Goal: Information Seeking & Learning: Check status

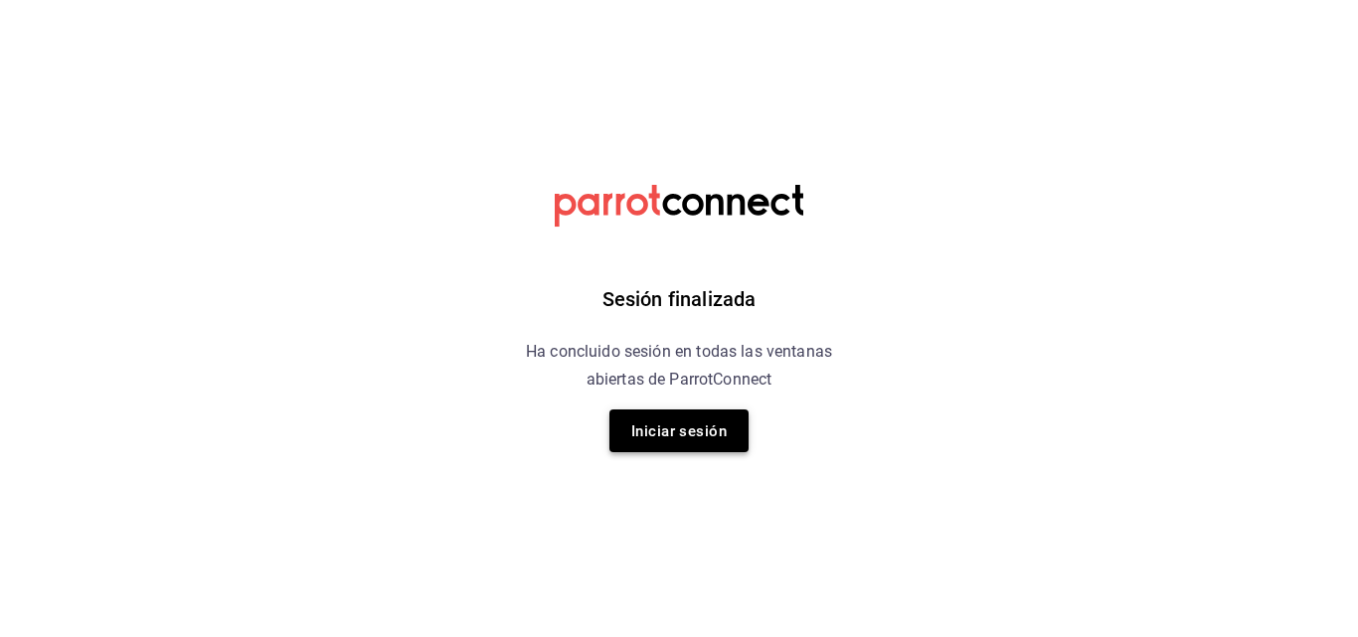
click at [702, 418] on font "Iniciar sesión" at bounding box center [678, 430] width 95 height 27
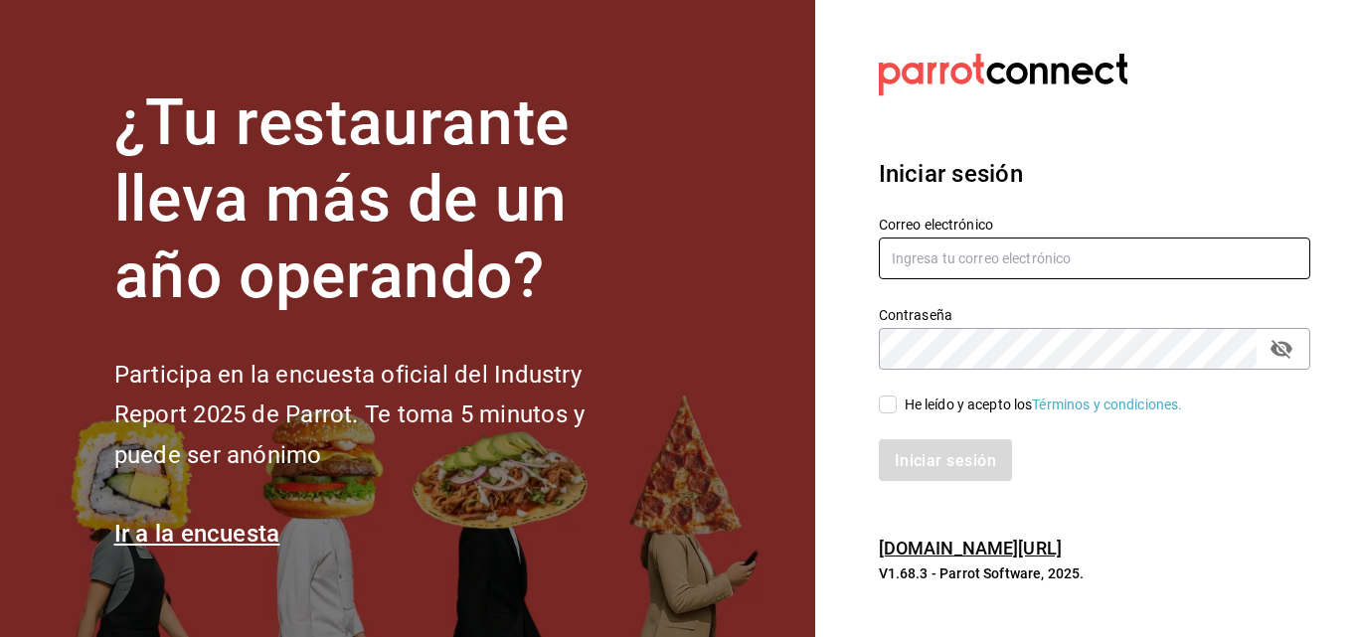
click at [958, 265] on input "text" at bounding box center [1094, 259] width 431 height 42
type input "[EMAIL_ADDRESS][DOMAIN_NAME]"
click at [901, 415] on div "Iniciar sesión" at bounding box center [1082, 448] width 455 height 66
click at [888, 406] on input "He leído y acepto los Términos y condiciones." at bounding box center [888, 405] width 18 height 18
checkbox input "true"
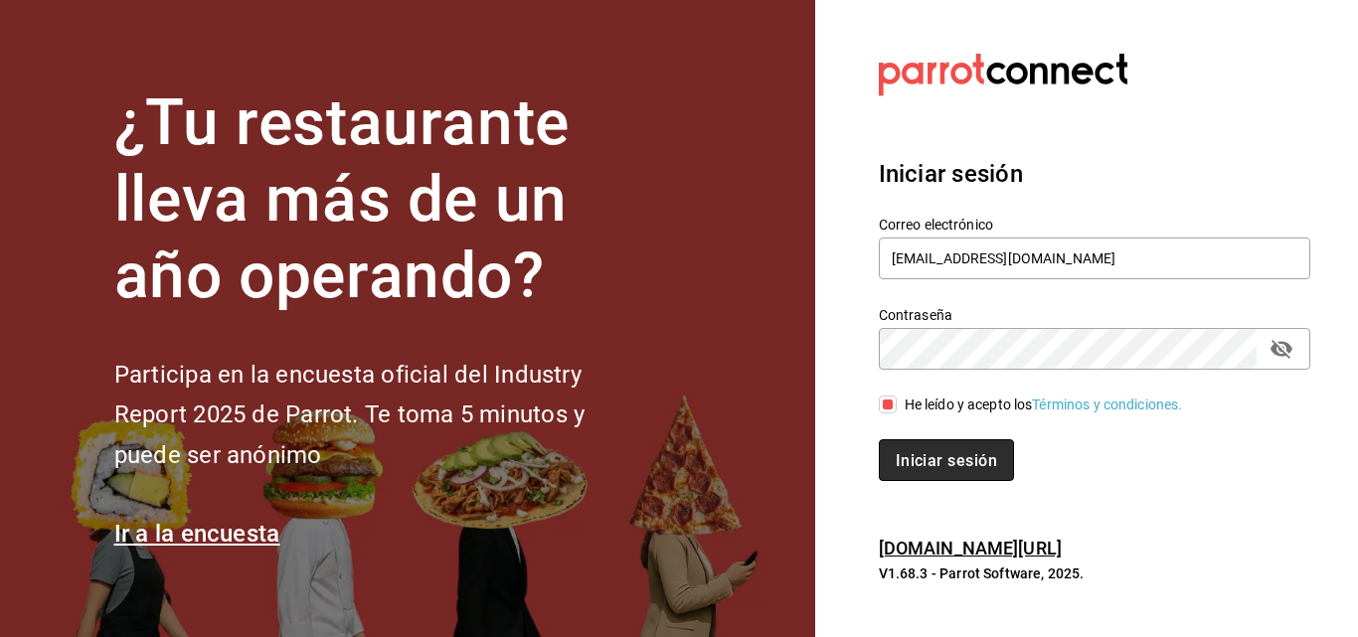
click at [900, 443] on button "Iniciar sesión" at bounding box center [946, 460] width 135 height 42
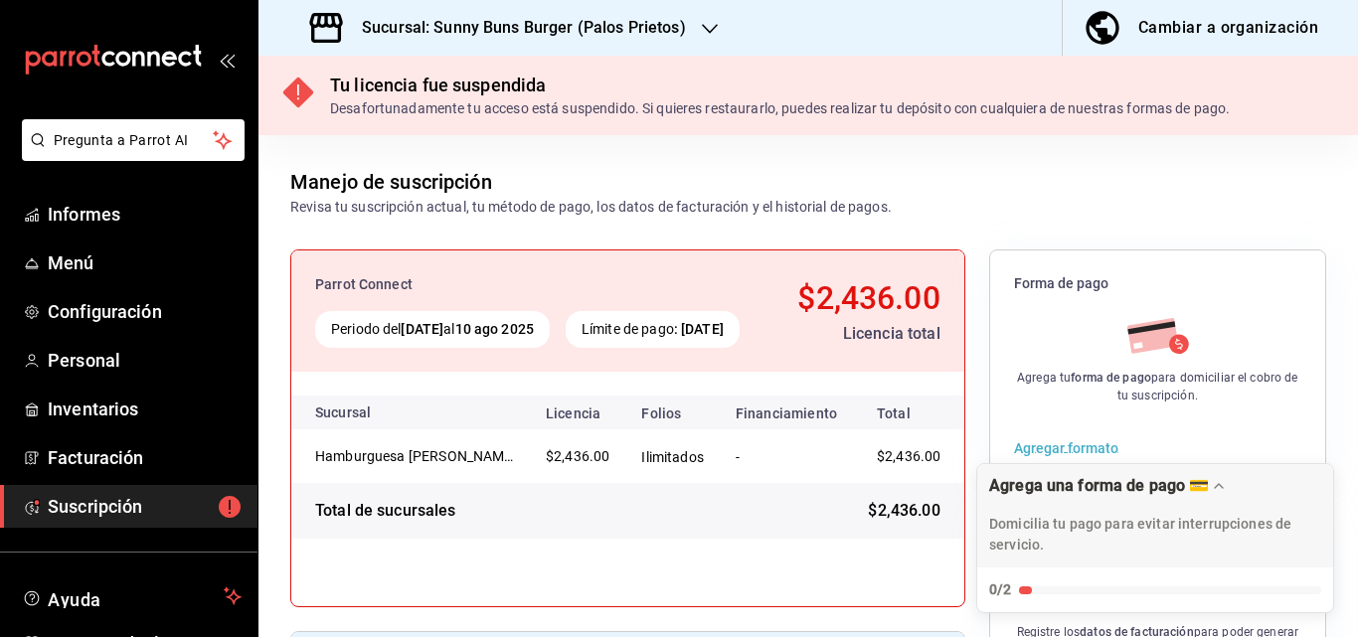
click at [649, 36] on font "Sucursal: Sunny Buns Burger (Palos Prietos)" at bounding box center [524, 27] width 324 height 19
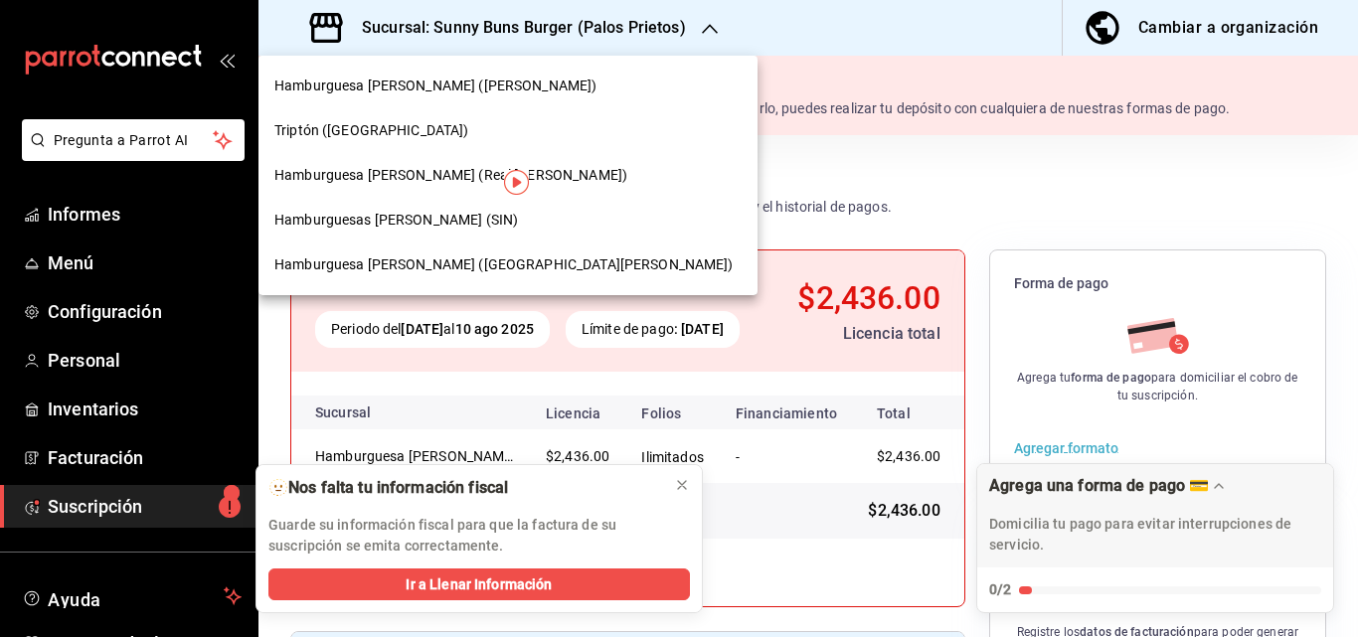
click at [424, 174] on font "Hamburguesa [PERSON_NAME] (Real [PERSON_NAME])" at bounding box center [450, 175] width 353 height 16
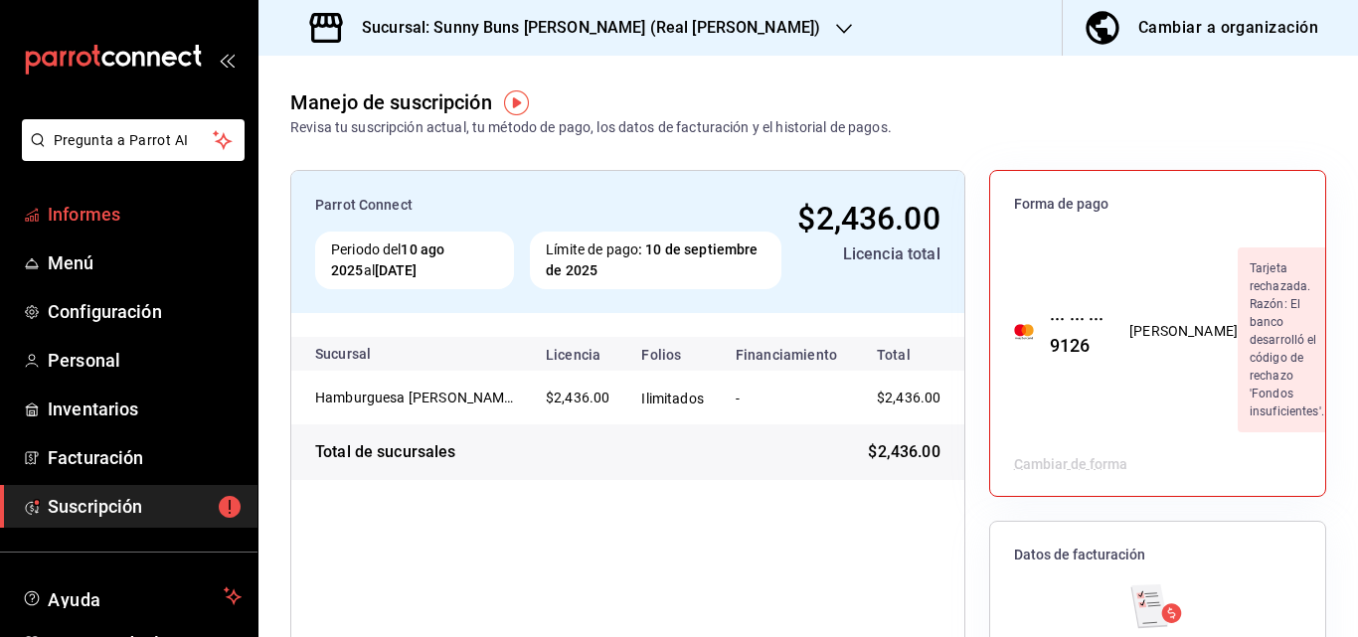
click at [111, 223] on font "Informes" at bounding box center [84, 214] width 73 height 21
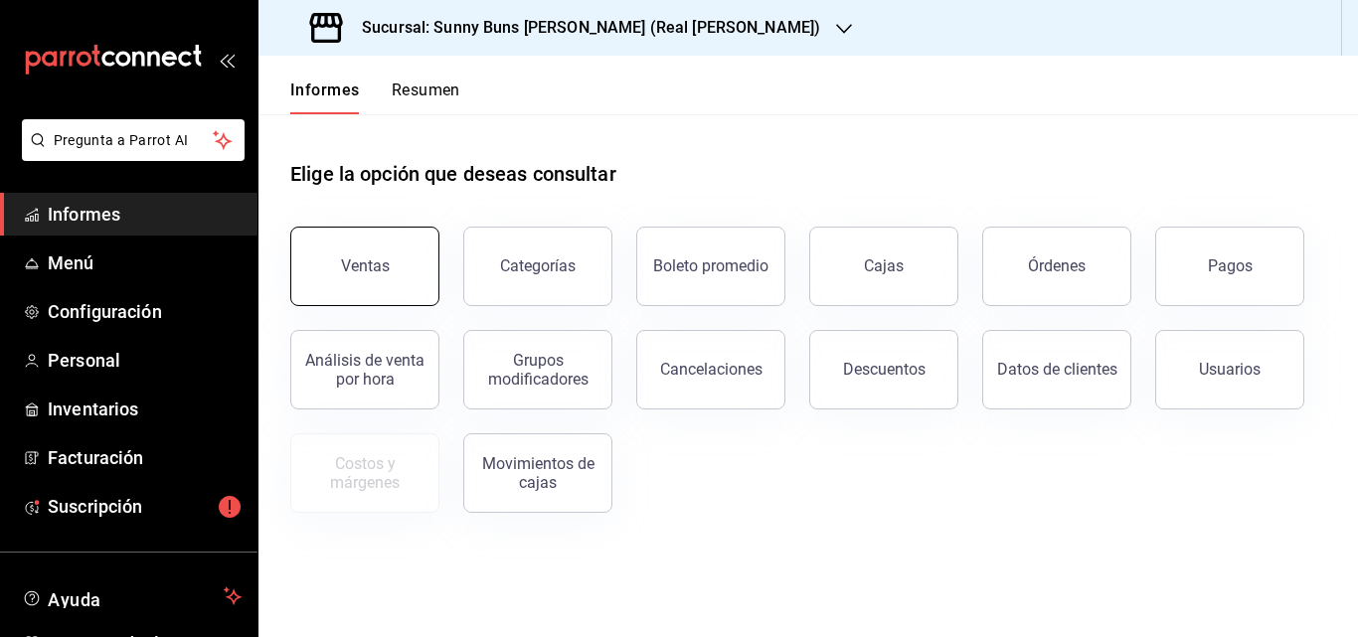
click at [367, 256] on button "Ventas" at bounding box center [364, 267] width 149 height 80
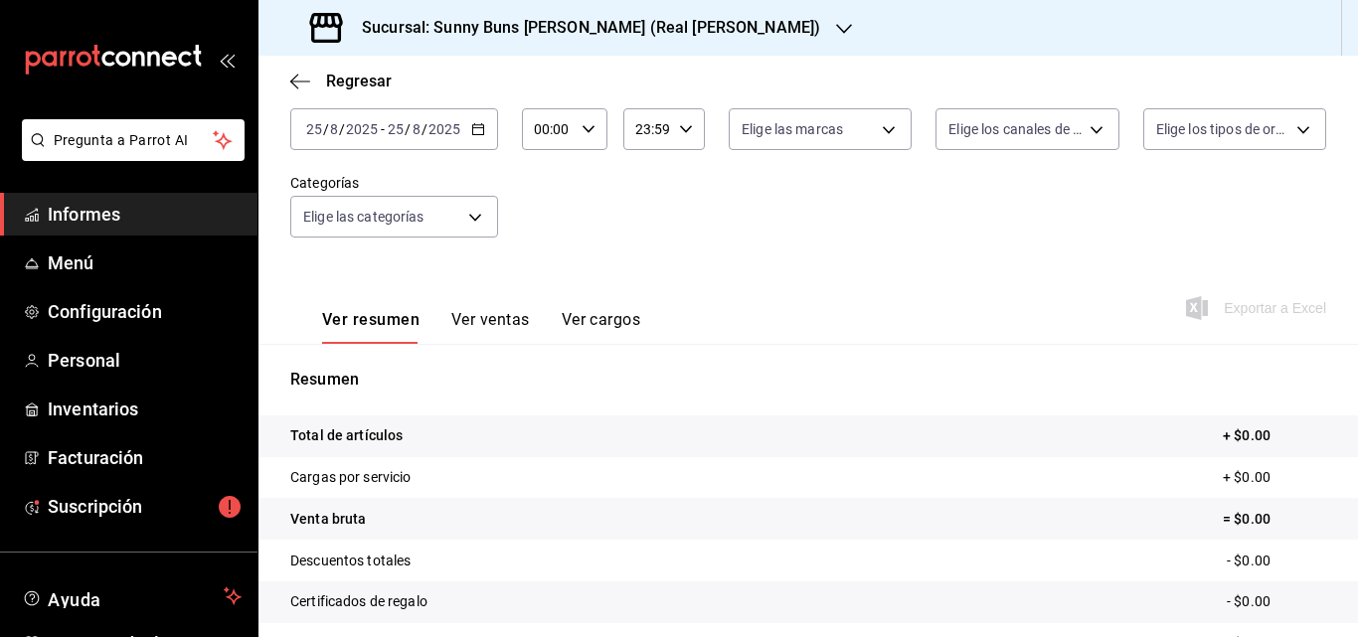
scroll to position [118, 0]
click at [468, 130] on div "[DATE] [DATE] - [DATE] [DATE]" at bounding box center [394, 129] width 208 height 42
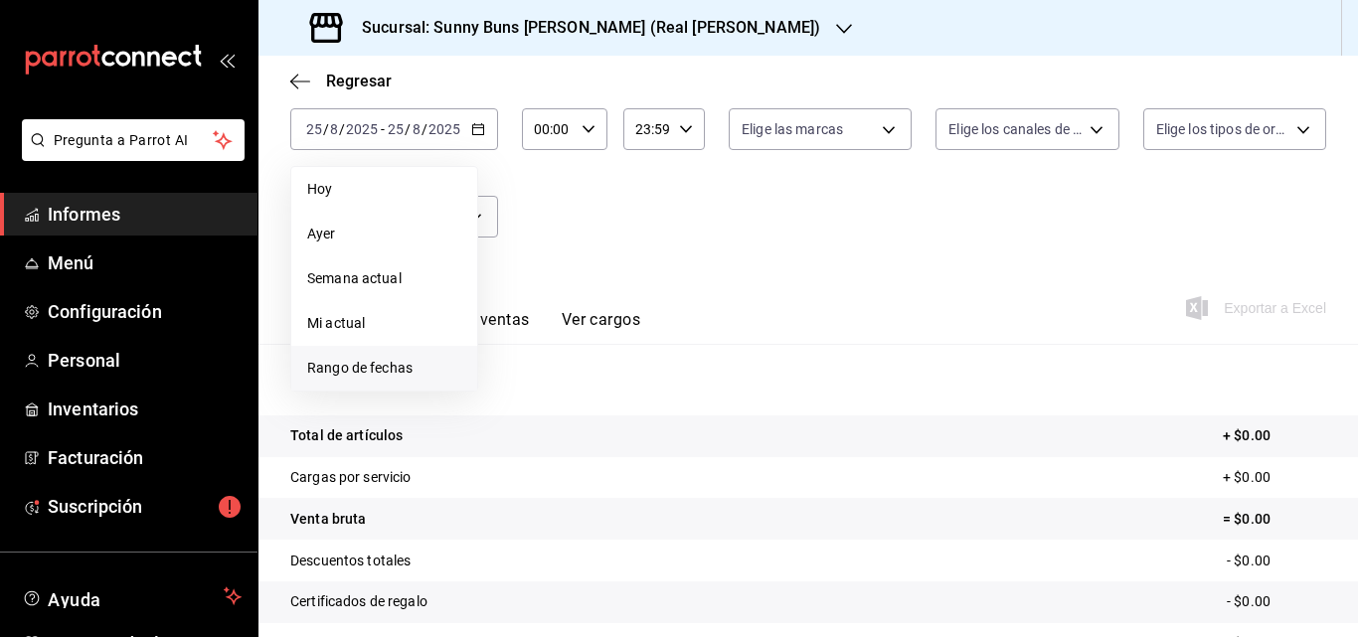
click at [372, 370] on font "Rango de fechas" at bounding box center [359, 368] width 105 height 16
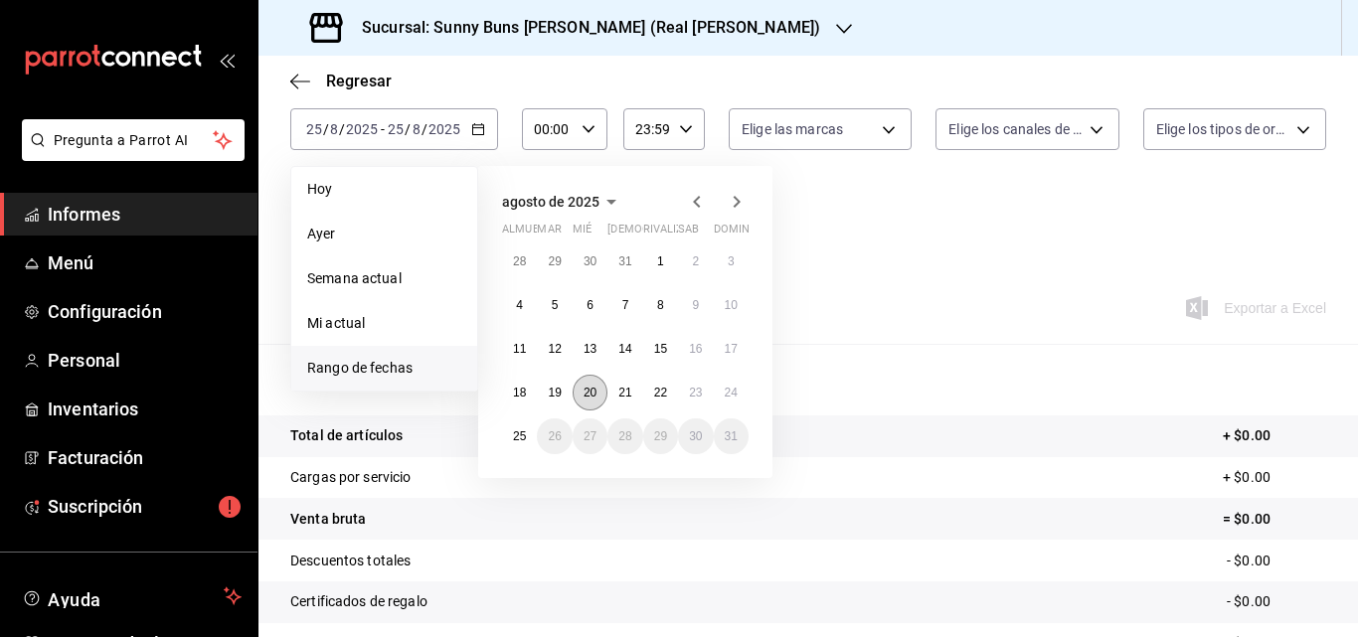
click at [587, 398] on font "20" at bounding box center [589, 393] width 13 height 14
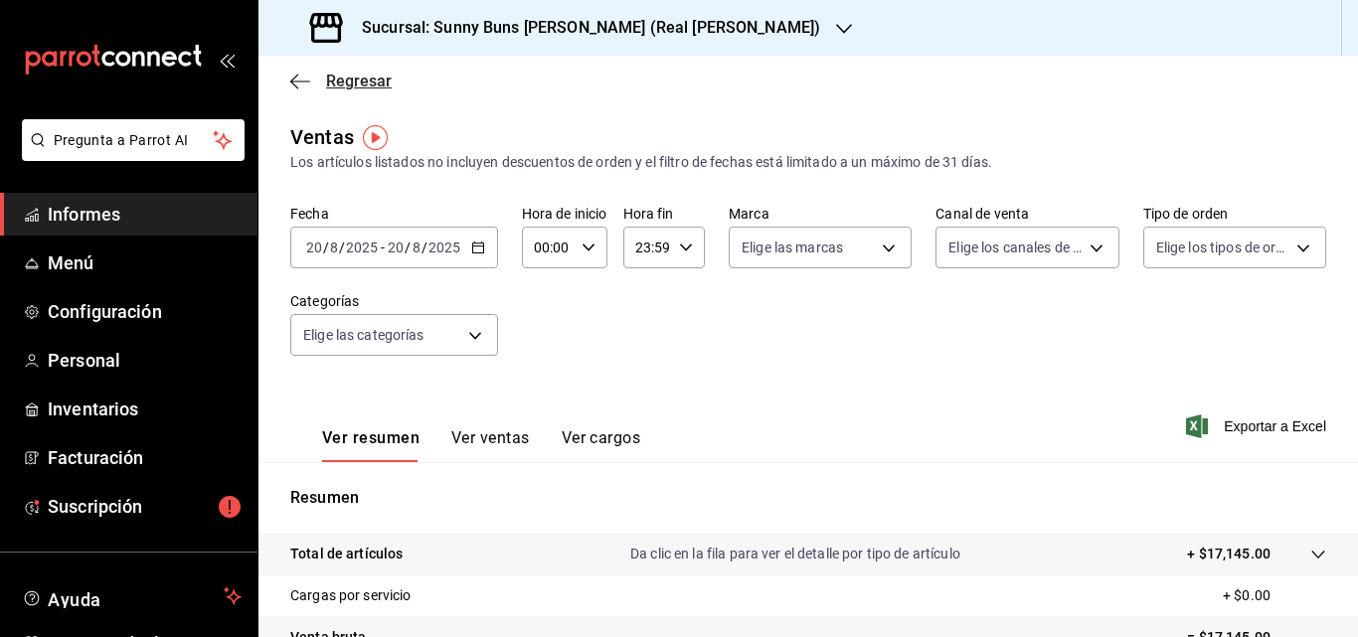
click at [346, 85] on font "Regresar" at bounding box center [359, 81] width 66 height 19
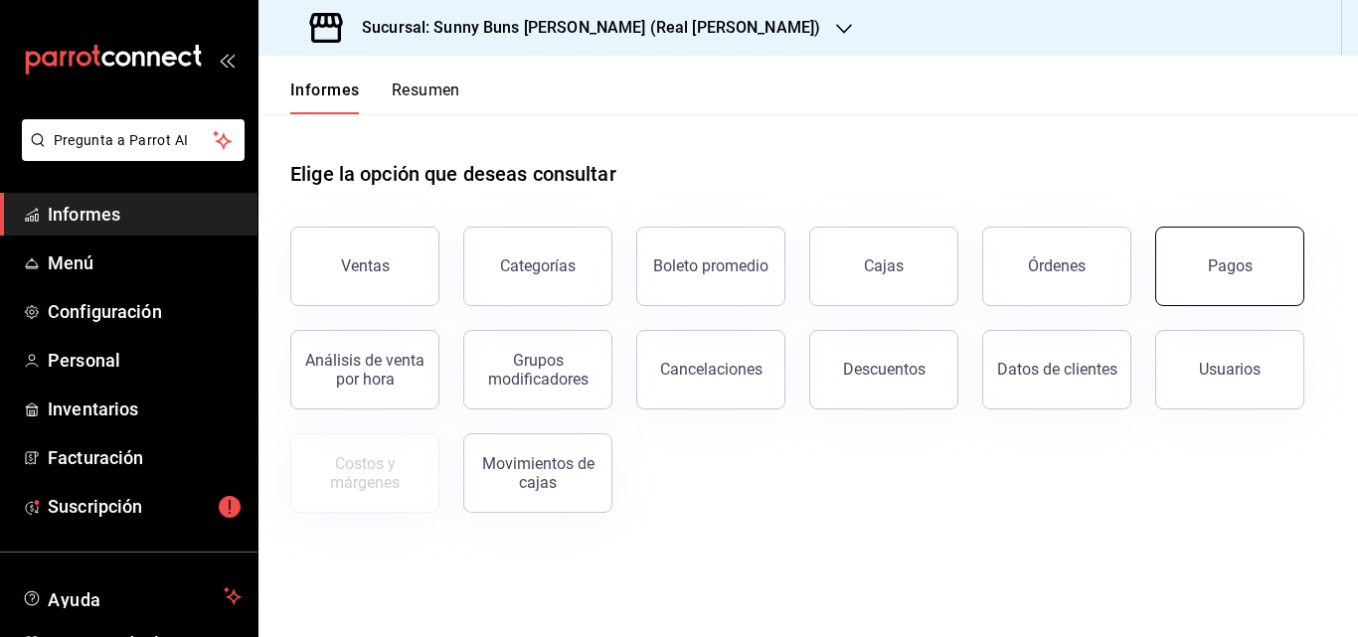
click at [1198, 281] on button "Pagos" at bounding box center [1229, 267] width 149 height 80
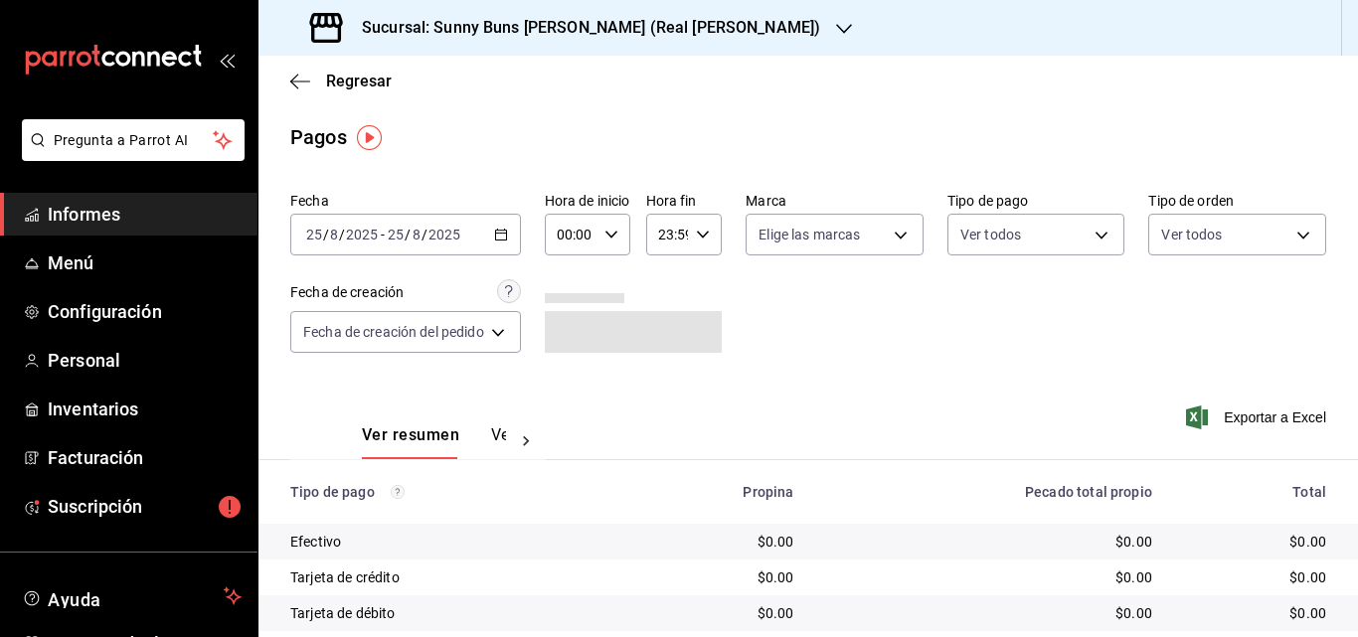
click at [512, 237] on div "[DATE] [DATE] - [DATE] [DATE]" at bounding box center [405, 235] width 231 height 42
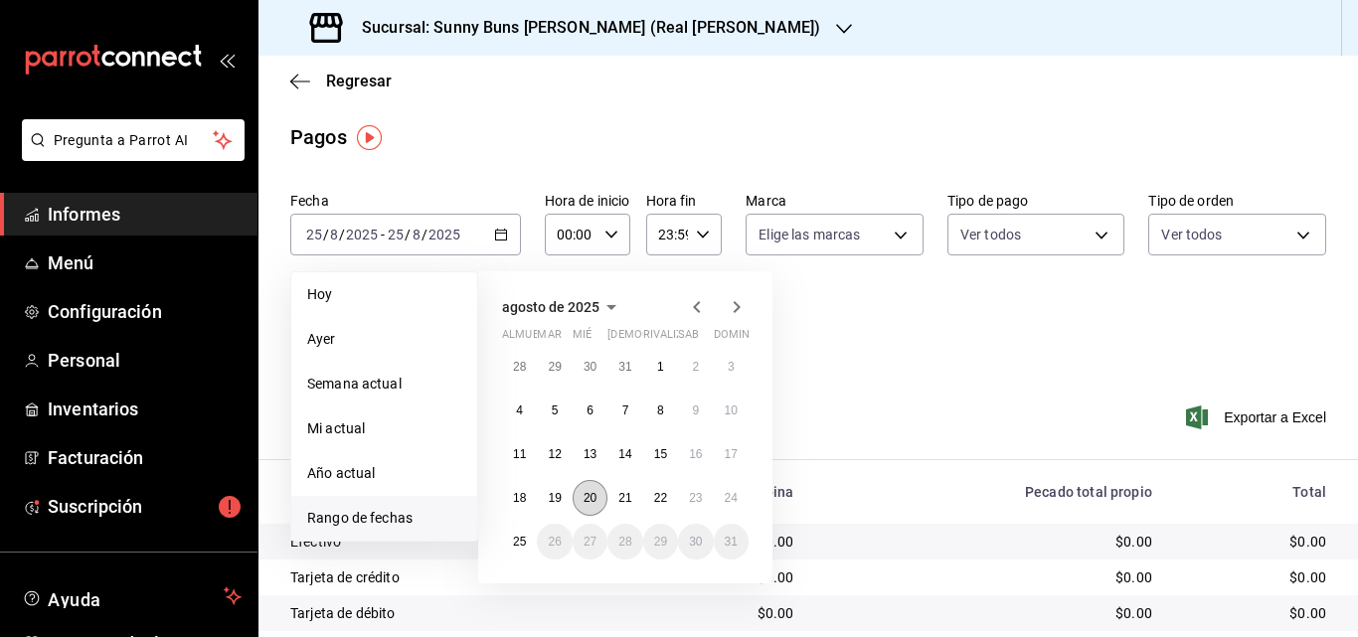
click at [594, 504] on font "20" at bounding box center [589, 498] width 13 height 14
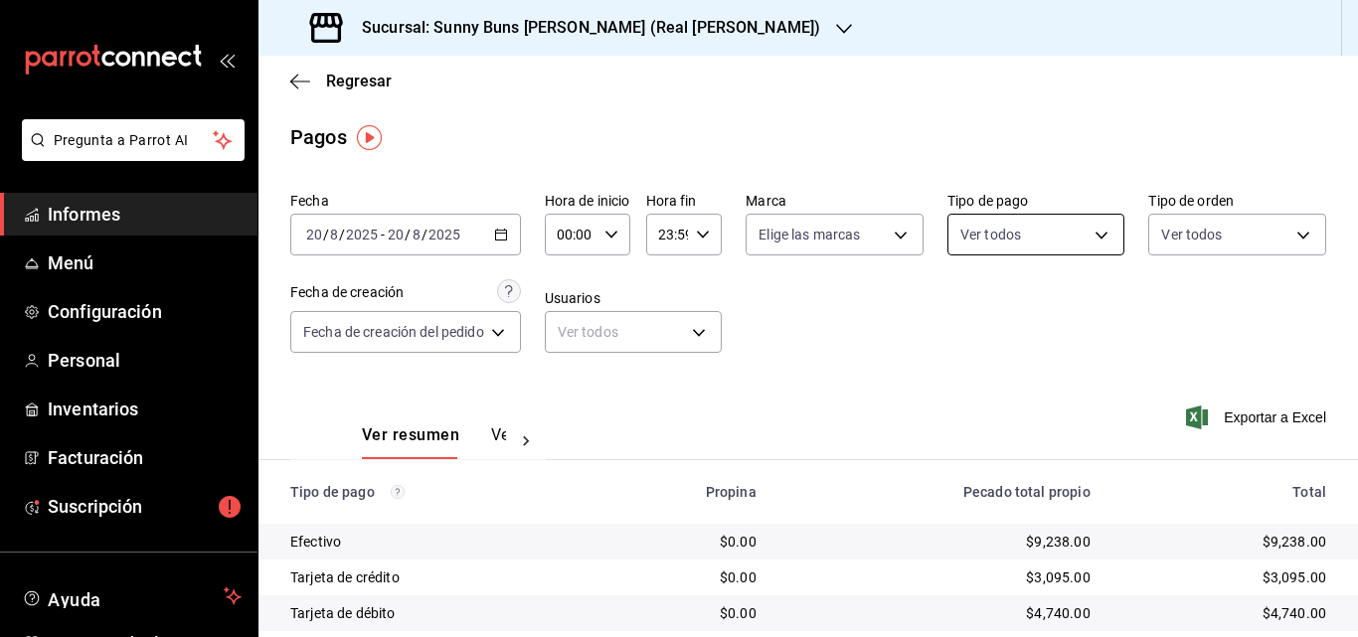
click at [1093, 246] on body "Pregunta a Parrot AI Informes Menú Configuración Personal Inventarios Facturaci…" at bounding box center [679, 318] width 1358 height 637
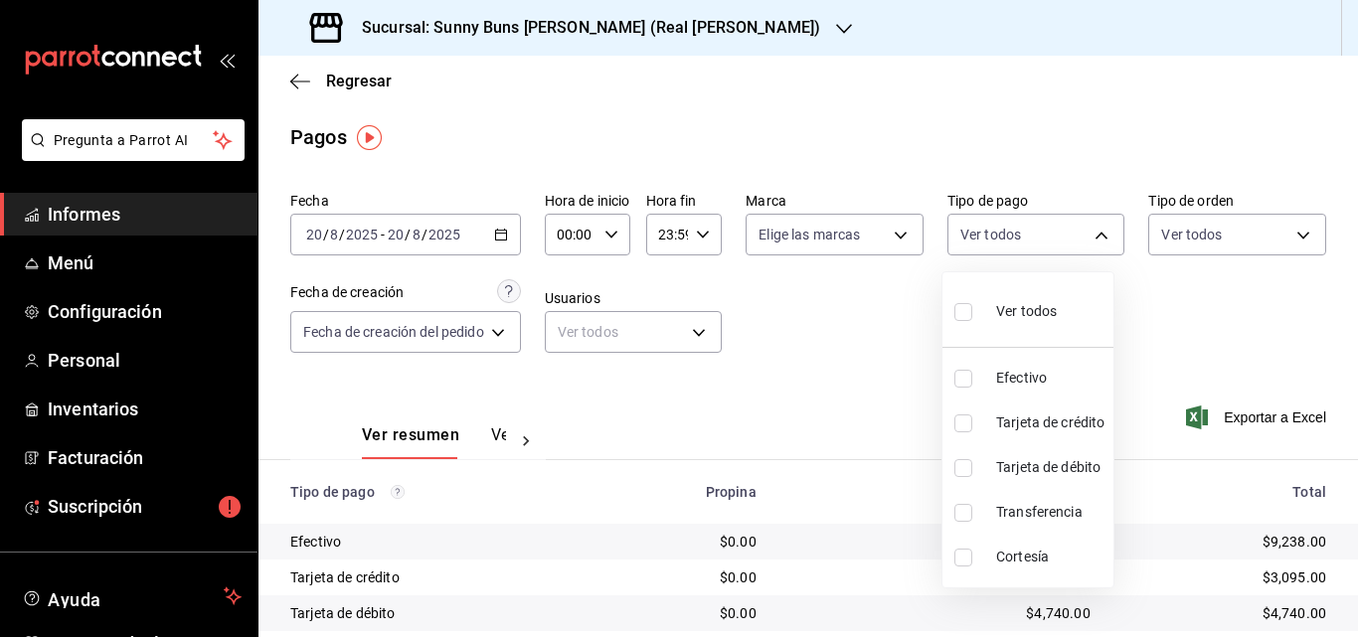
click at [1034, 381] on font "Efectivo" at bounding box center [1021, 378] width 51 height 16
type input "a728e5e9-e169-429c-97a2-7f9f58ea7f9f"
checkbox input "true"
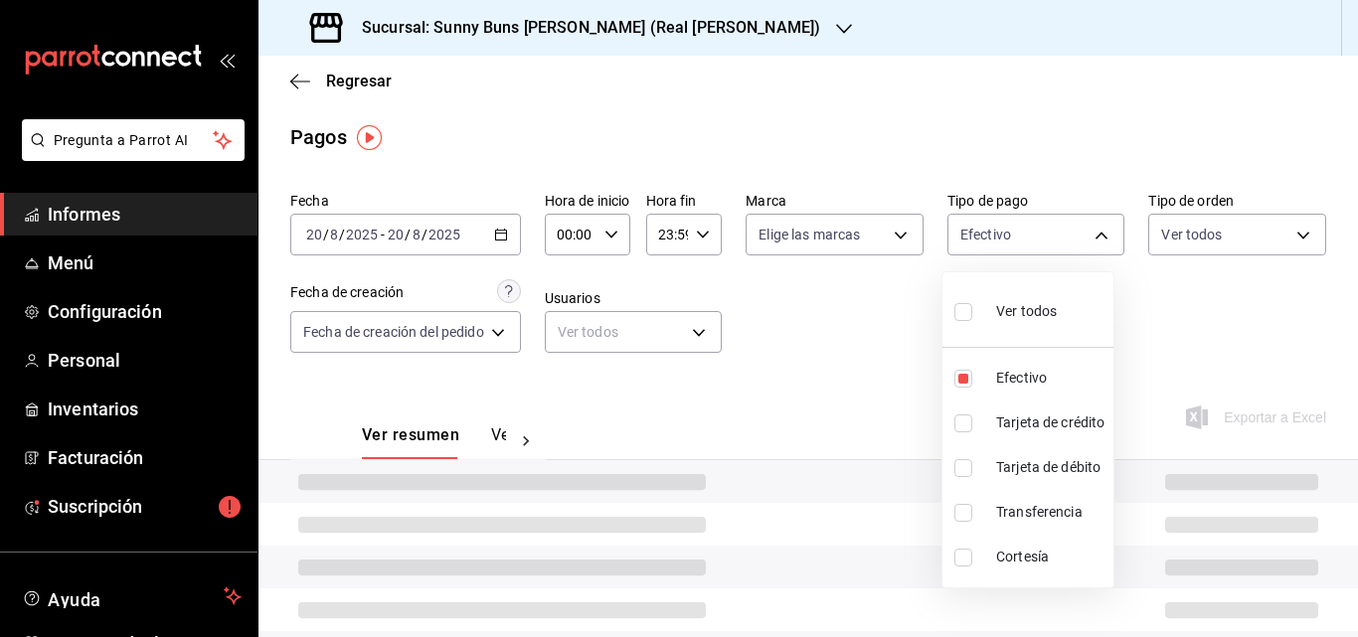
click at [1029, 416] on font "Tarjeta de crédito" at bounding box center [1050, 422] width 108 height 16
type input "a728e5e9-e169-429c-97a2-7f9f58ea7f9f,1c93512b-f09a-4eb3-9582-7e103c2e138d"
checkbox input "true"
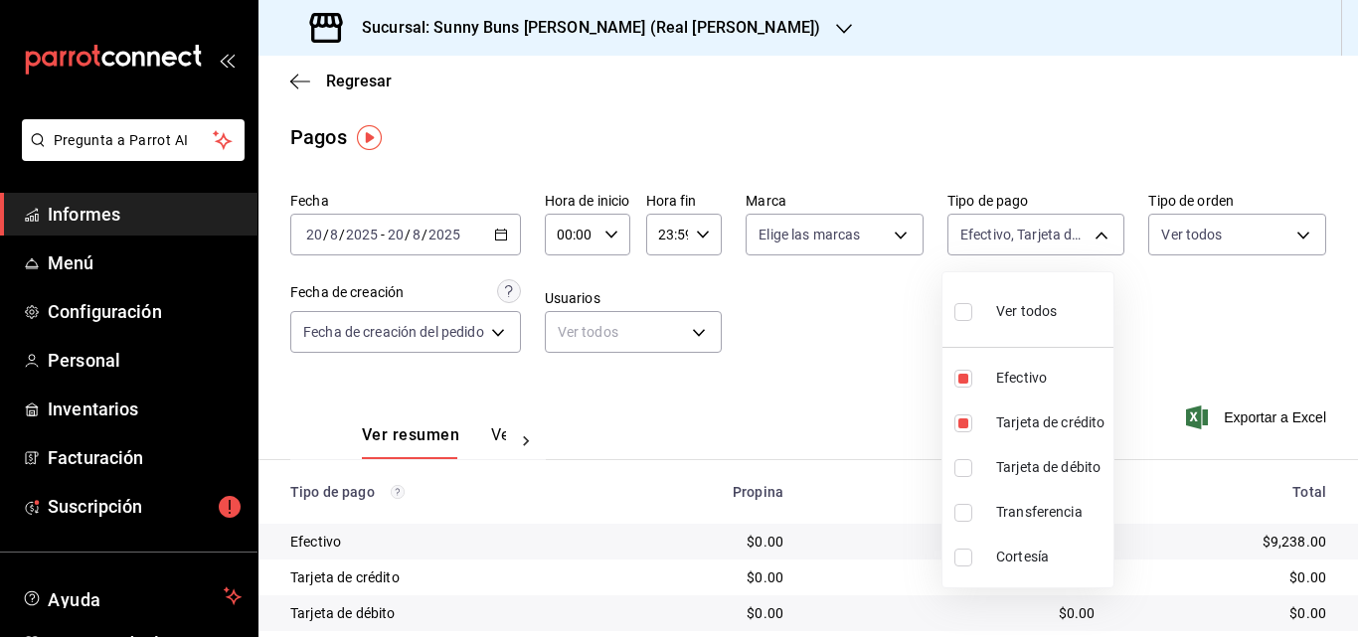
click at [1028, 464] on font "Tarjeta de débito" at bounding box center [1048, 467] width 104 height 16
type input "a728e5e9-e169-429c-97a2-7f9f58ea7f9f,1c93512b-f09a-4eb3-9582-7e103c2e138d,8bdf7…"
checkbox input "true"
click at [1257, 329] on div at bounding box center [679, 318] width 1358 height 637
click at [1085, 237] on body "Pregunta a Parrot AI Informes Menú Configuración Personal Inventarios Facturaci…" at bounding box center [679, 318] width 1358 height 637
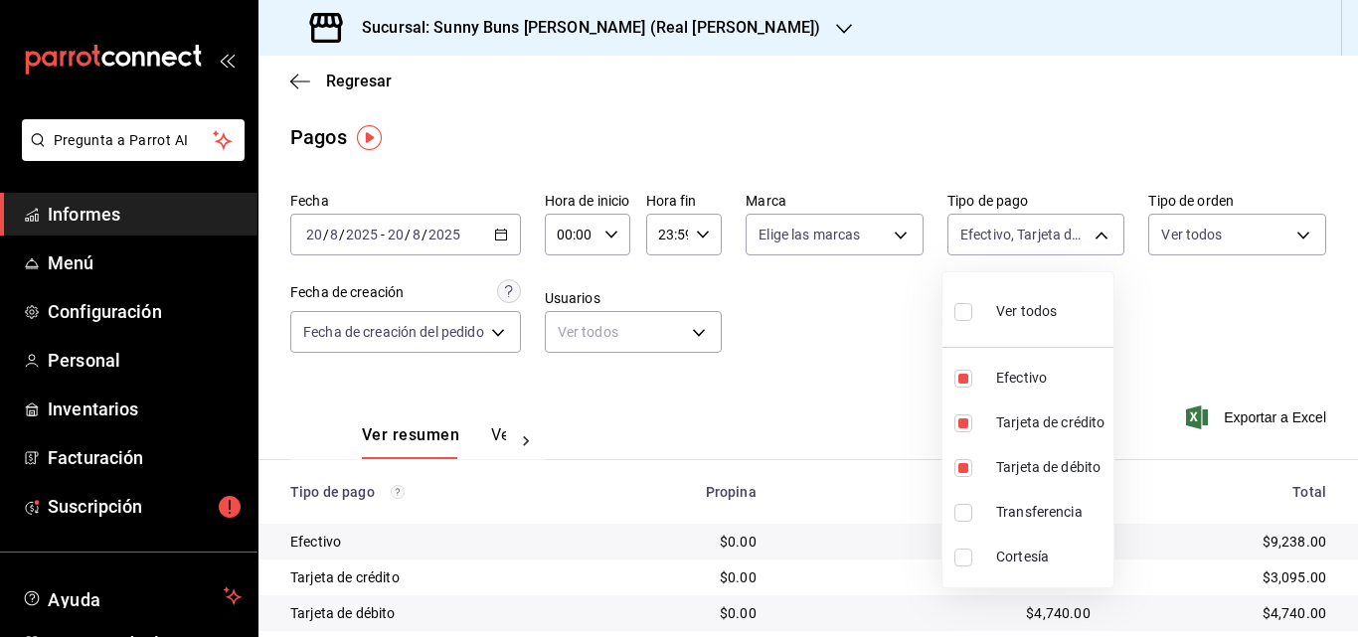
click at [1043, 511] on font "Transferencia" at bounding box center [1039, 512] width 86 height 16
type input "a728e5e9-e169-429c-97a2-7f9f58ea7f9f,1c93512b-f09a-4eb3-9582-7e103c2e138d,8bdf7…"
checkbox input "true"
click at [1165, 318] on div at bounding box center [679, 318] width 1358 height 637
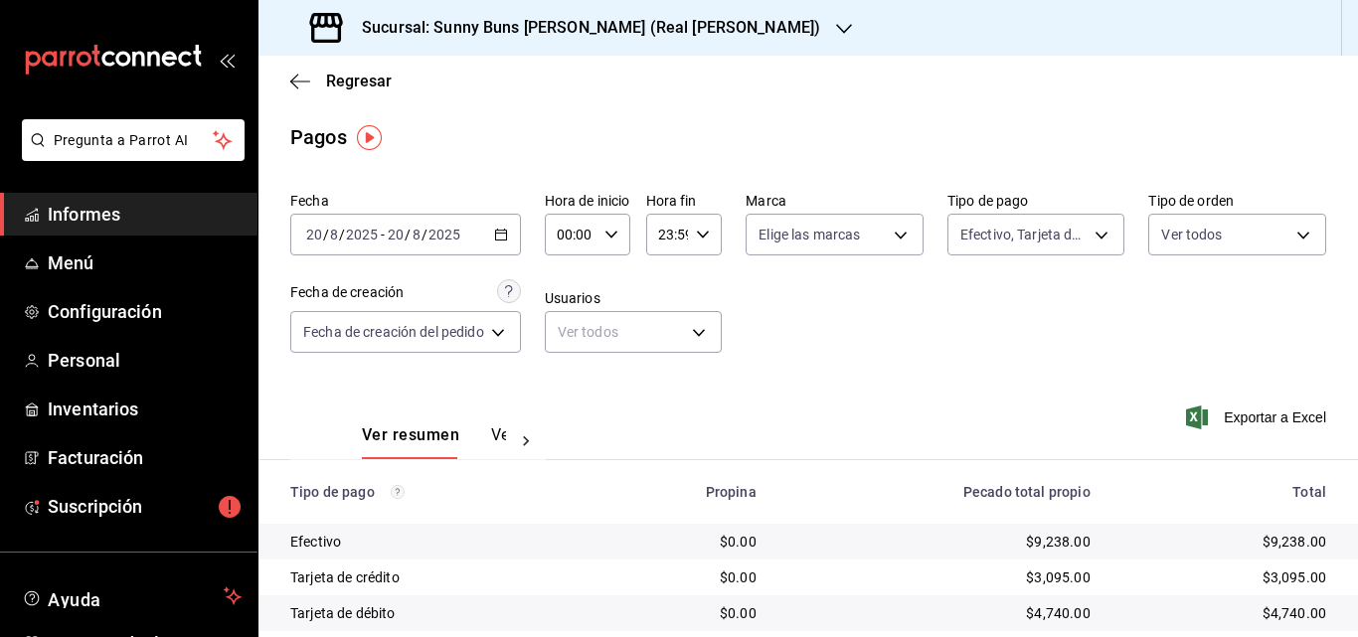
click at [506, 238] on icon "button" at bounding box center [501, 235] width 14 height 14
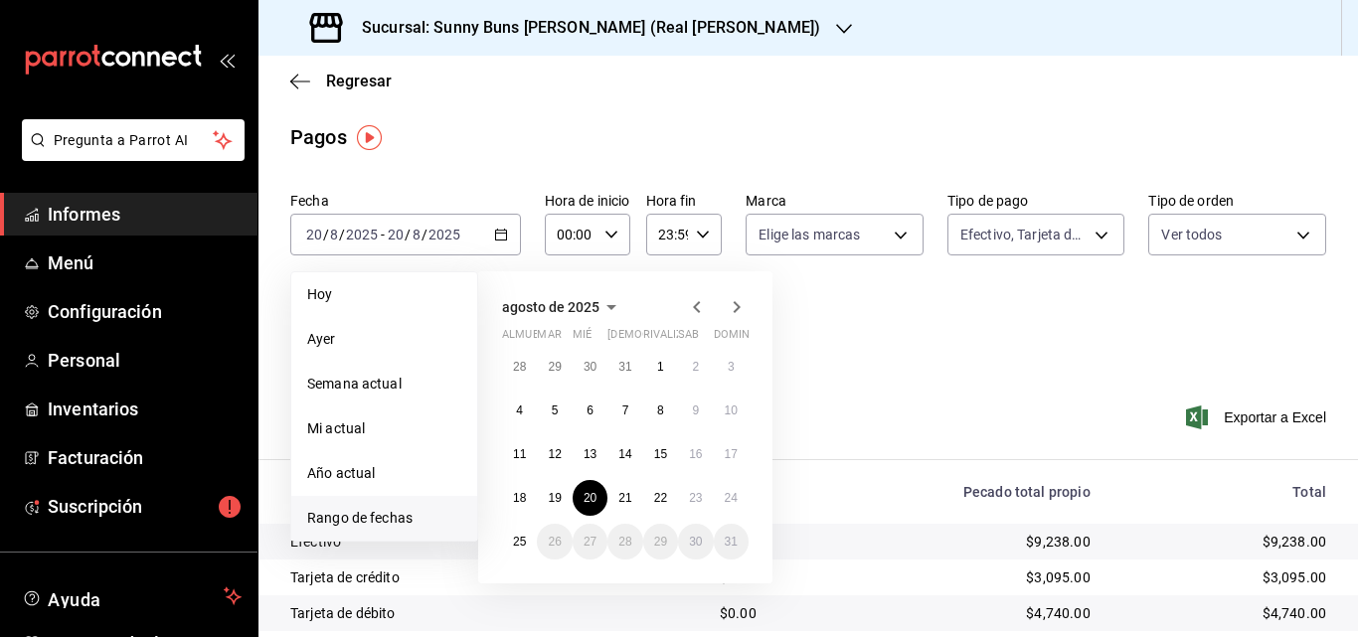
click at [107, 229] on link "Informes" at bounding box center [128, 214] width 257 height 43
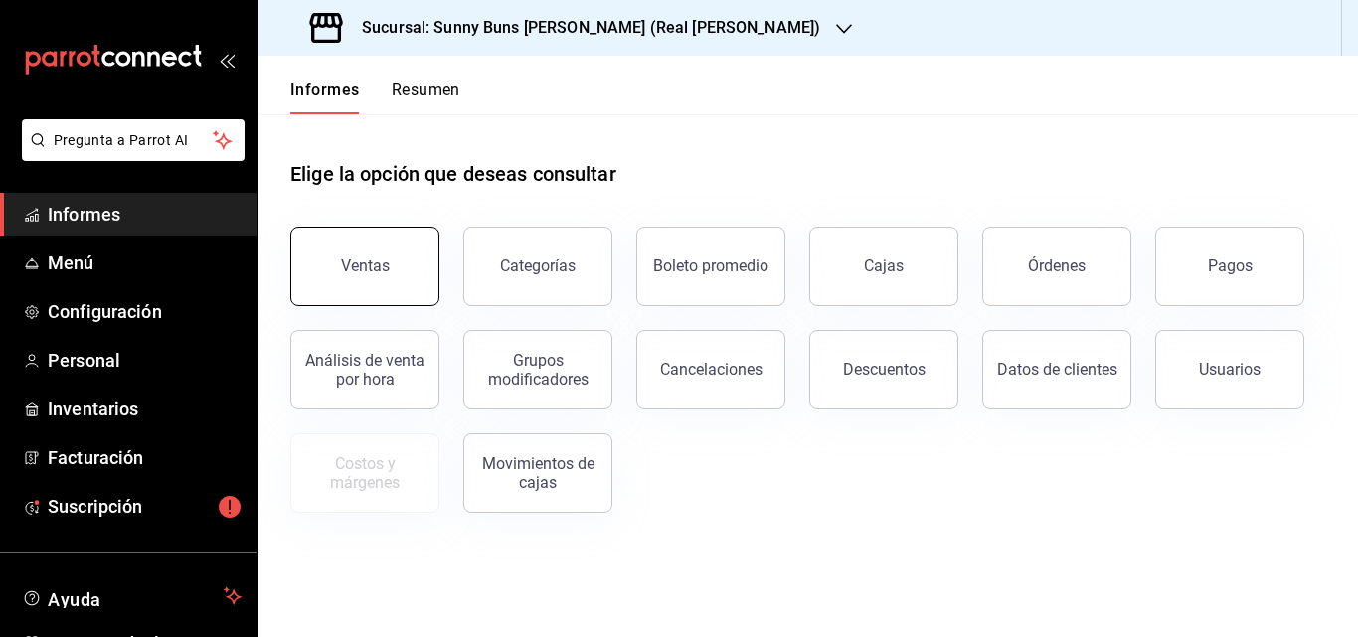
click at [383, 278] on button "Ventas" at bounding box center [364, 267] width 149 height 80
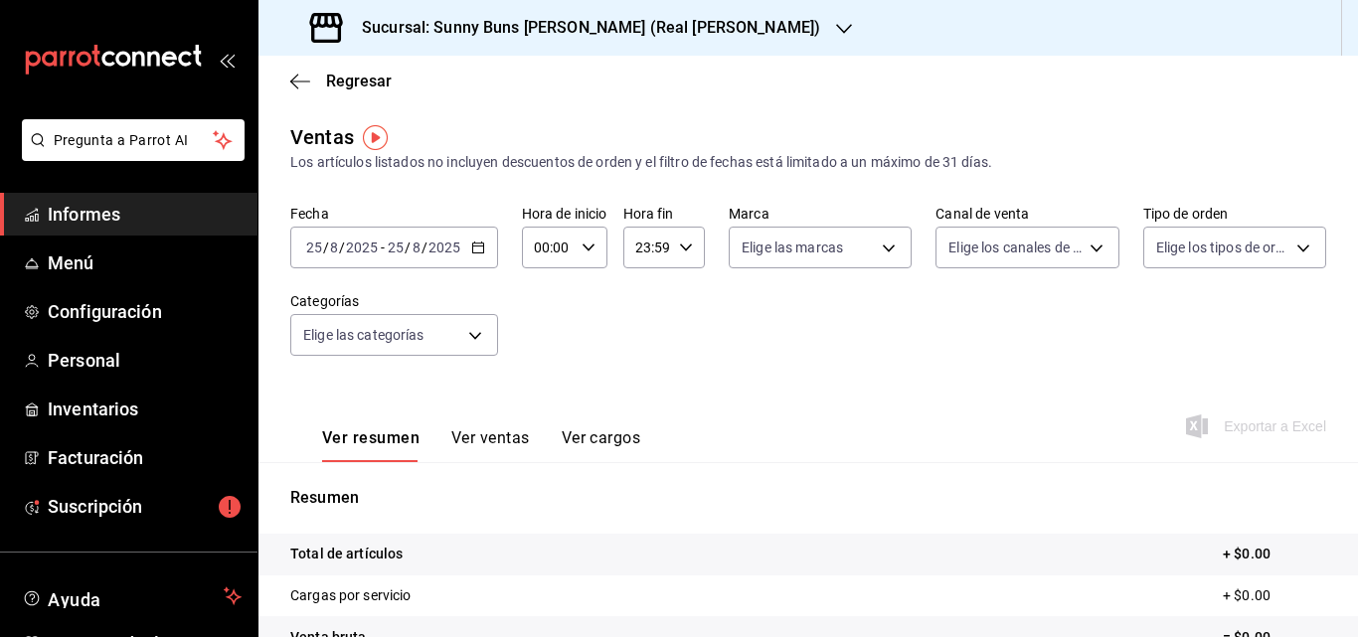
click at [471, 253] on icon "button" at bounding box center [478, 248] width 14 height 14
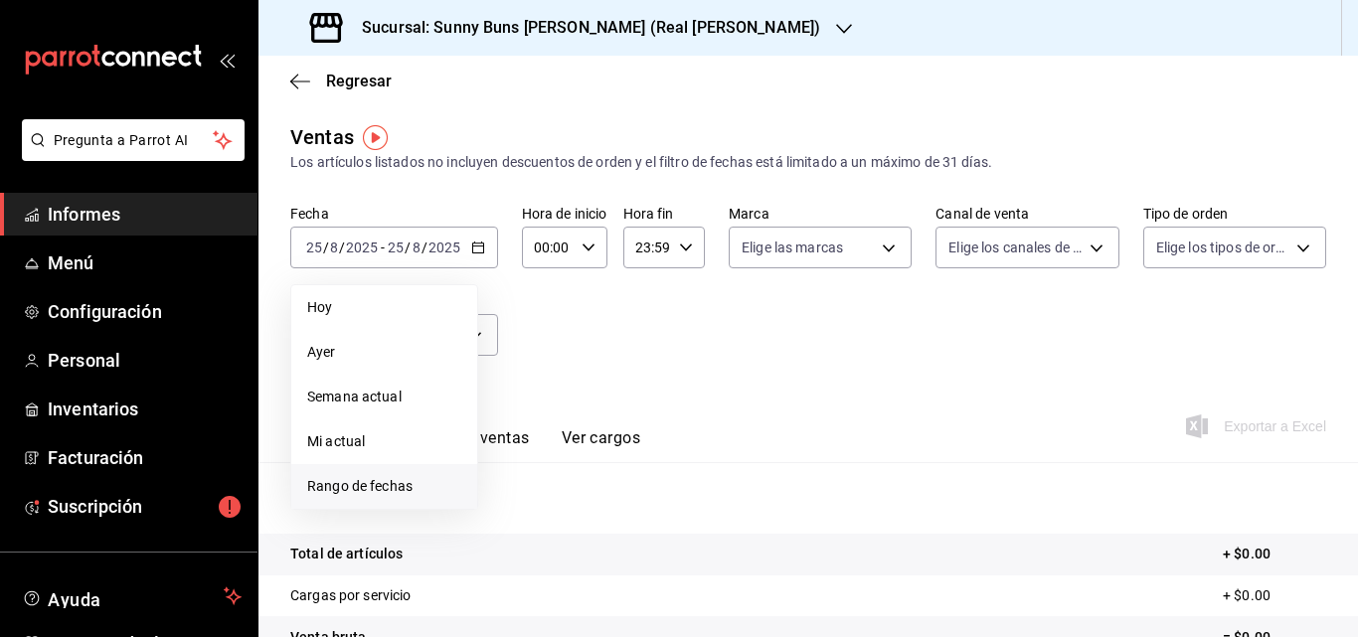
click at [338, 485] on font "Rango de fechas" at bounding box center [359, 486] width 105 height 16
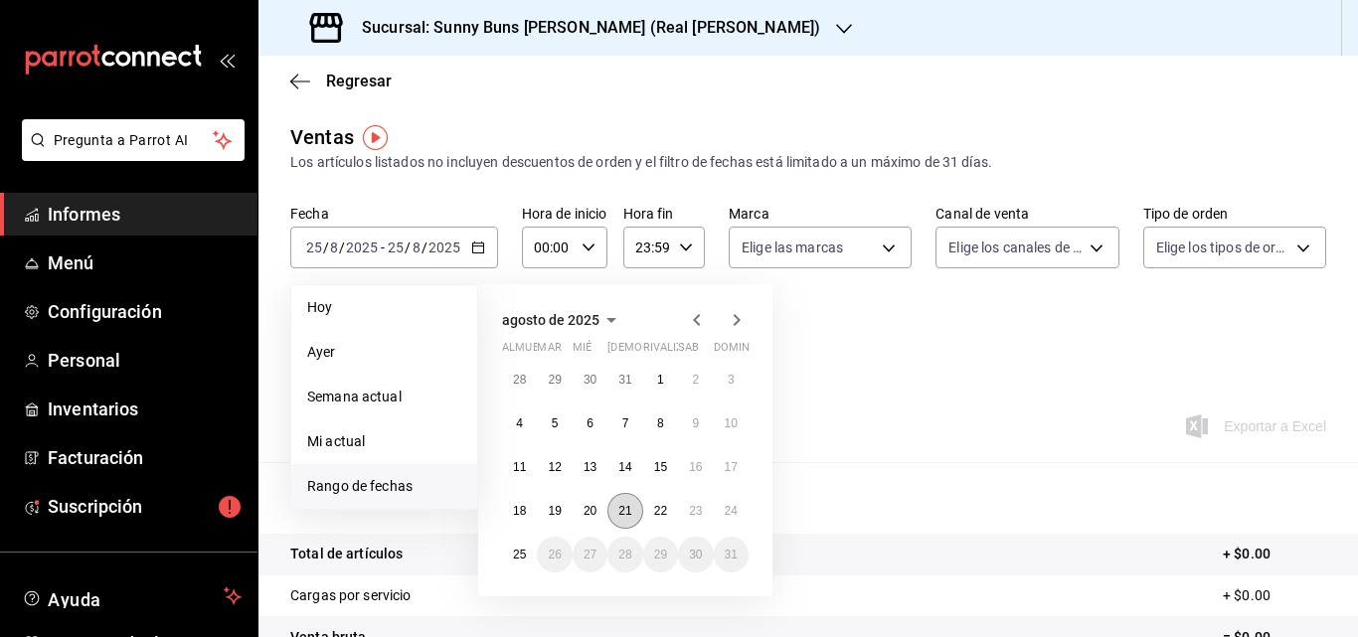
click at [620, 509] on font "21" at bounding box center [624, 511] width 13 height 14
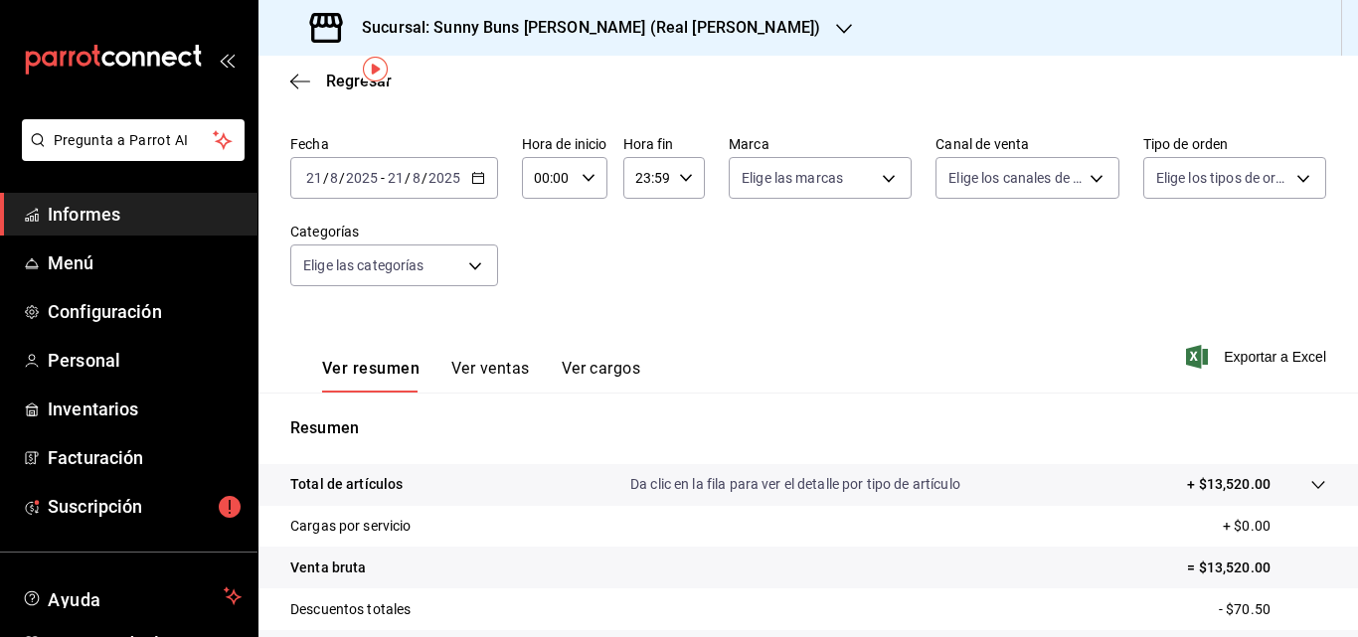
scroll to position [69, 0]
click at [481, 184] on \(Stroke\) "button" at bounding box center [478, 179] width 12 height 11
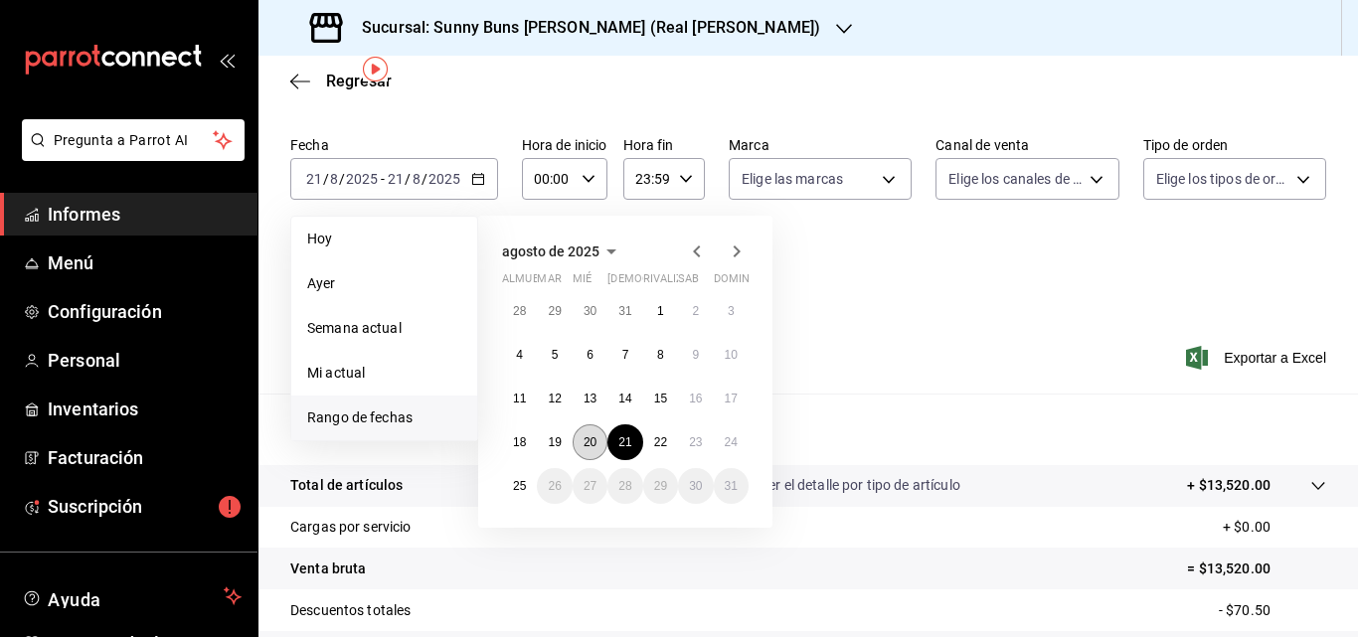
click at [591, 446] on font "20" at bounding box center [589, 442] width 13 height 14
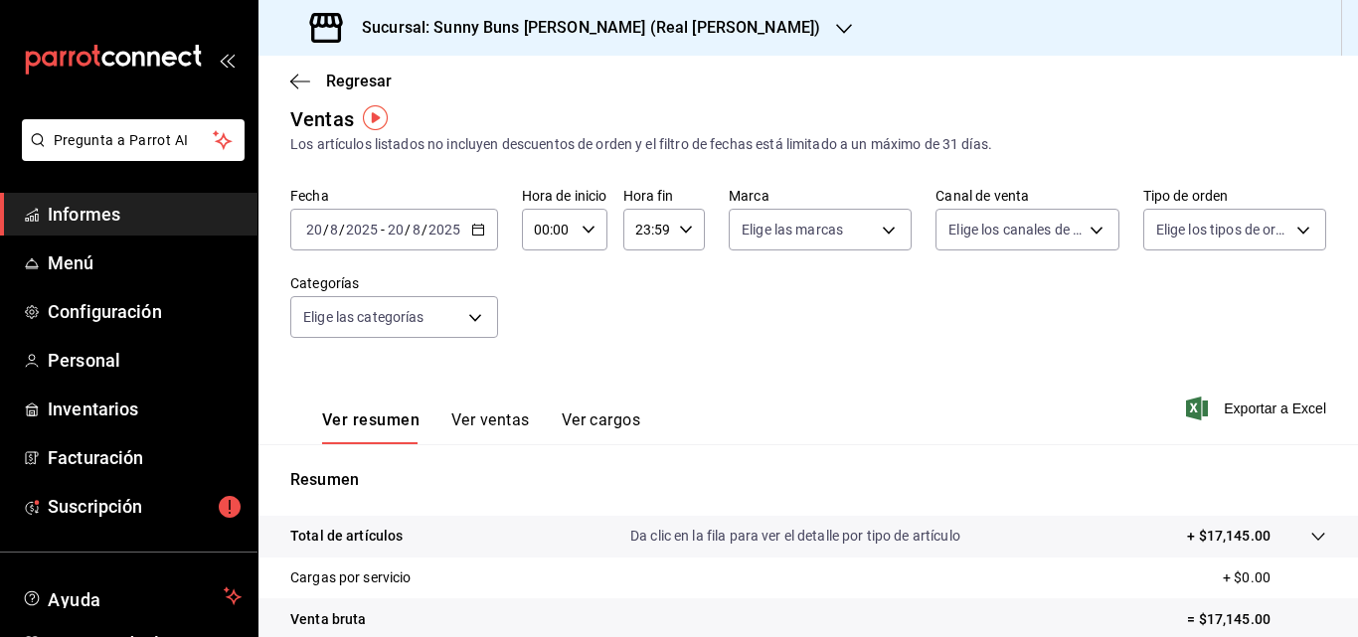
scroll to position [17, 0]
click at [486, 236] on div "[DATE] [DATE] - [DATE] [DATE]" at bounding box center [394, 231] width 208 height 42
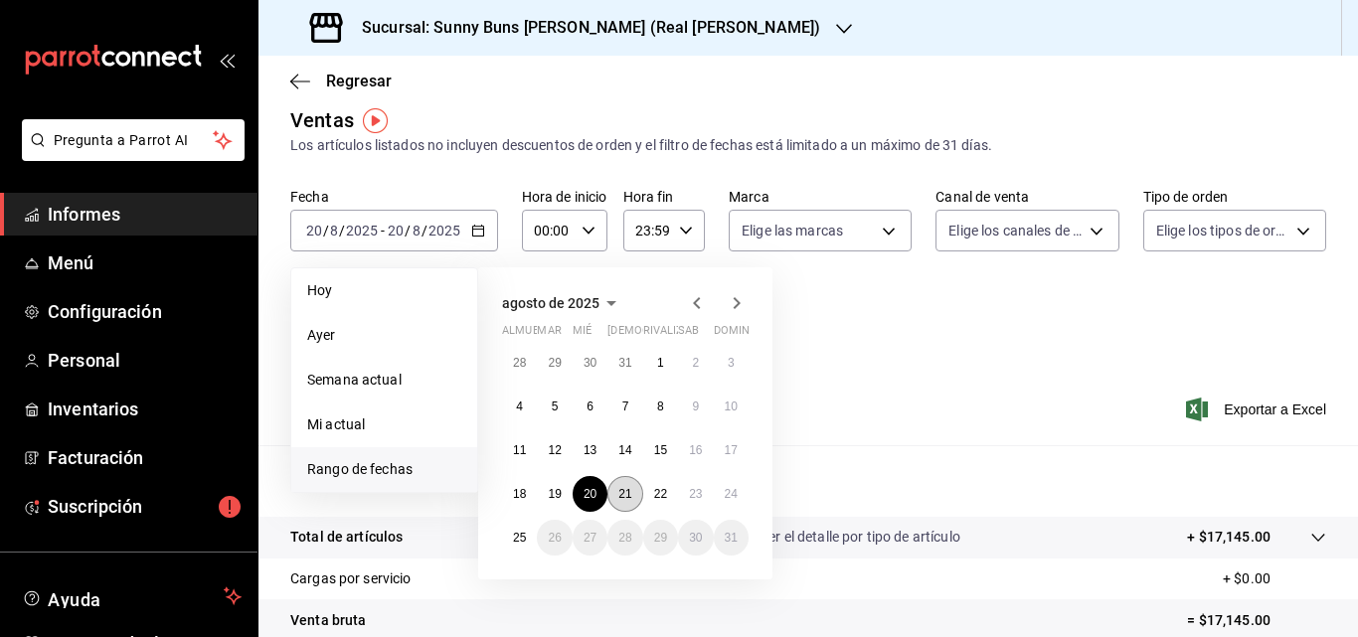
click at [636, 493] on button "21" at bounding box center [624, 494] width 35 height 36
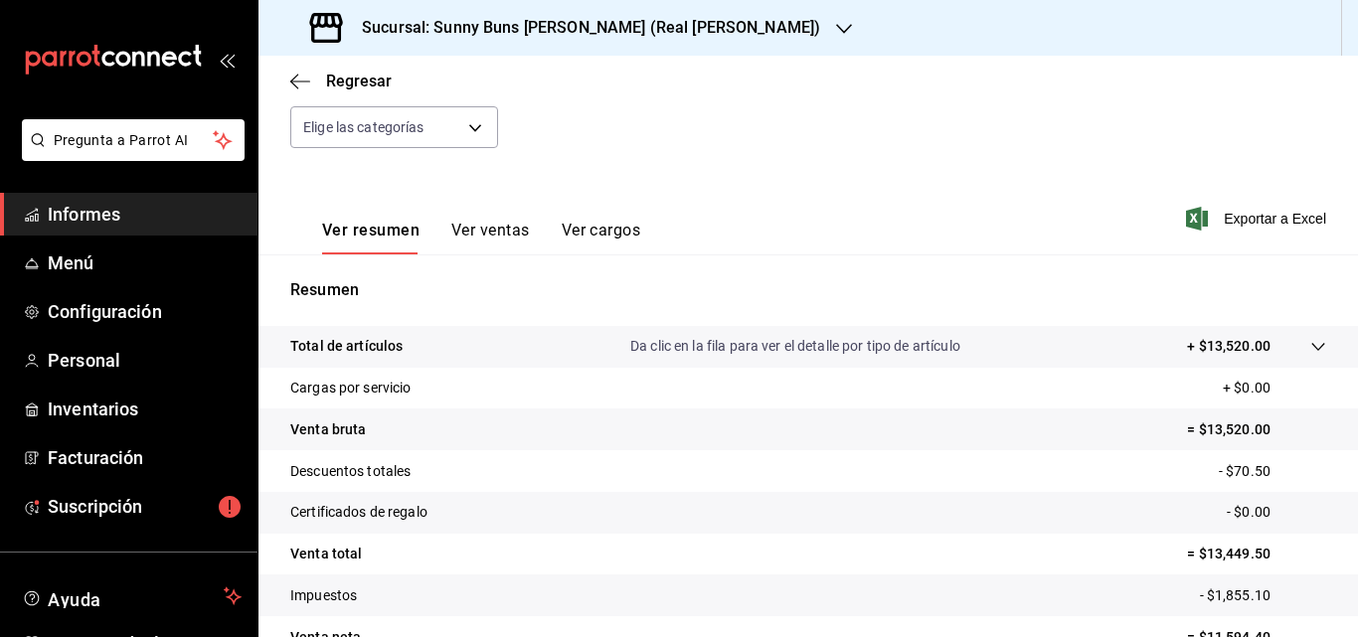
scroll to position [207, 0]
click at [146, 205] on span "Informes" at bounding box center [145, 214] width 194 height 27
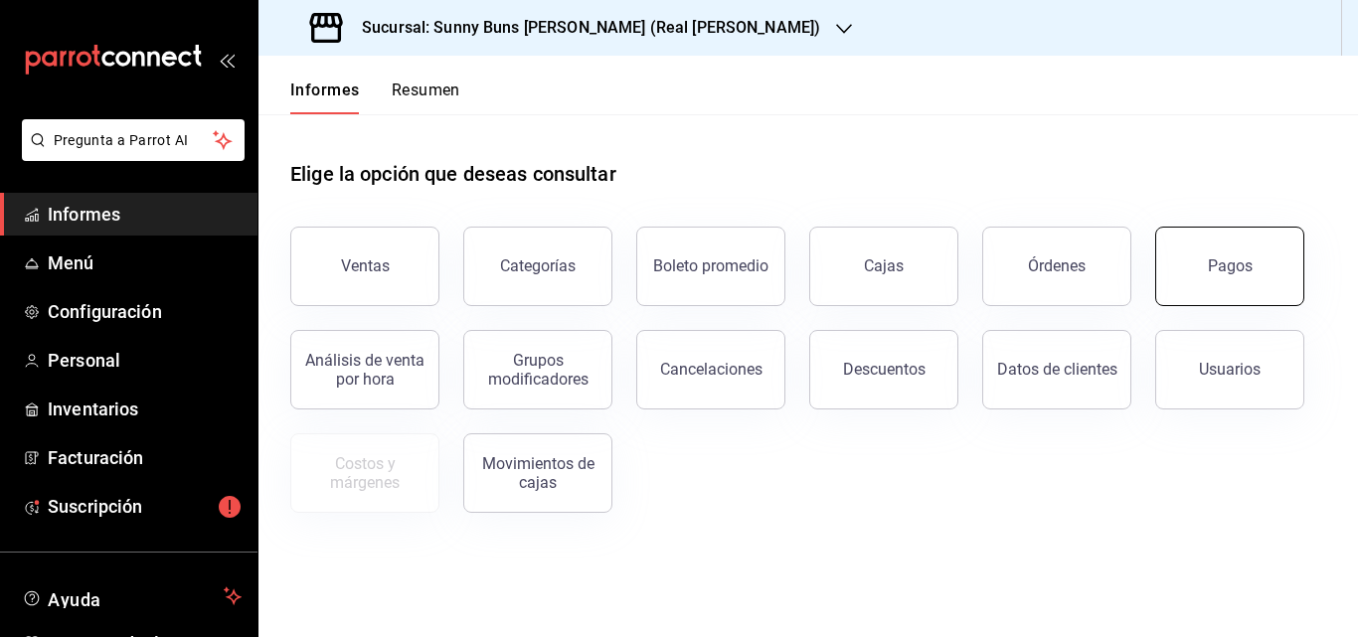
click at [1227, 262] on font "Pagos" at bounding box center [1229, 265] width 45 height 19
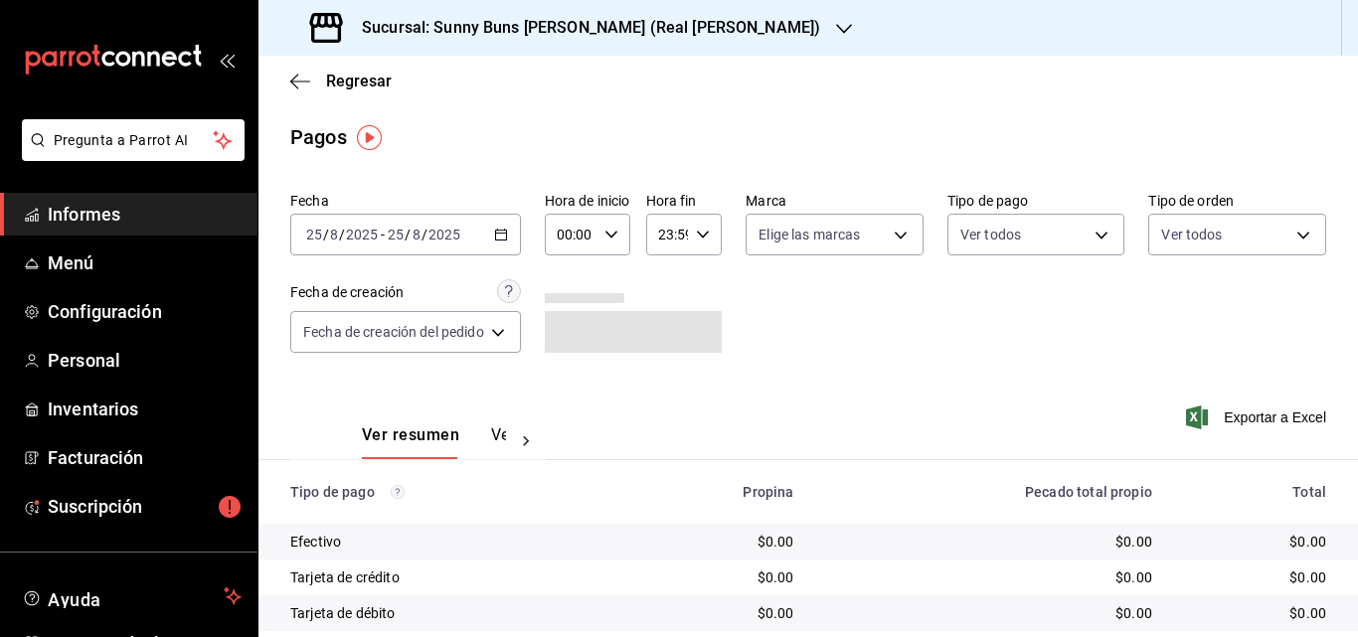
click at [502, 226] on div "[DATE] [DATE] - [DATE] [DATE]" at bounding box center [405, 235] width 231 height 42
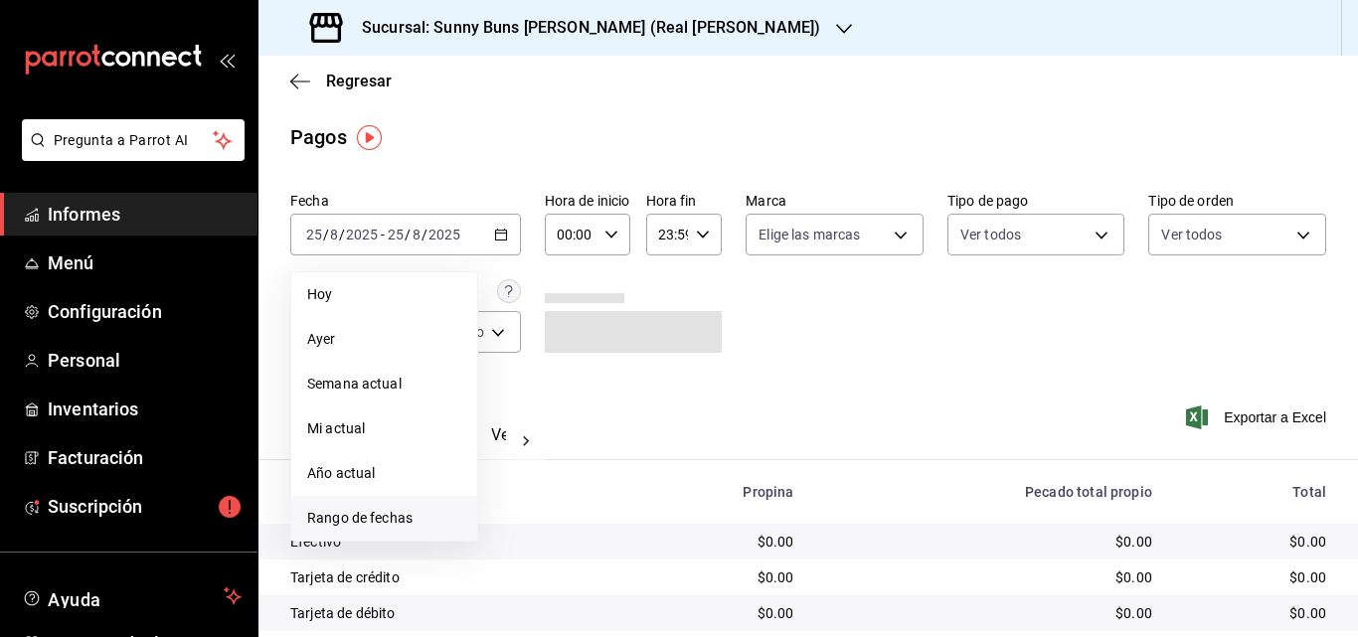
click at [373, 519] on font "Rango de fechas" at bounding box center [359, 518] width 105 height 16
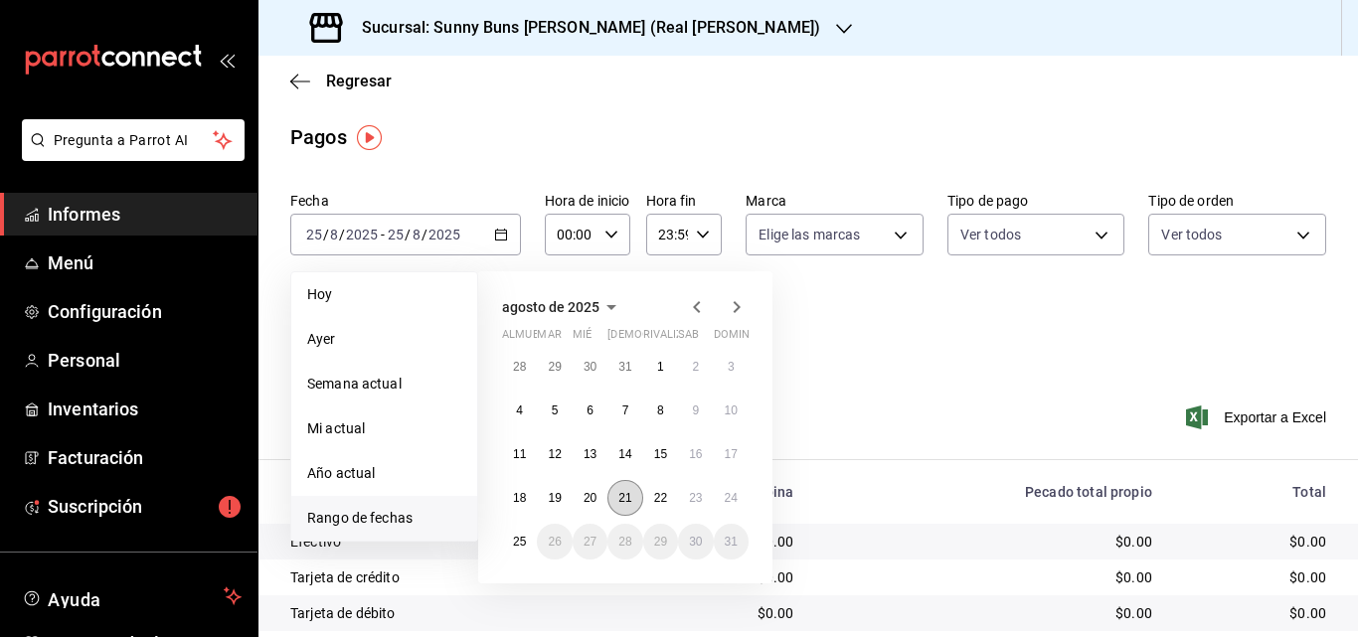
click at [628, 500] on font "21" at bounding box center [624, 498] width 13 height 14
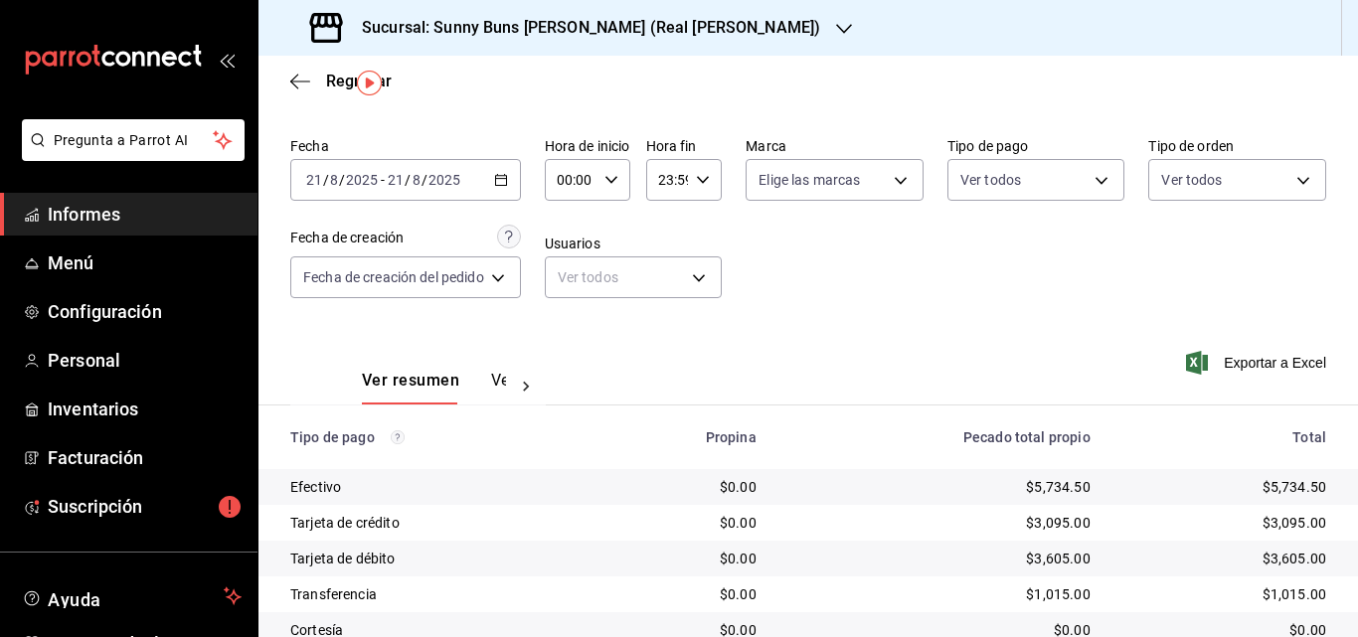
scroll to position [134, 0]
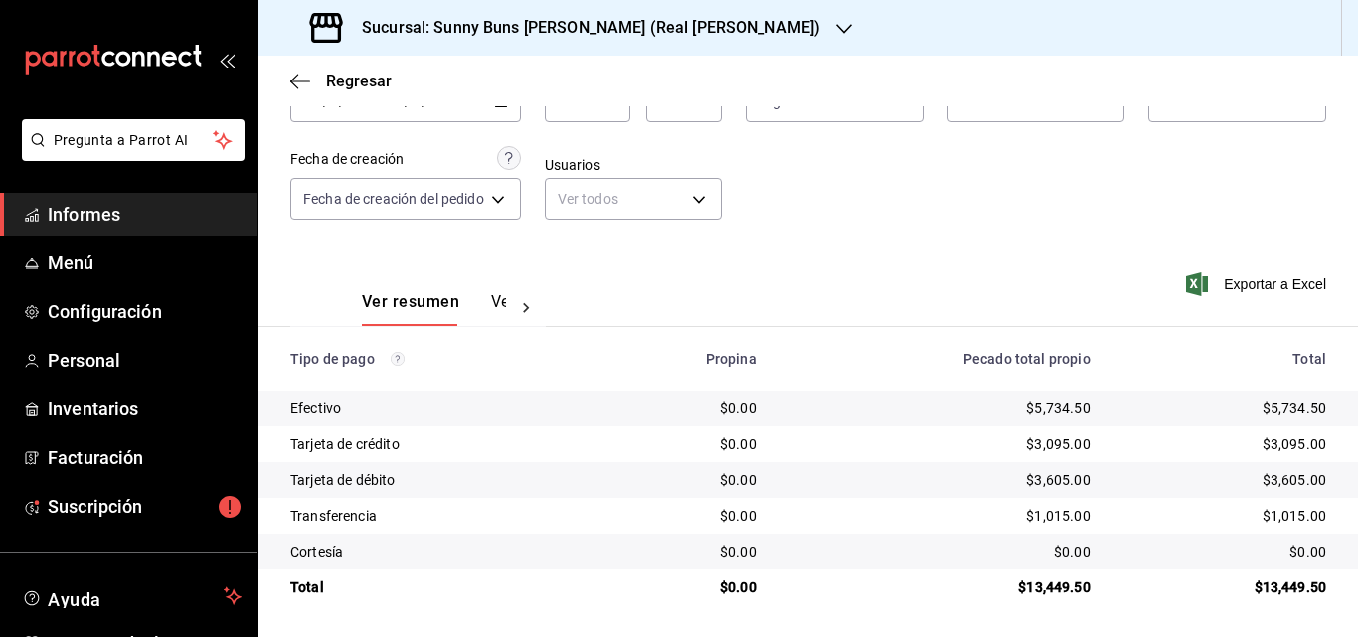
click at [148, 212] on span "Informes" at bounding box center [145, 214] width 194 height 27
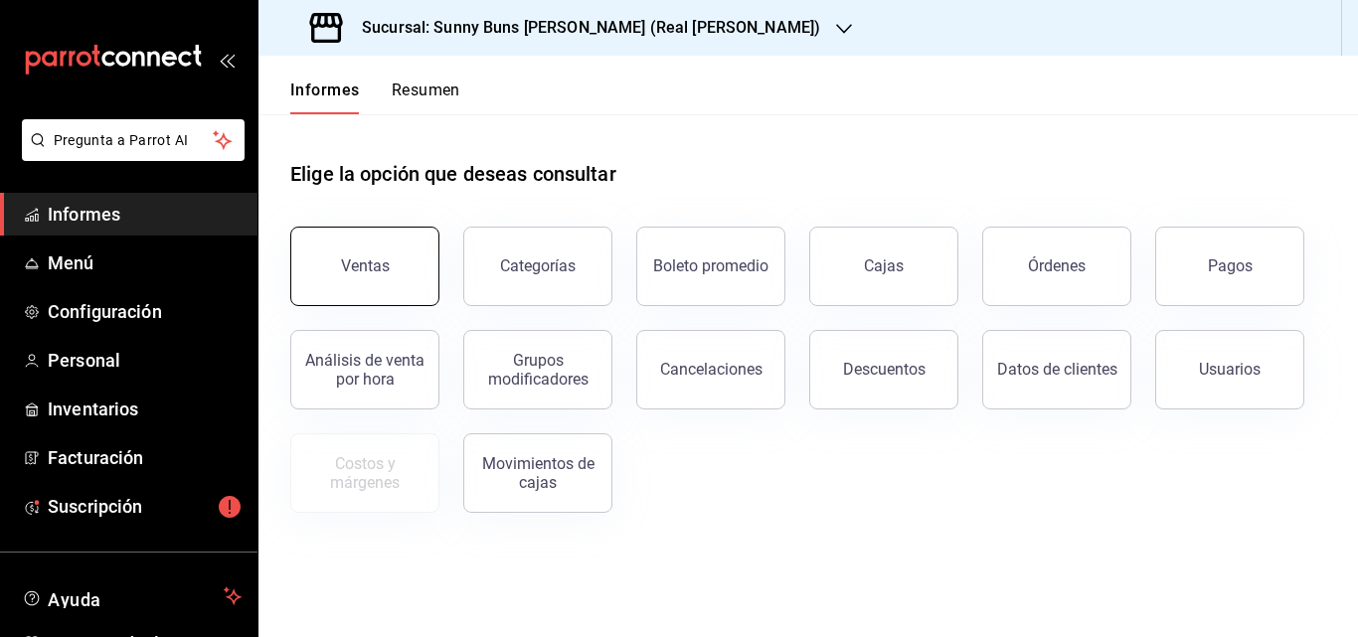
click at [372, 256] on button "Ventas" at bounding box center [364, 267] width 149 height 80
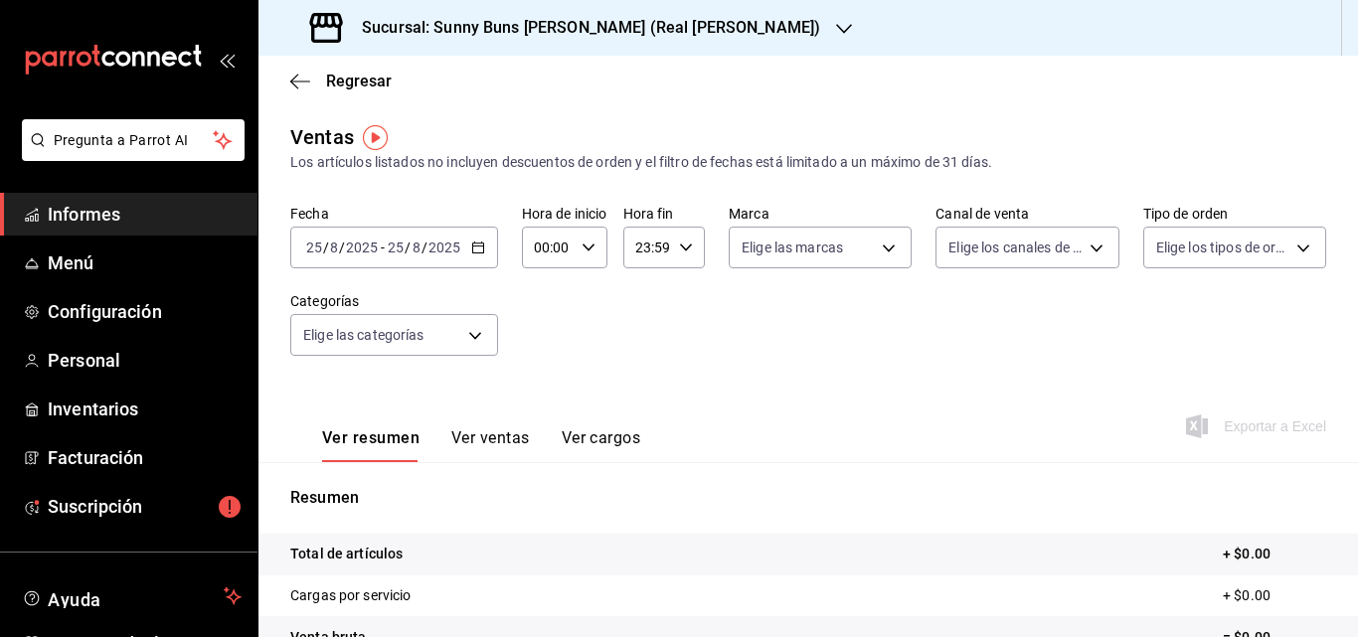
click at [477, 246] on \(Stroke\) "button" at bounding box center [477, 245] width 11 height 1
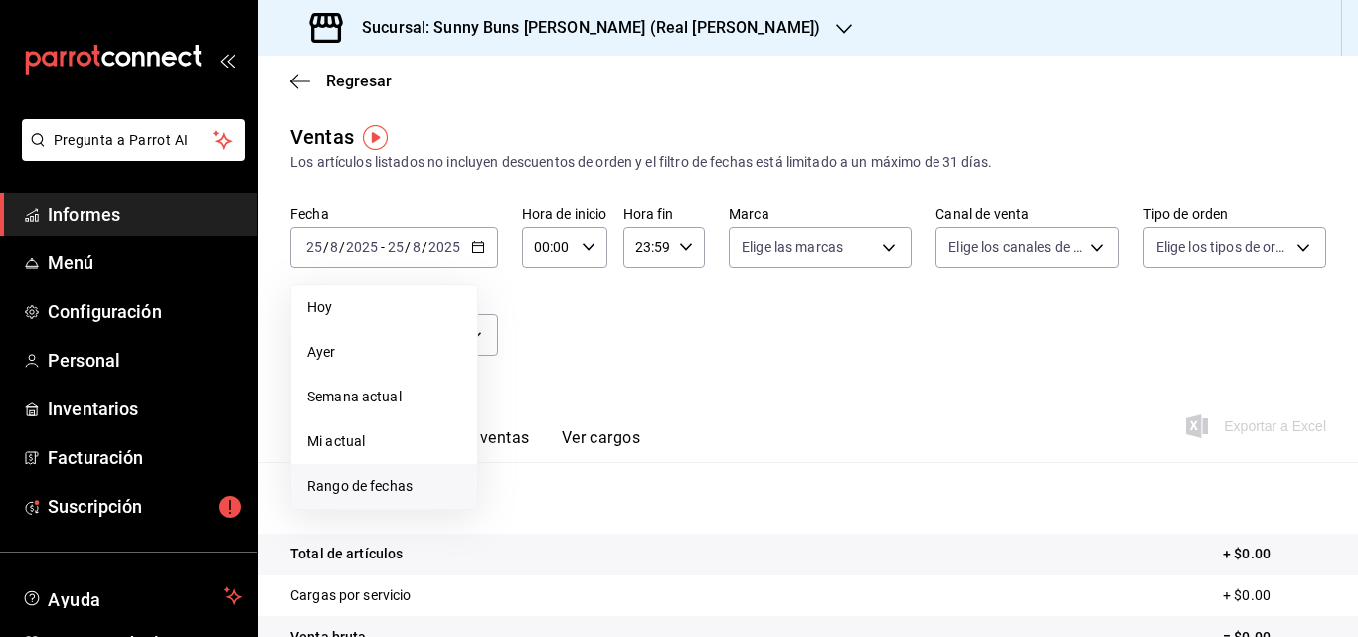
click at [342, 478] on font "Rango de fechas" at bounding box center [359, 486] width 105 height 16
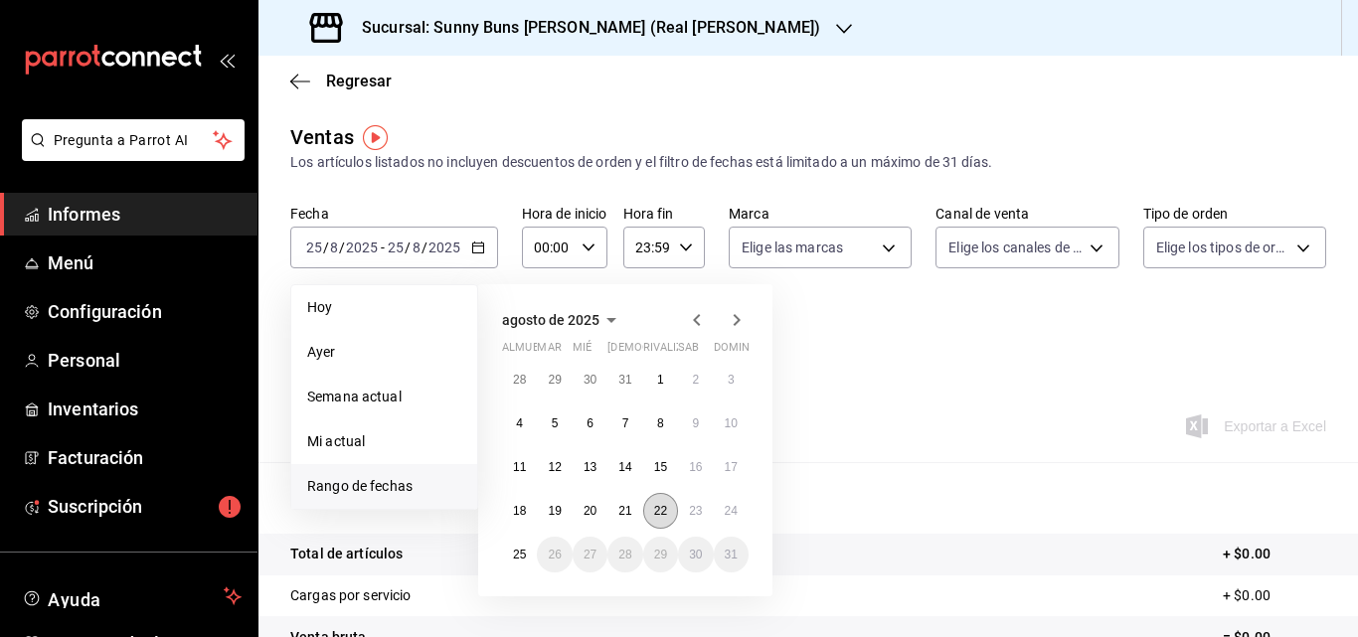
click at [656, 510] on font "22" at bounding box center [660, 511] width 13 height 14
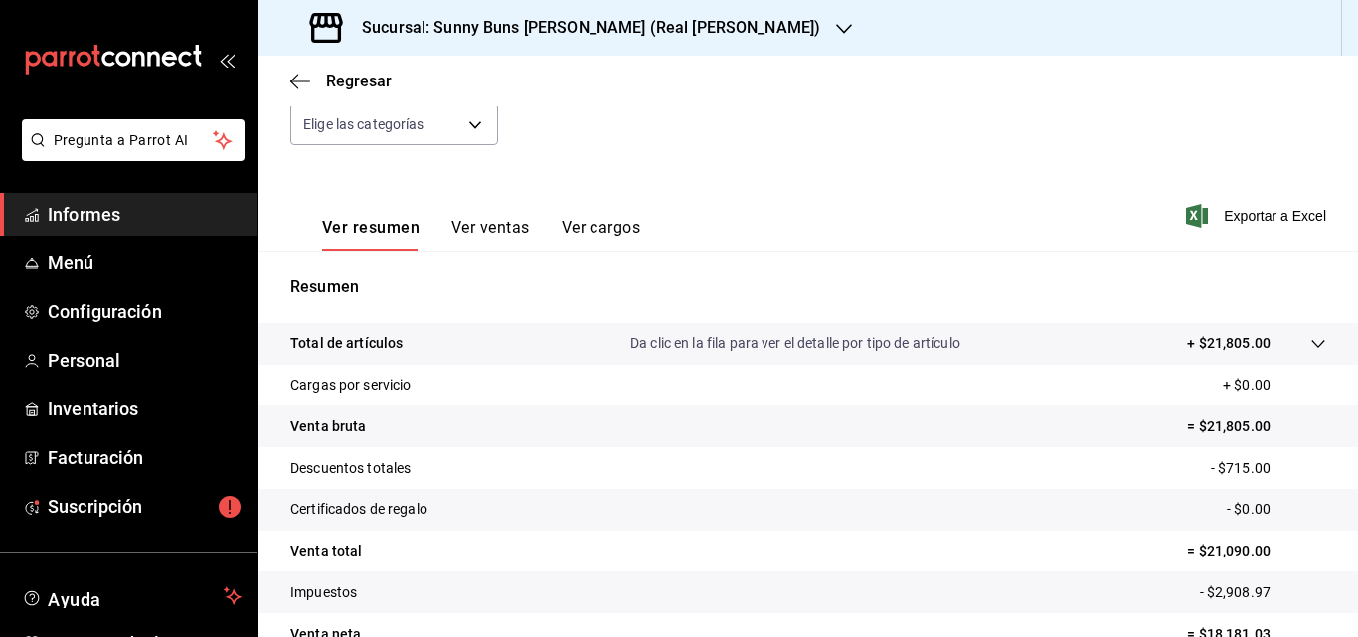
scroll to position [212, 0]
click at [167, 215] on span "Informes" at bounding box center [145, 214] width 194 height 27
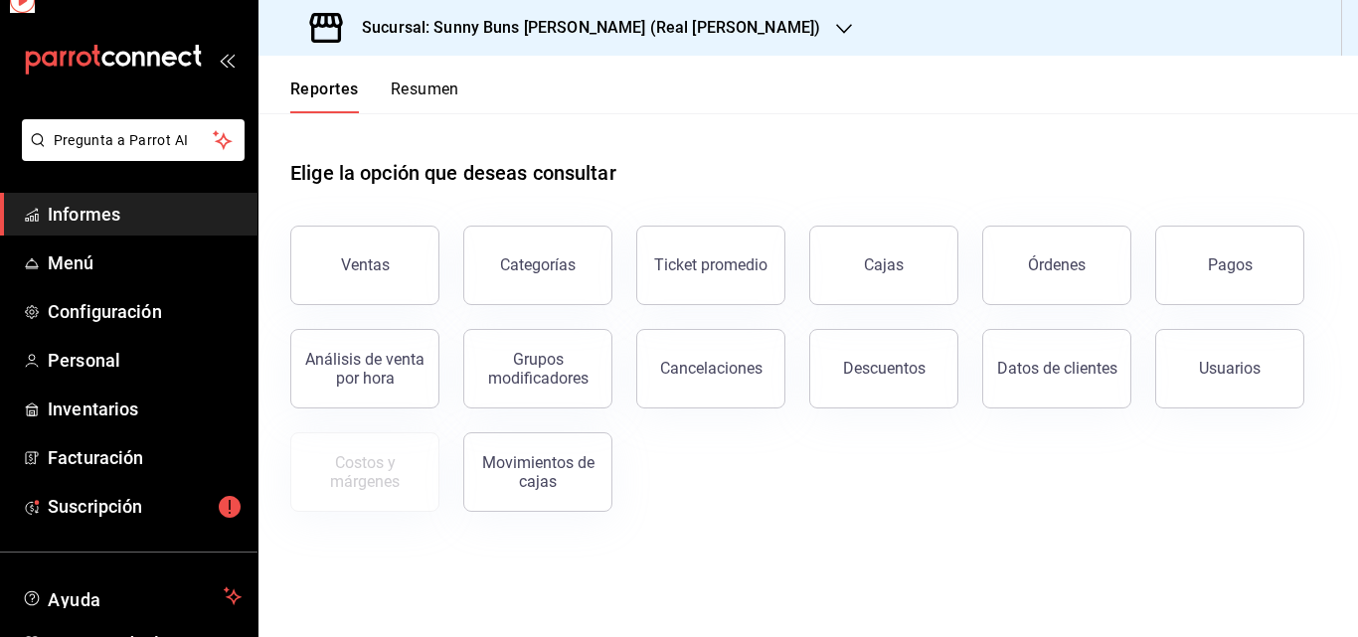
click at [167, 215] on span "Informes" at bounding box center [145, 214] width 194 height 27
click at [900, 390] on button "Descuentos" at bounding box center [883, 370] width 149 height 80
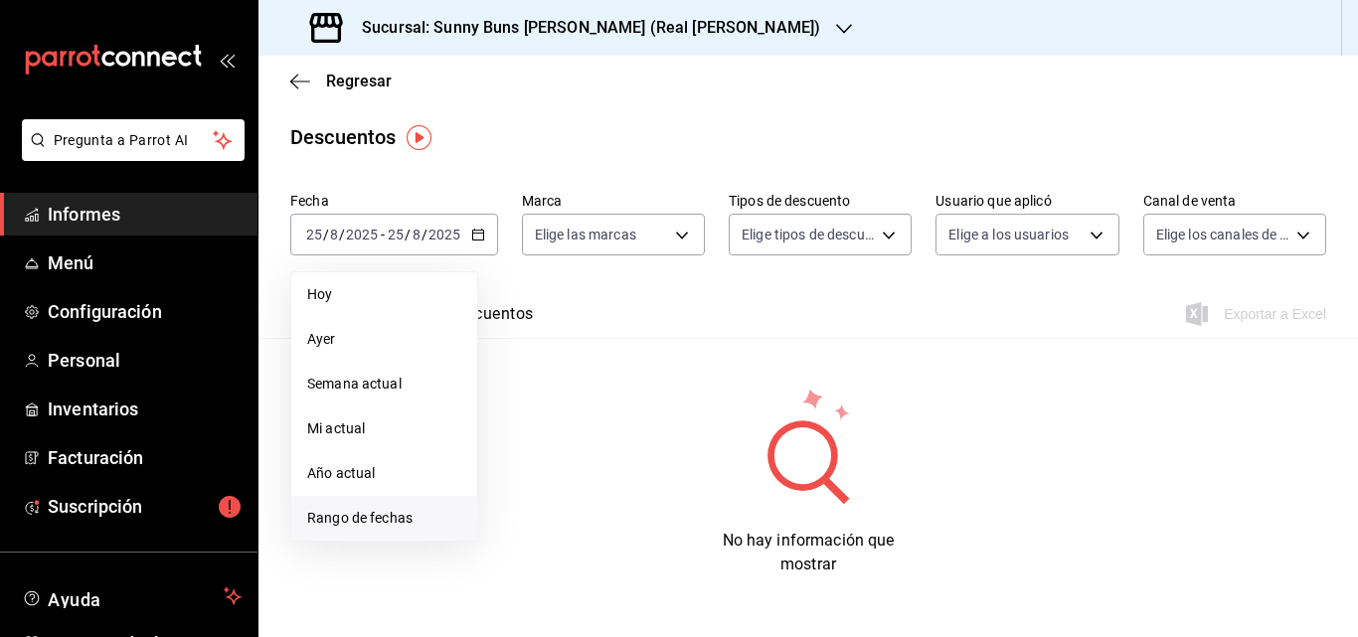
click at [376, 518] on font "Rango de fechas" at bounding box center [359, 518] width 105 height 16
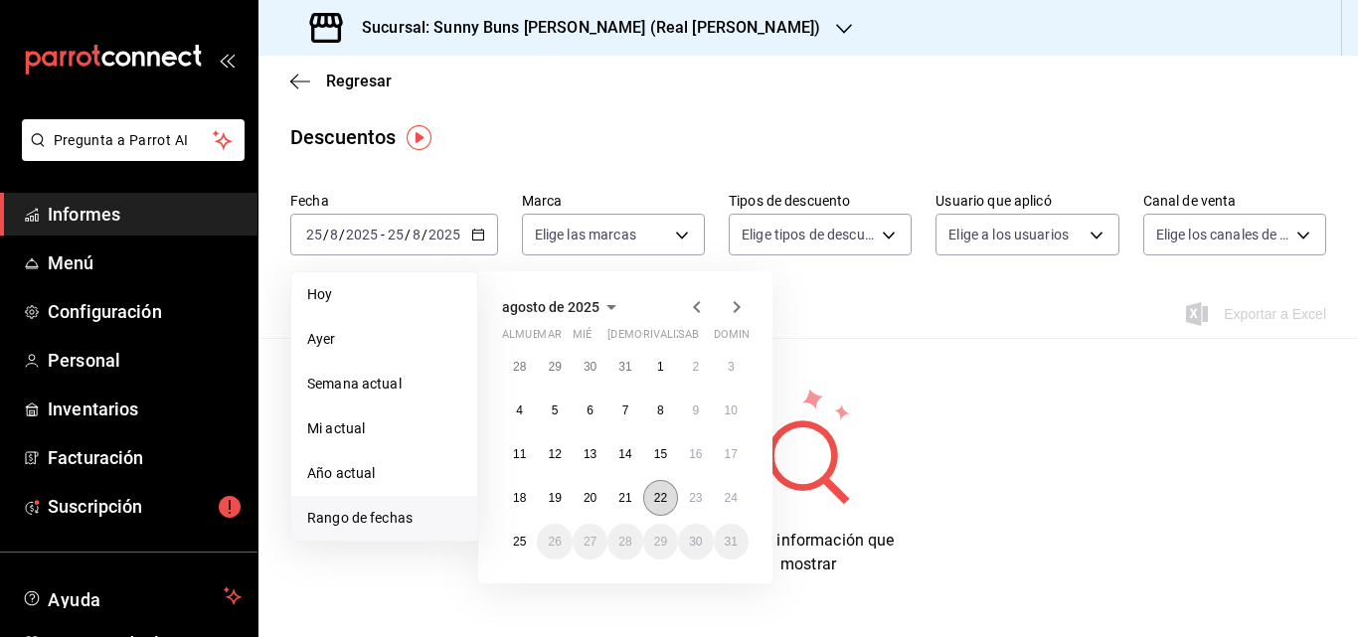
click at [663, 500] on font "22" at bounding box center [660, 498] width 13 height 14
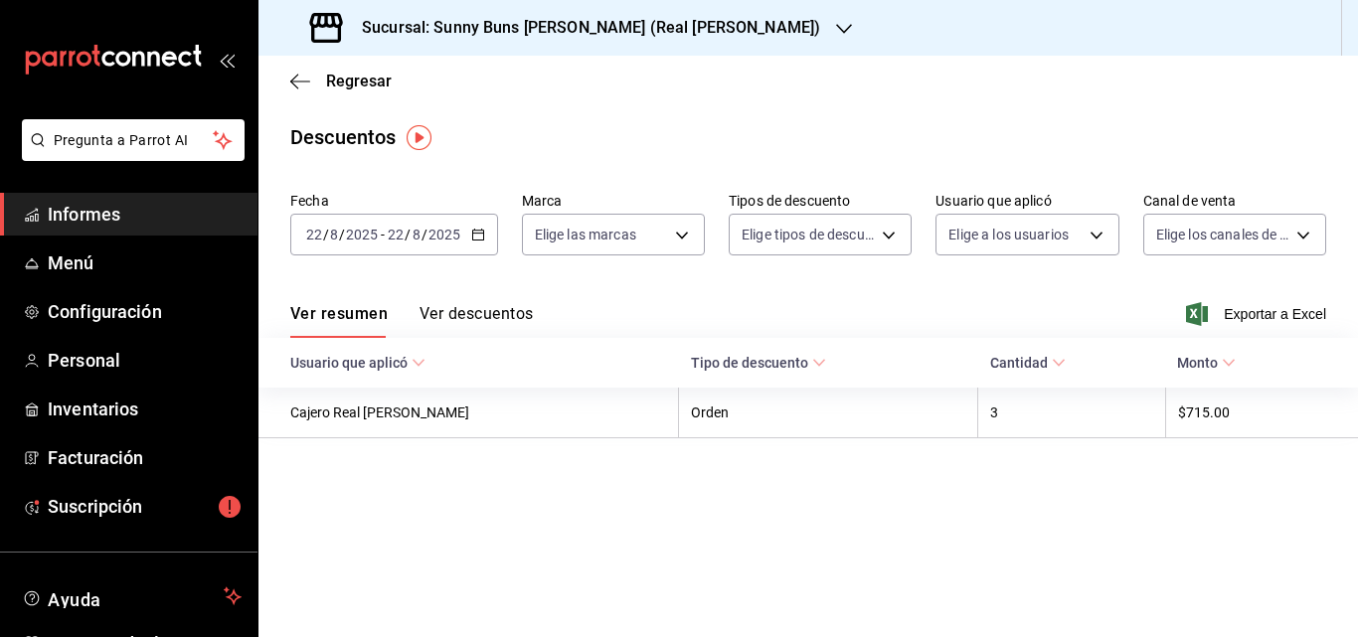
click at [486, 313] on font "Ver descuentos" at bounding box center [475, 313] width 113 height 19
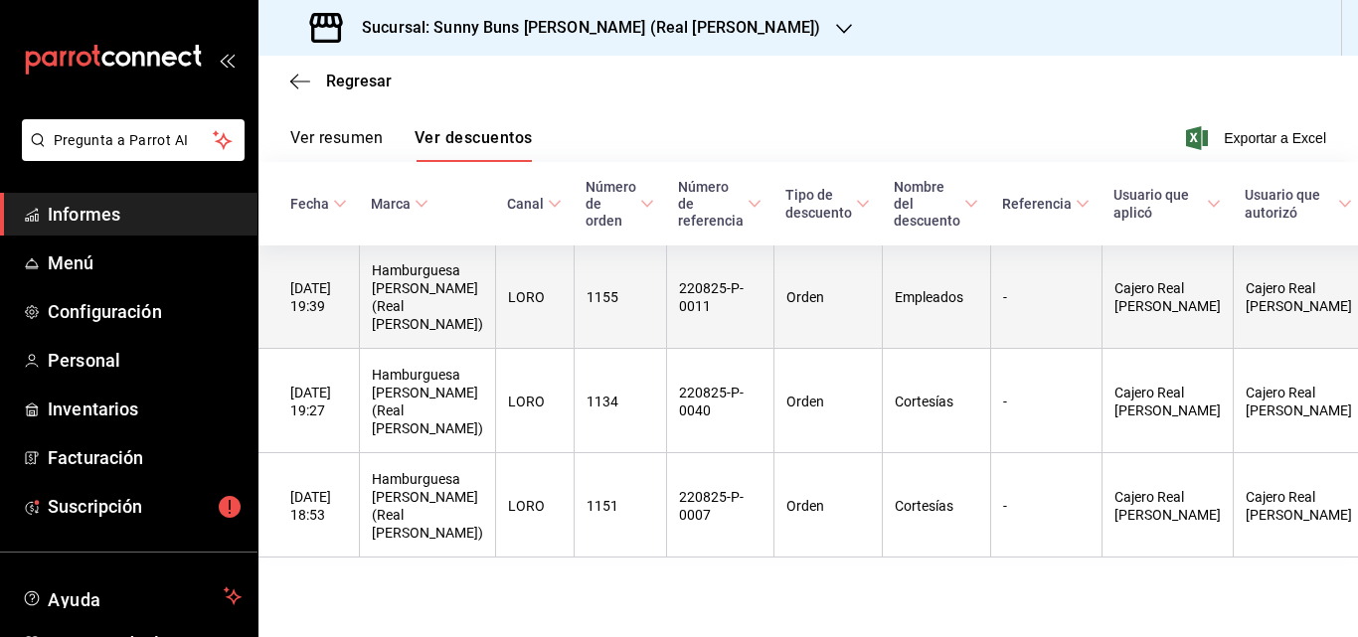
scroll to position [192, 0]
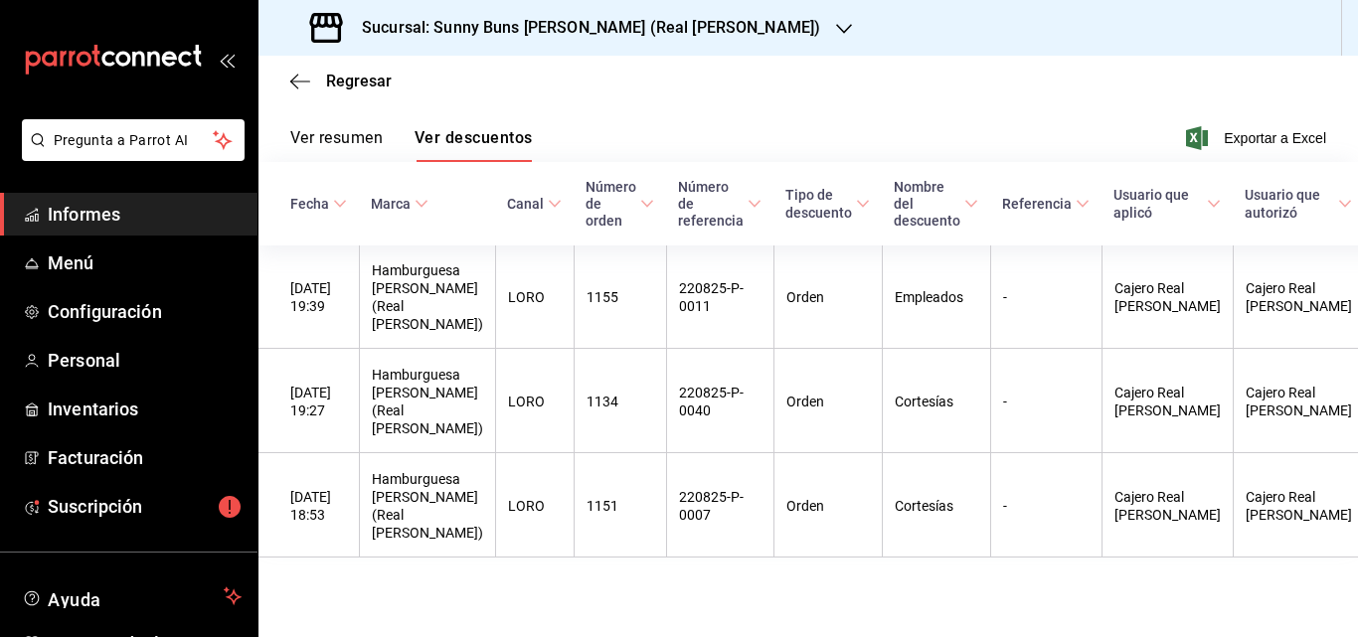
click at [111, 217] on font "Informes" at bounding box center [84, 214] width 73 height 21
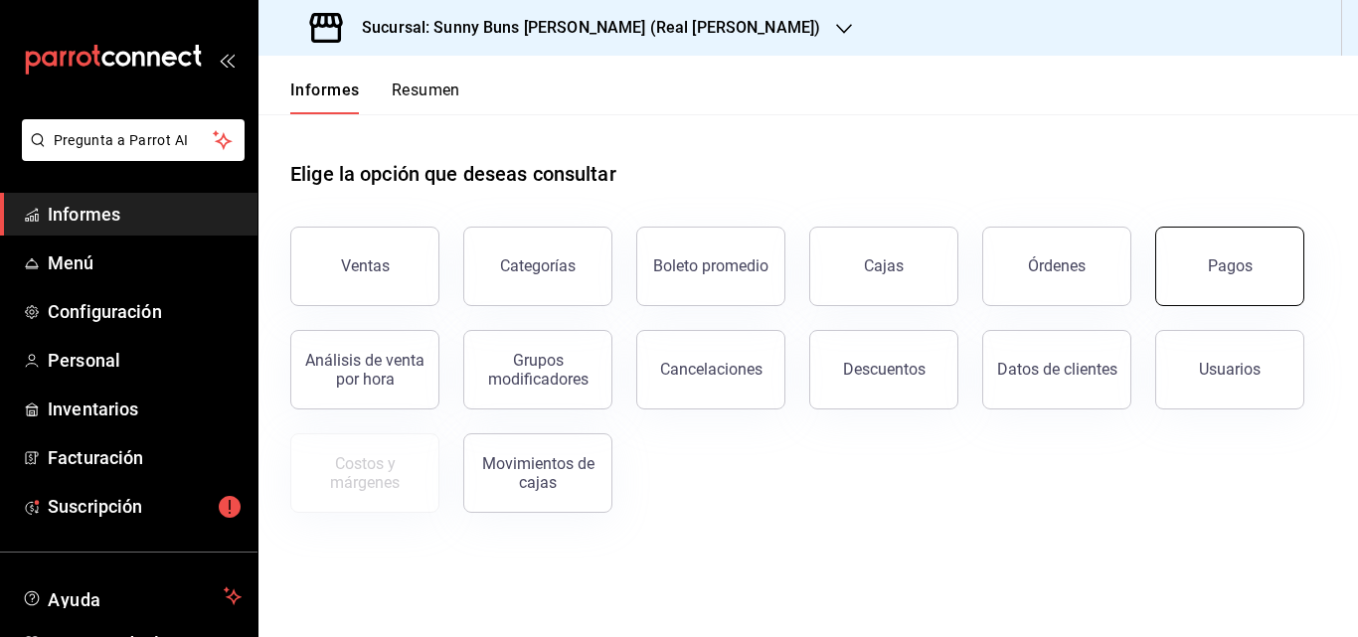
click at [1230, 281] on button "Pagos" at bounding box center [1229, 267] width 149 height 80
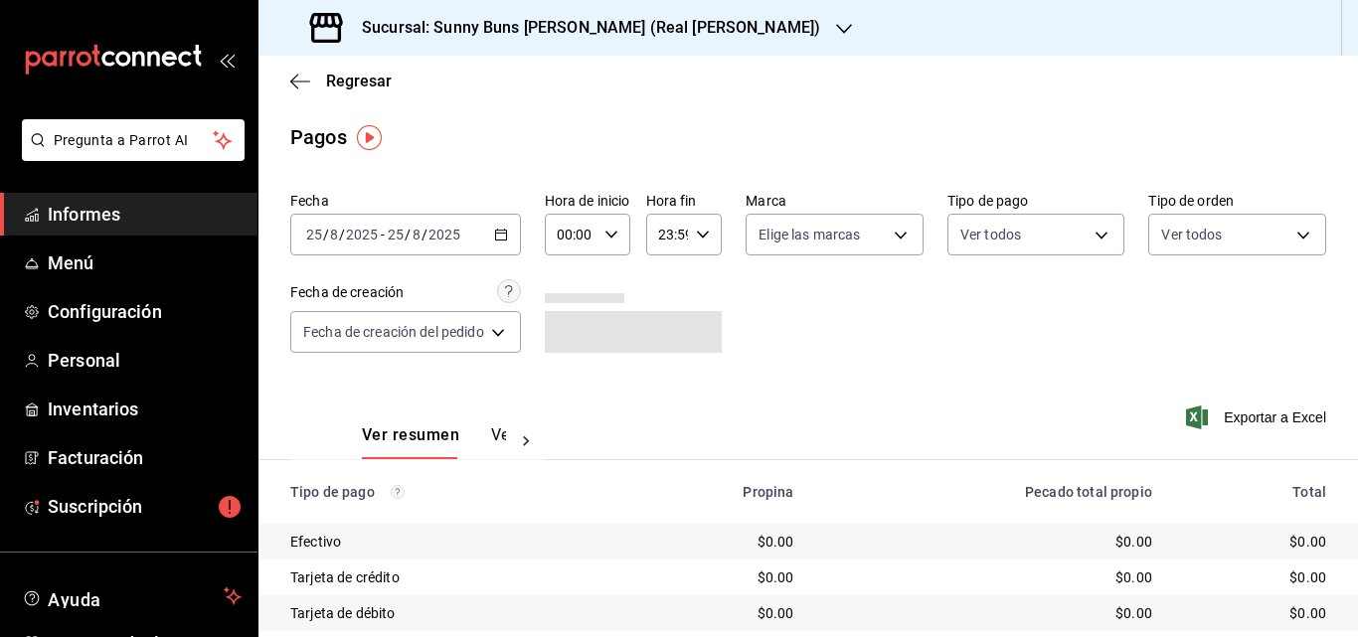
click at [501, 236] on icon "button" at bounding box center [501, 235] width 14 height 14
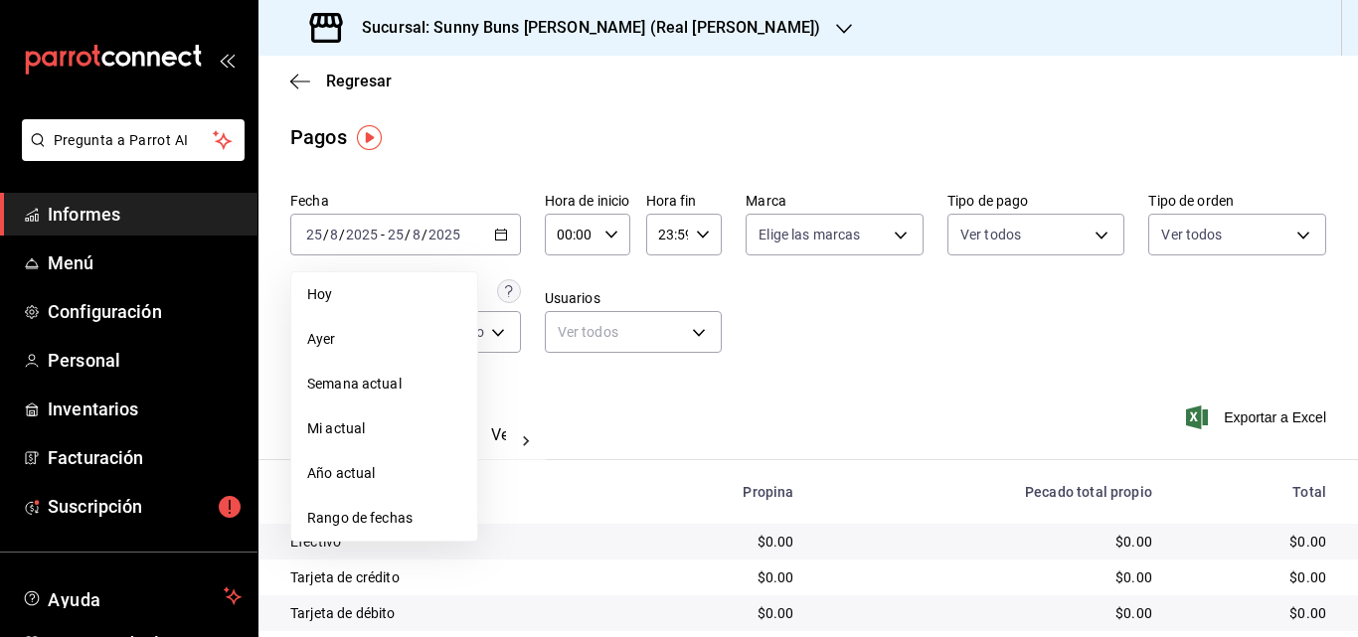
click at [483, 177] on main "Regresar Pagos Fecha [DATE] [DATE] - [DATE] [DATE] [DATE] [DATE] Semana actual …" at bounding box center [807, 413] width 1099 height 715
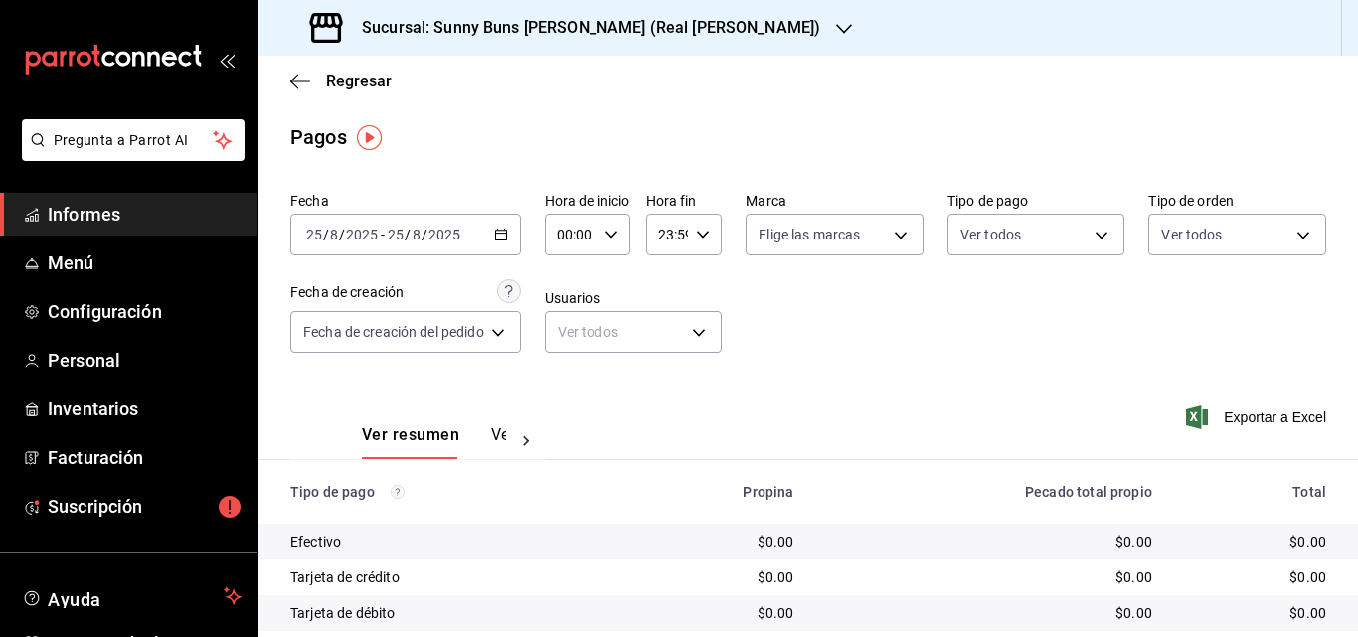
drag, startPoint x: 506, startPoint y: 217, endPoint x: 416, endPoint y: 210, distance: 89.7
click at [416, 210] on div "Fecha [DATE] [DATE] - [DATE] [DATE]" at bounding box center [405, 224] width 231 height 64
click at [521, 236] on div "[DATE] [DATE] - [DATE] [DATE]" at bounding box center [405, 235] width 231 height 42
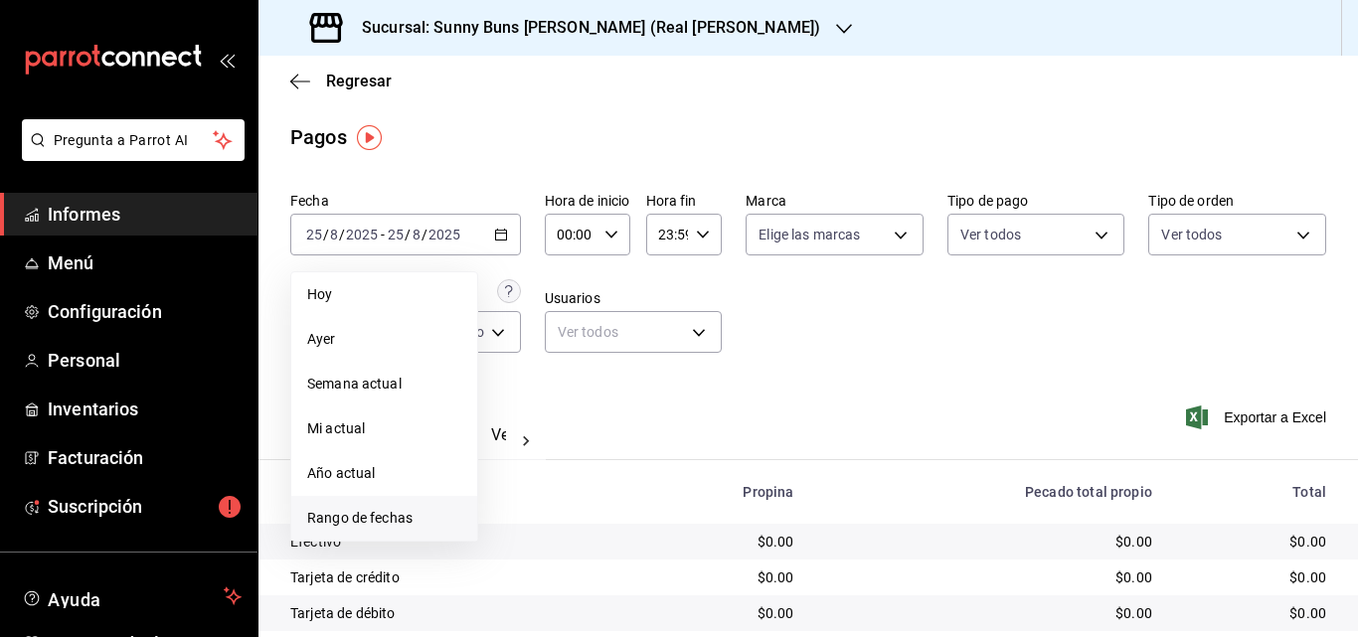
click at [375, 524] on font "Rango de fechas" at bounding box center [359, 518] width 105 height 16
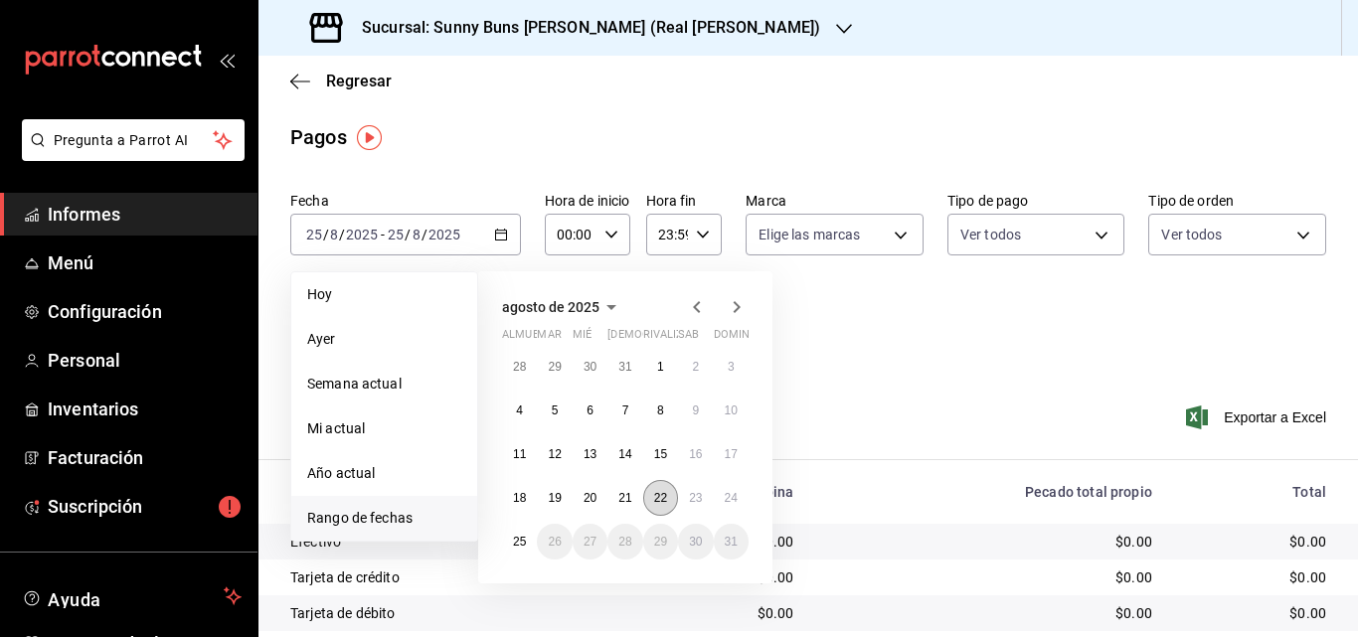
click at [669, 500] on button "22" at bounding box center [660, 498] width 35 height 36
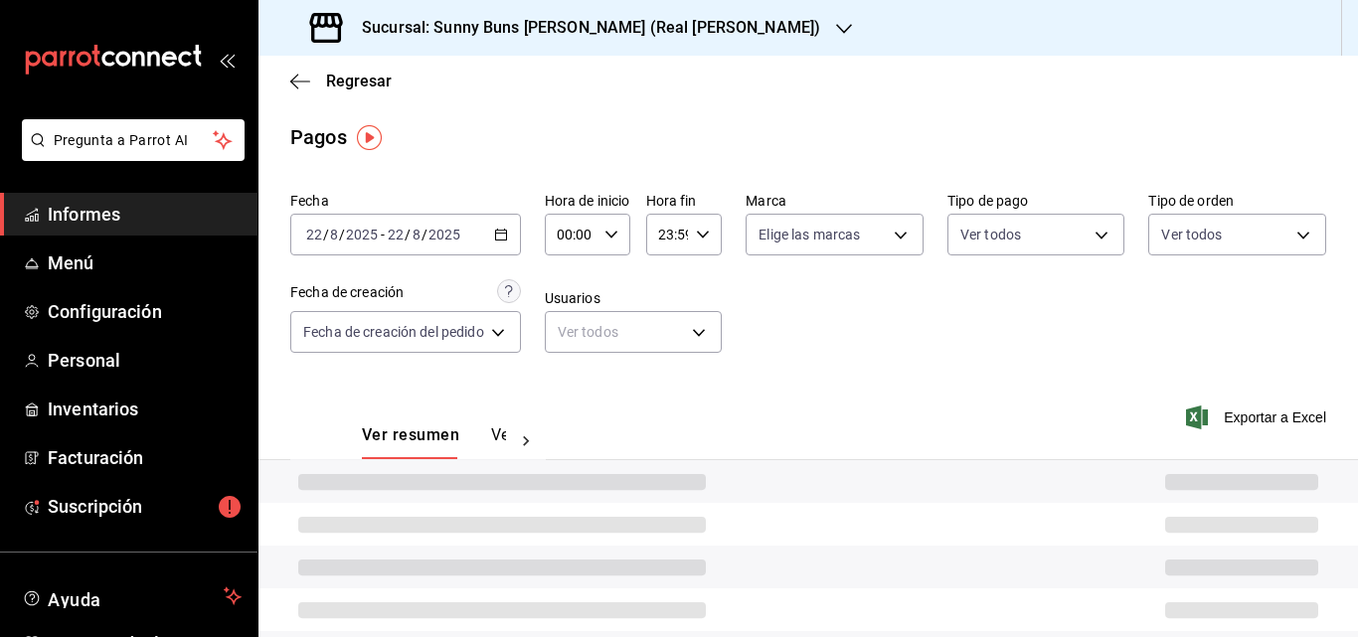
click at [669, 500] on div at bounding box center [807, 481] width 1099 height 43
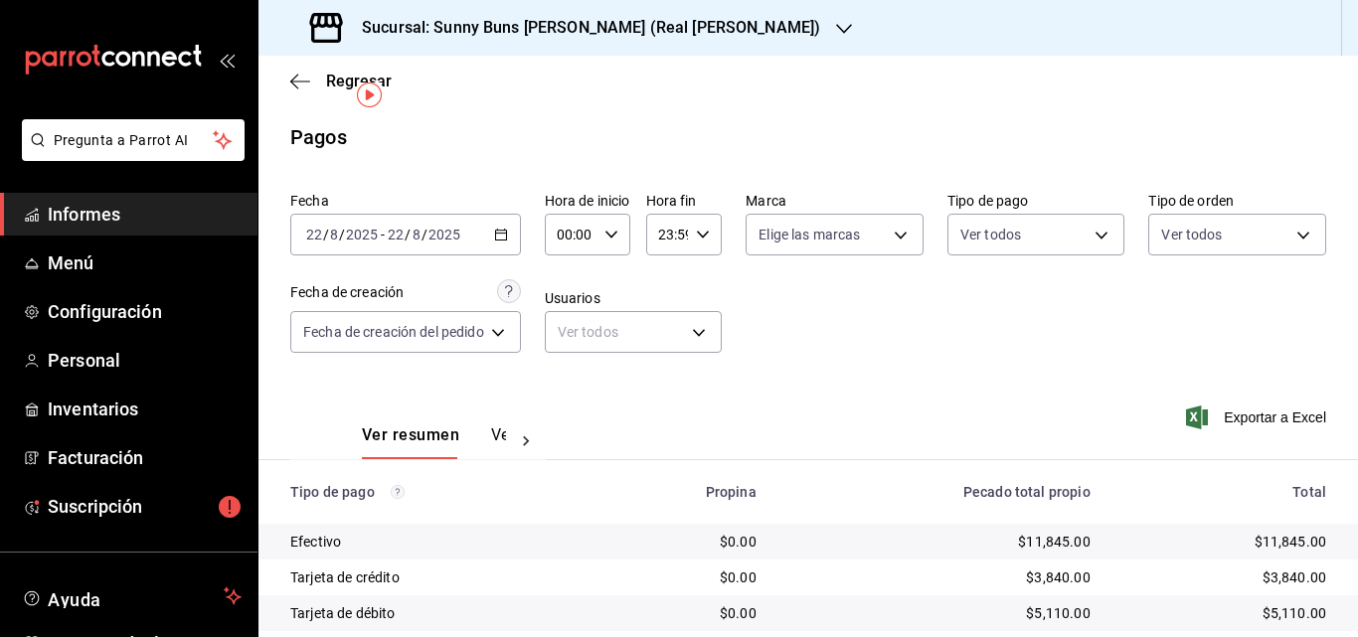
scroll to position [134, 0]
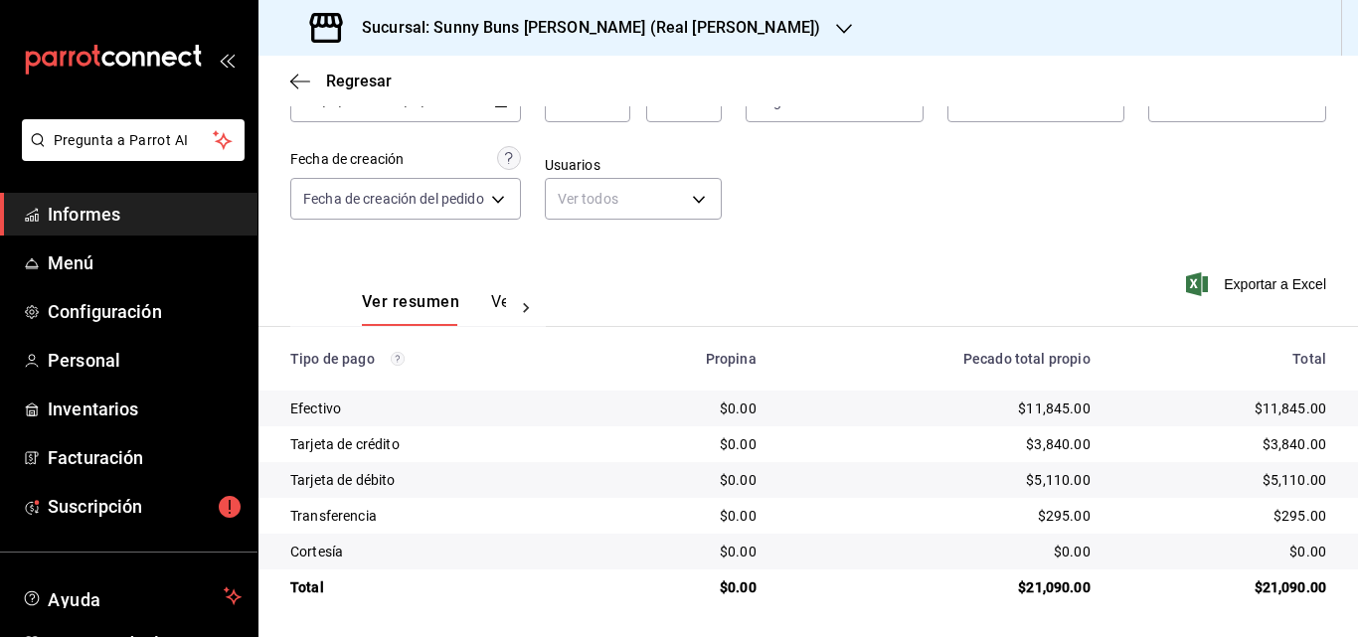
click at [190, 210] on span "Informes" at bounding box center [145, 214] width 194 height 27
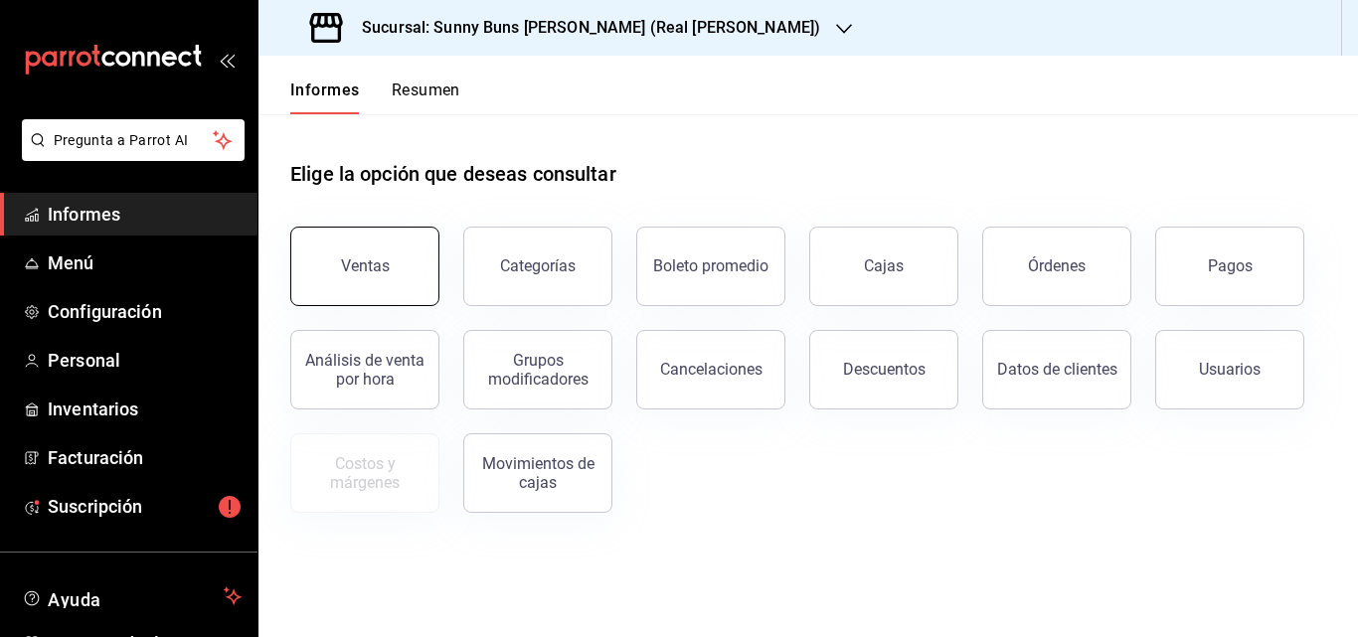
click at [396, 264] on button "Ventas" at bounding box center [364, 267] width 149 height 80
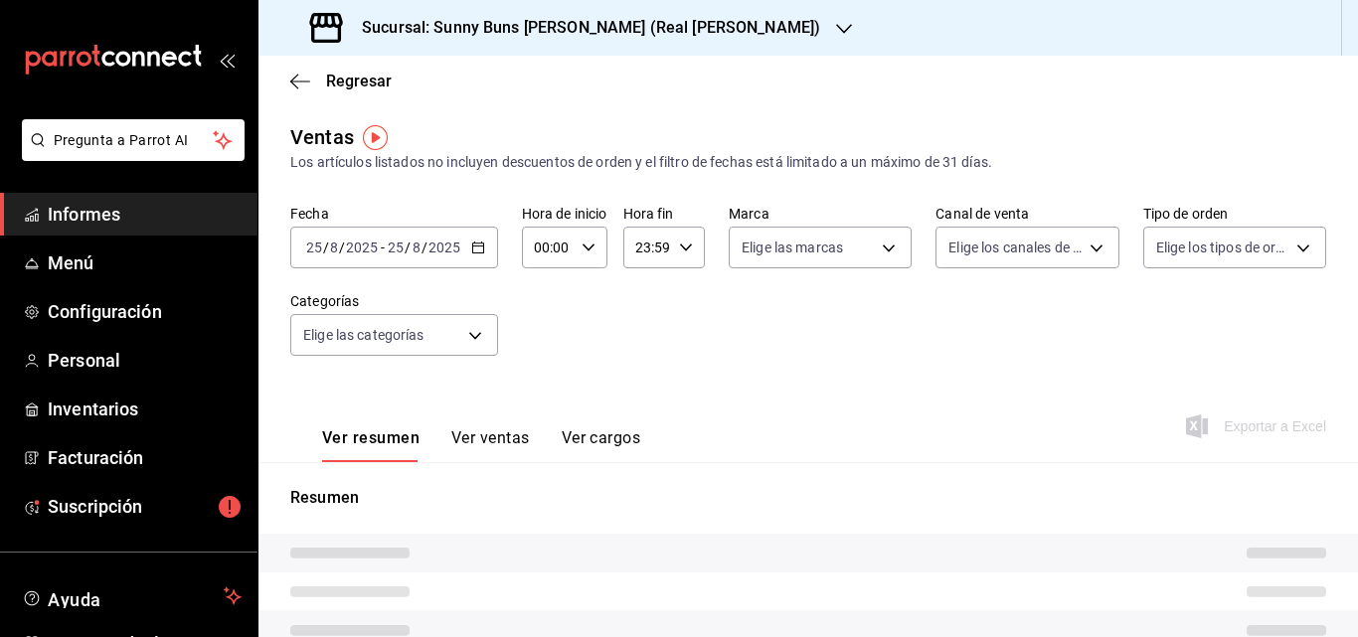
click at [500, 250] on div "Fecha [DATE] [DATE] - [DATE] [DATE] Hora de inicio 00:00 Hora de inicio Hora fi…" at bounding box center [808, 292] width 1036 height 175
click at [488, 241] on div "[DATE] [DATE] - [DATE] [DATE]" at bounding box center [394, 248] width 208 height 42
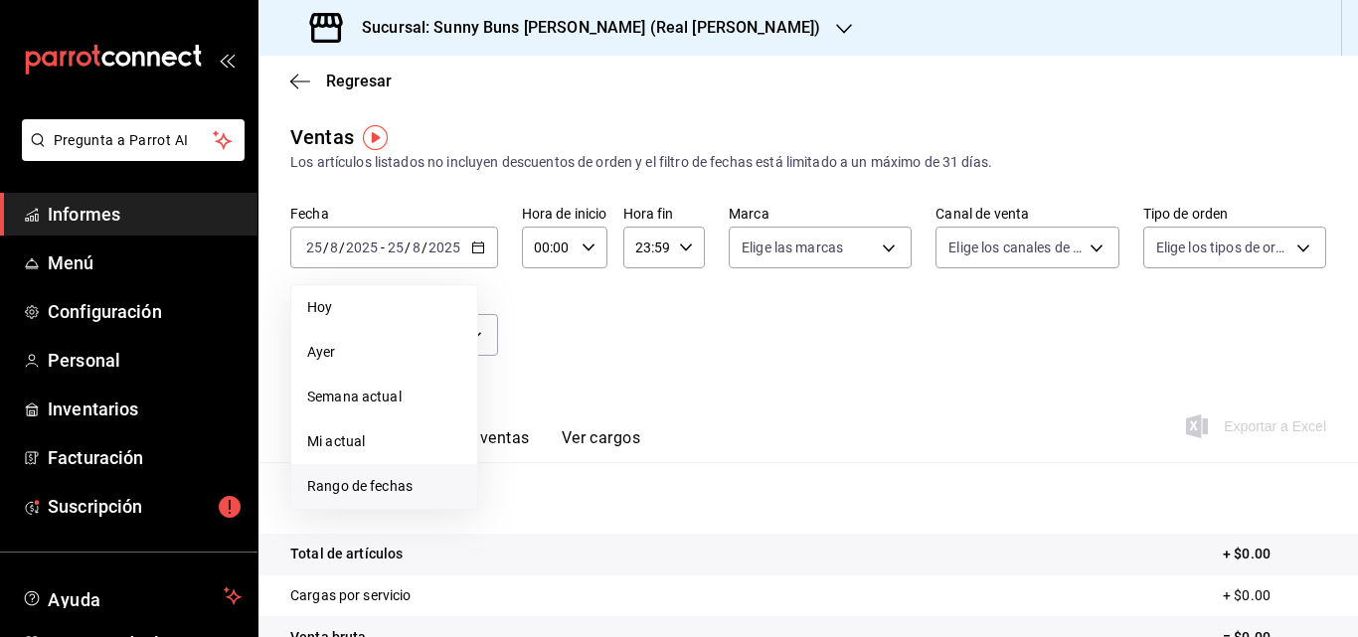
click at [386, 490] on font "Rango de fechas" at bounding box center [359, 486] width 105 height 16
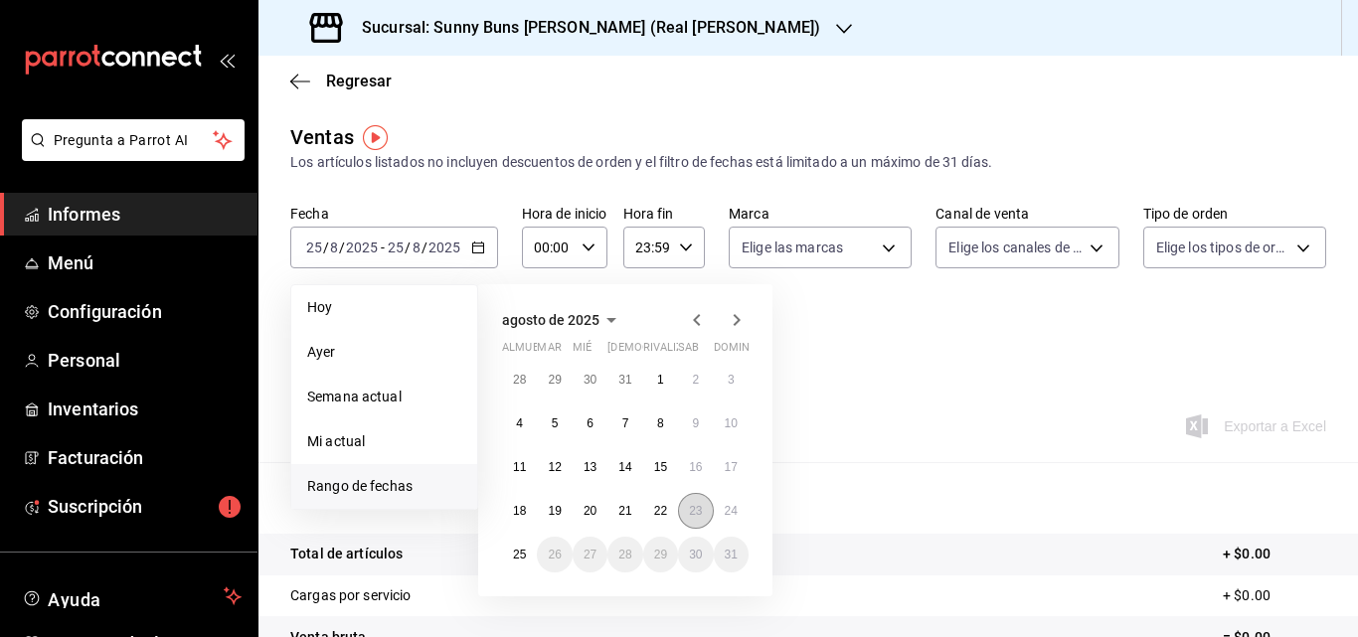
click at [693, 515] on font "23" at bounding box center [695, 511] width 13 height 14
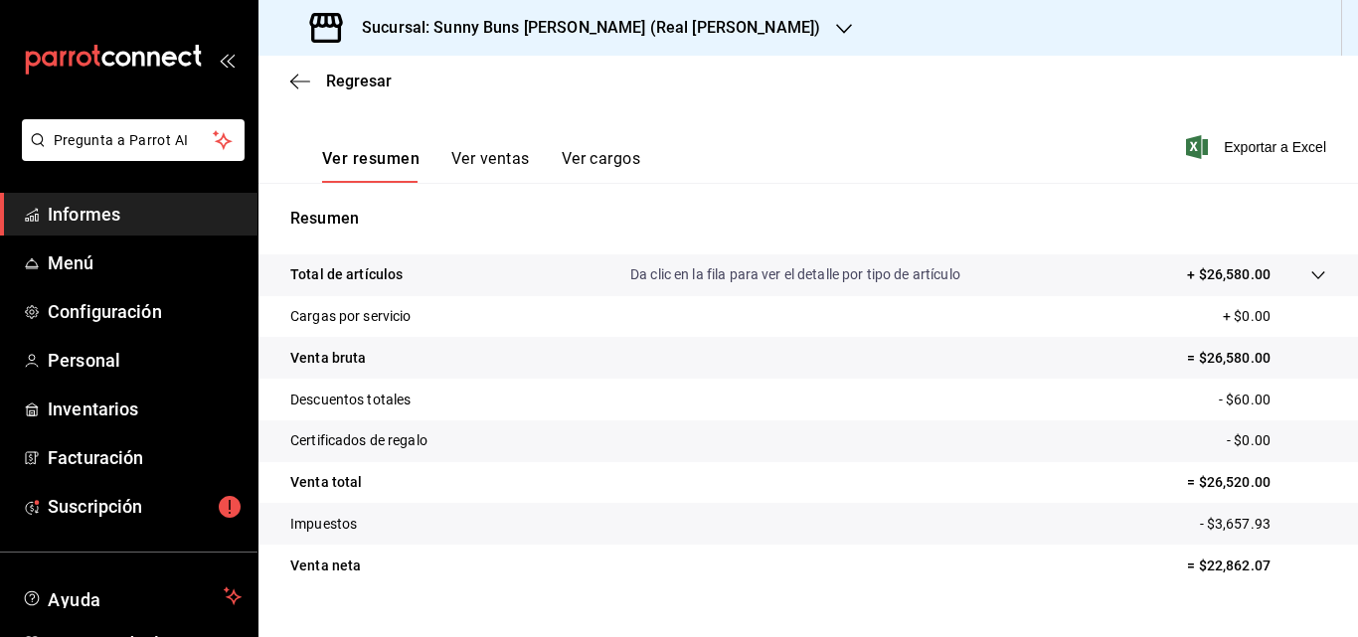
scroll to position [281, 0]
click at [148, 218] on span "Informes" at bounding box center [145, 214] width 194 height 27
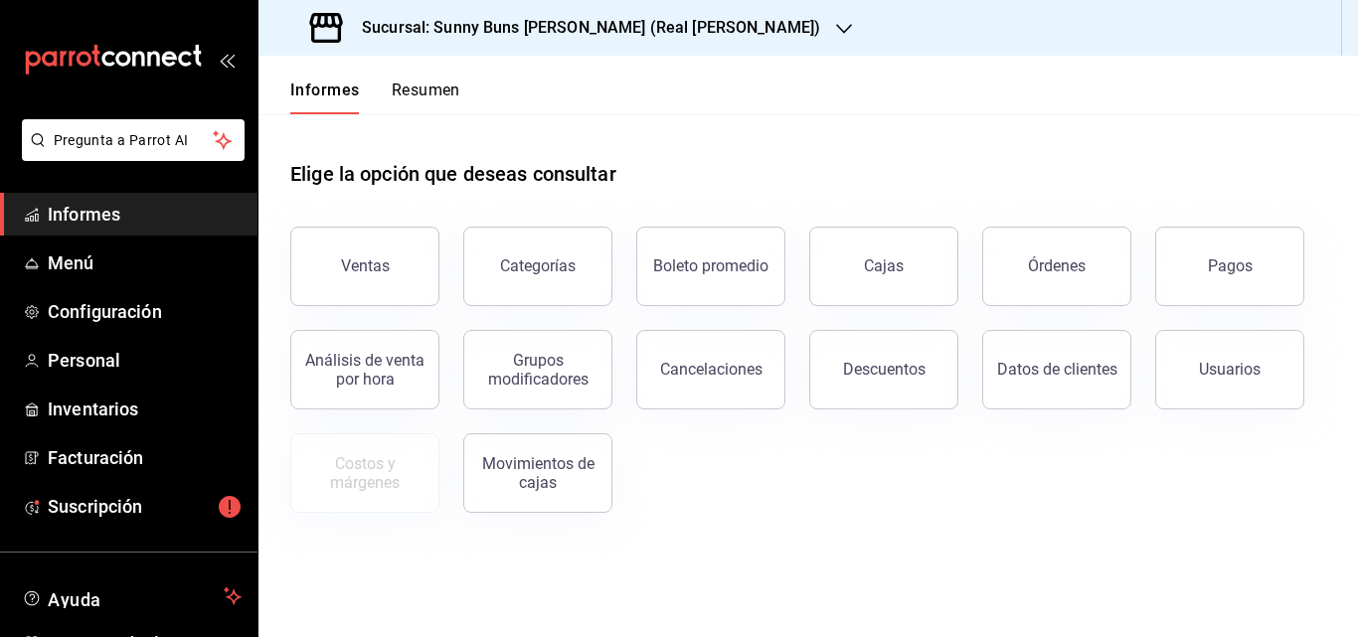
click at [1152, 266] on div "Pagos" at bounding box center [1217, 254] width 173 height 103
click at [1222, 267] on font "Pagos" at bounding box center [1229, 265] width 45 height 19
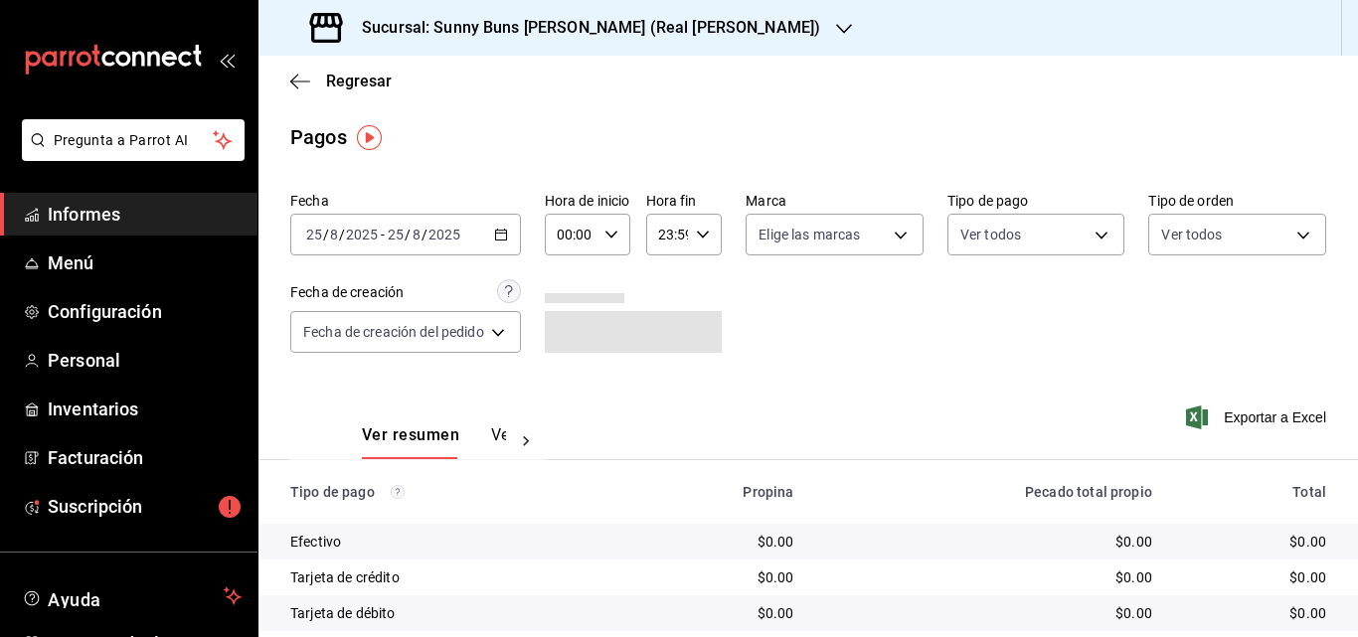
click at [507, 240] on \(Stroke\) "button" at bounding box center [501, 235] width 12 height 11
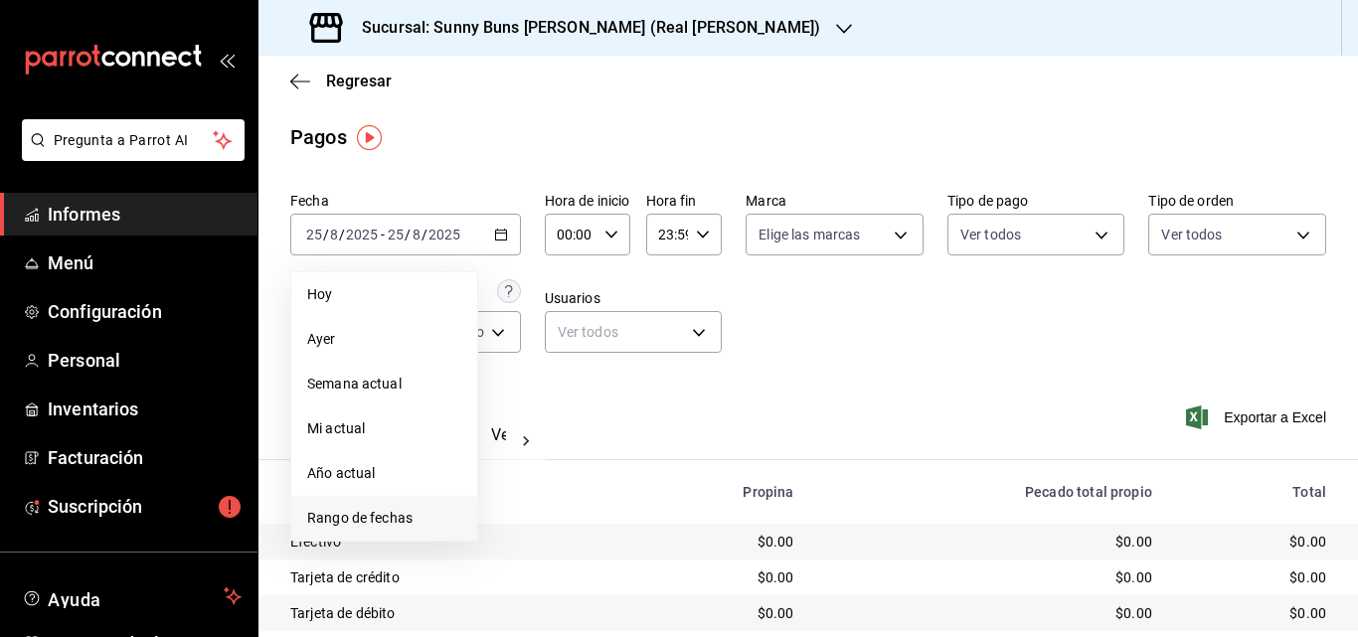
click at [366, 509] on span "Rango de fechas" at bounding box center [384, 518] width 154 height 21
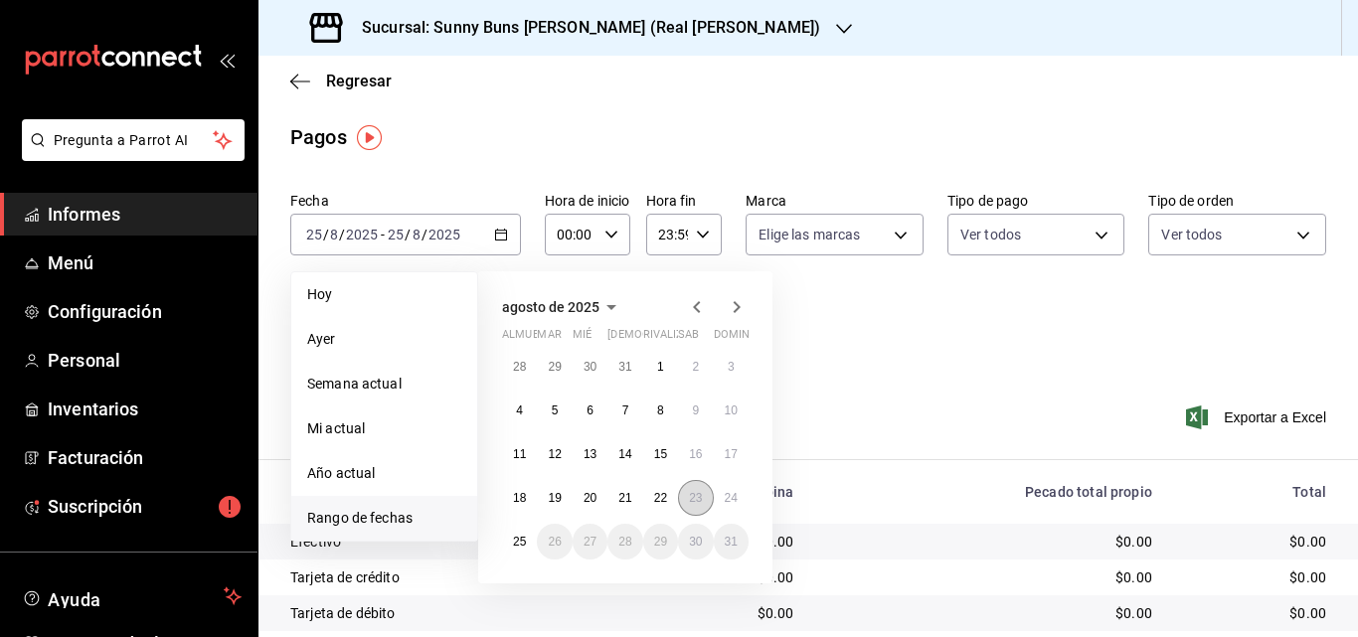
click at [698, 500] on font "23" at bounding box center [695, 498] width 13 height 14
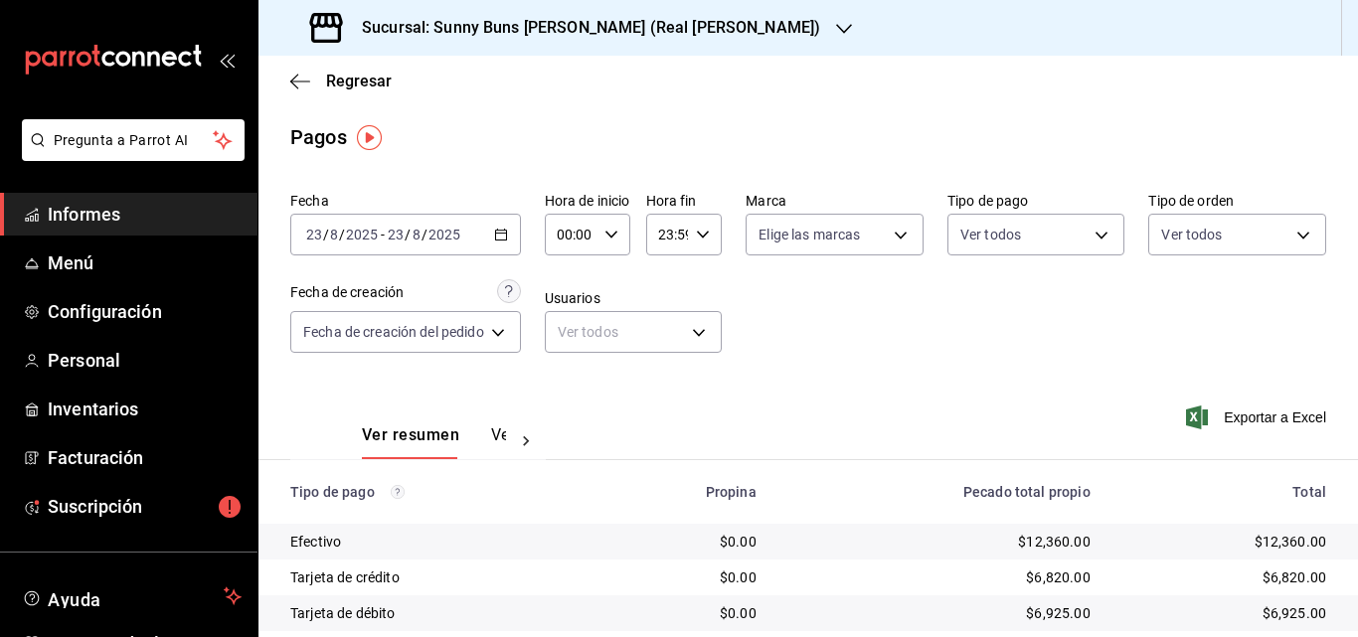
click at [210, 218] on span "Informes" at bounding box center [145, 214] width 194 height 27
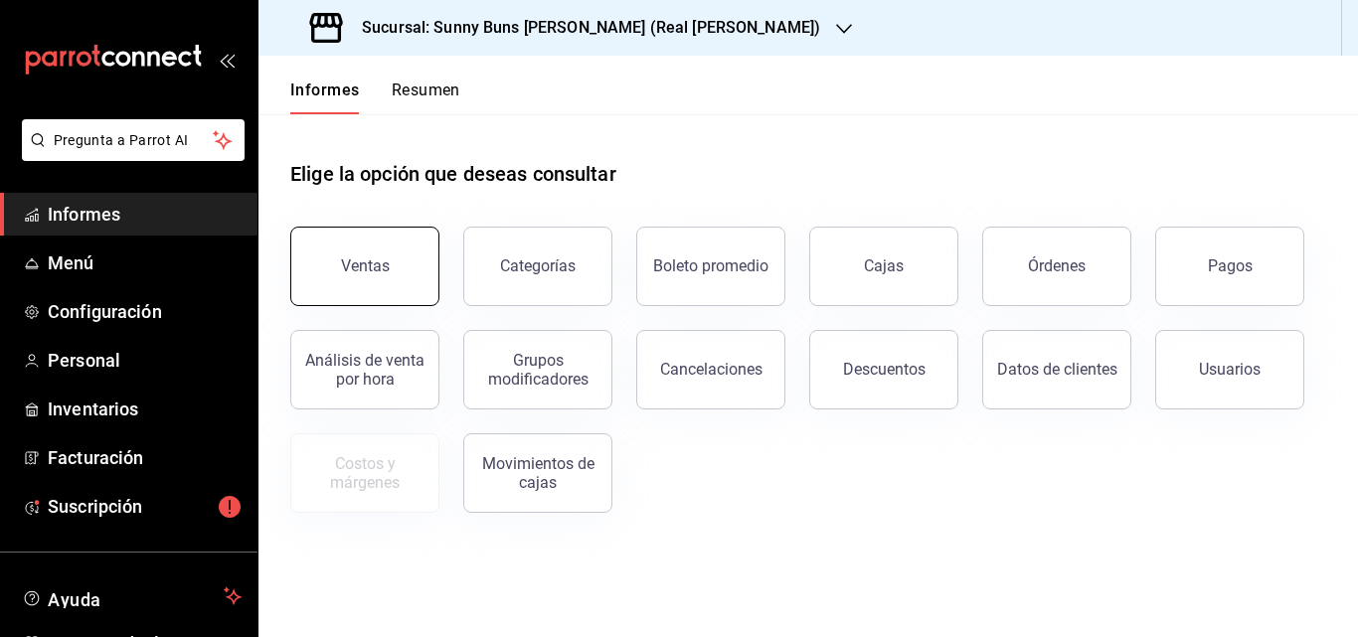
click at [405, 274] on button "Ventas" at bounding box center [364, 267] width 149 height 80
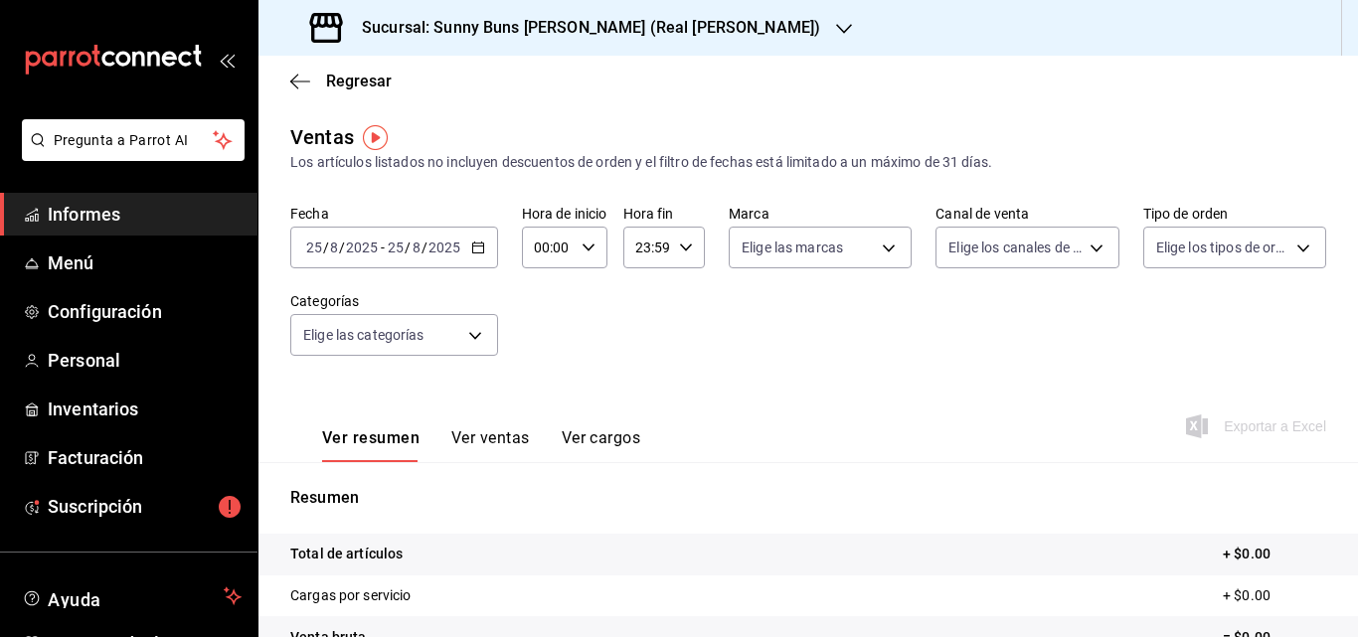
click at [495, 248] on div "[DATE] [DATE] - [DATE] [DATE]" at bounding box center [394, 248] width 208 height 42
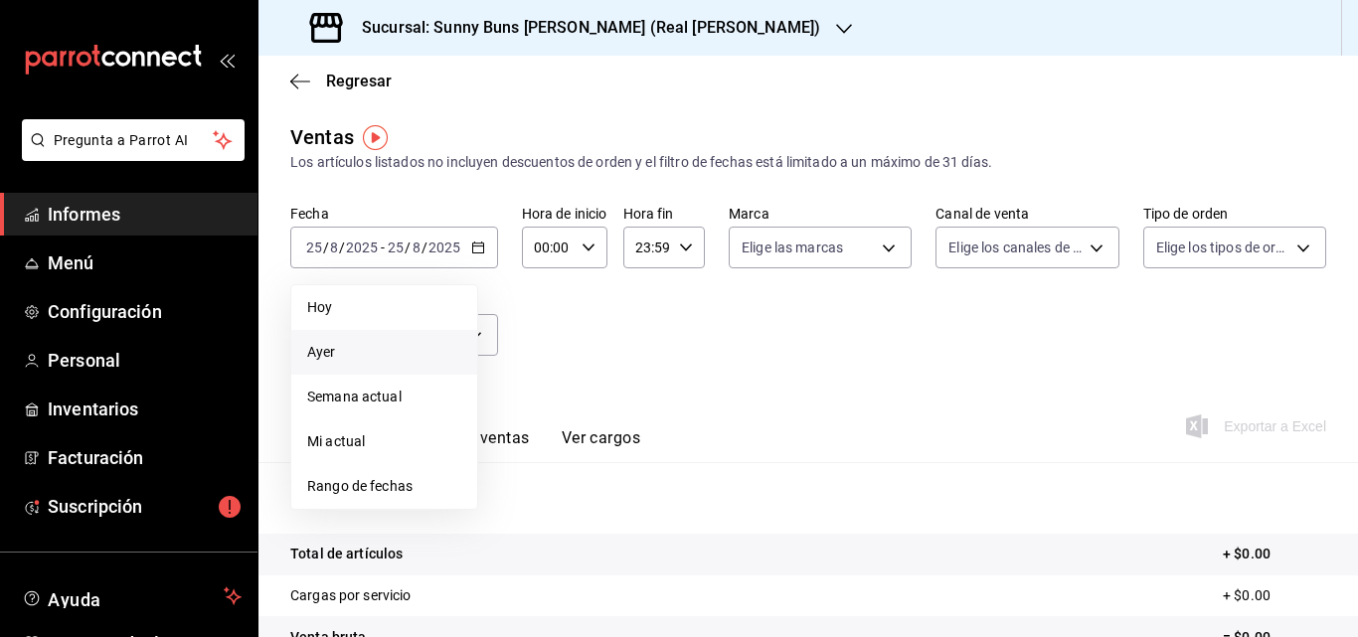
click at [391, 359] on span "Ayer" at bounding box center [384, 352] width 154 height 21
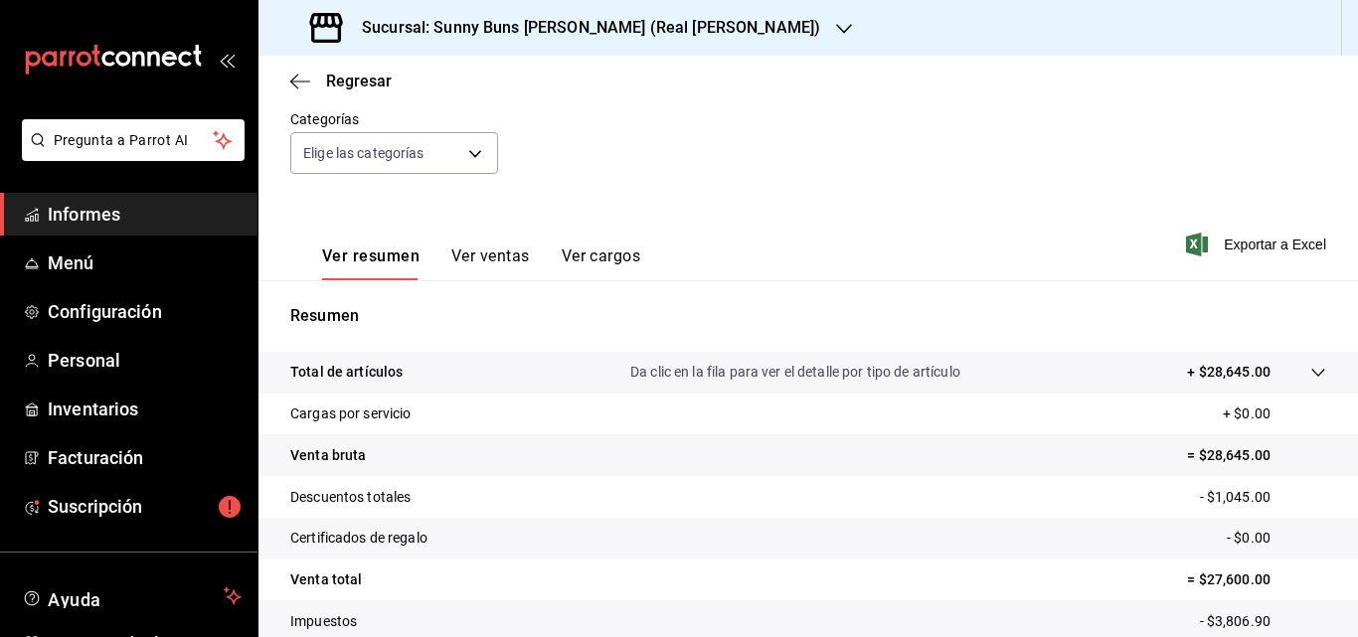
scroll to position [184, 0]
click at [94, 198] on link "Informes" at bounding box center [128, 214] width 257 height 43
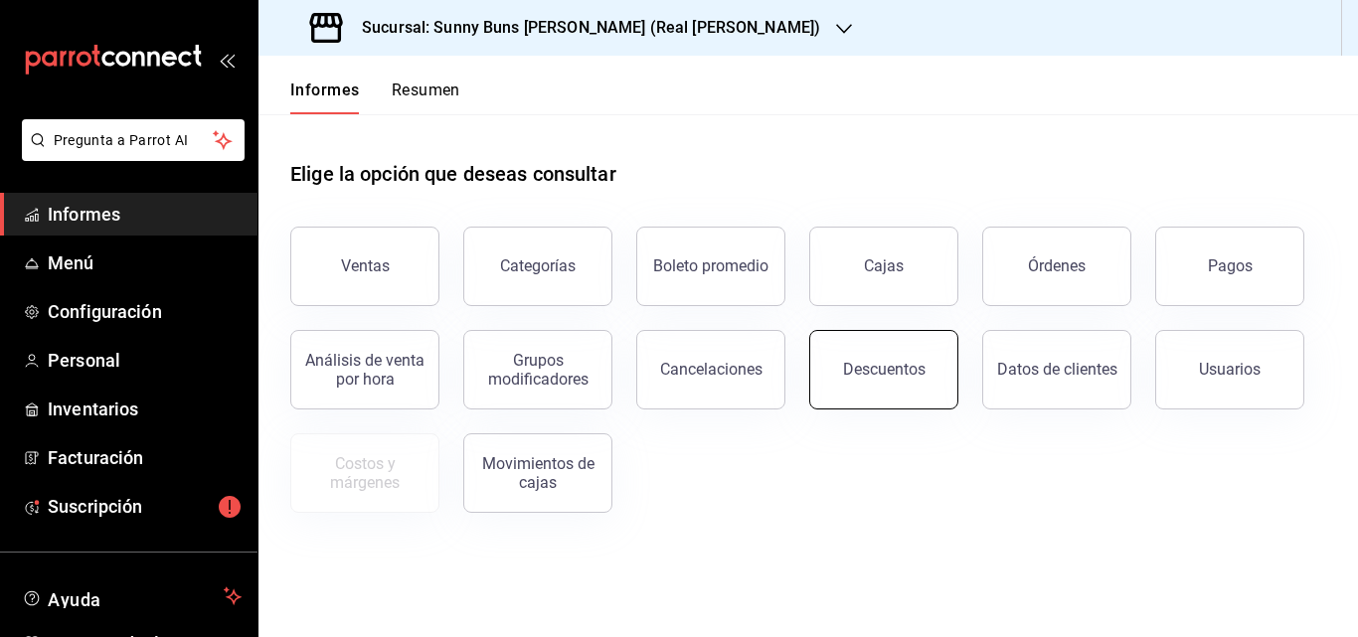
click at [908, 363] on font "Descuentos" at bounding box center [884, 369] width 82 height 19
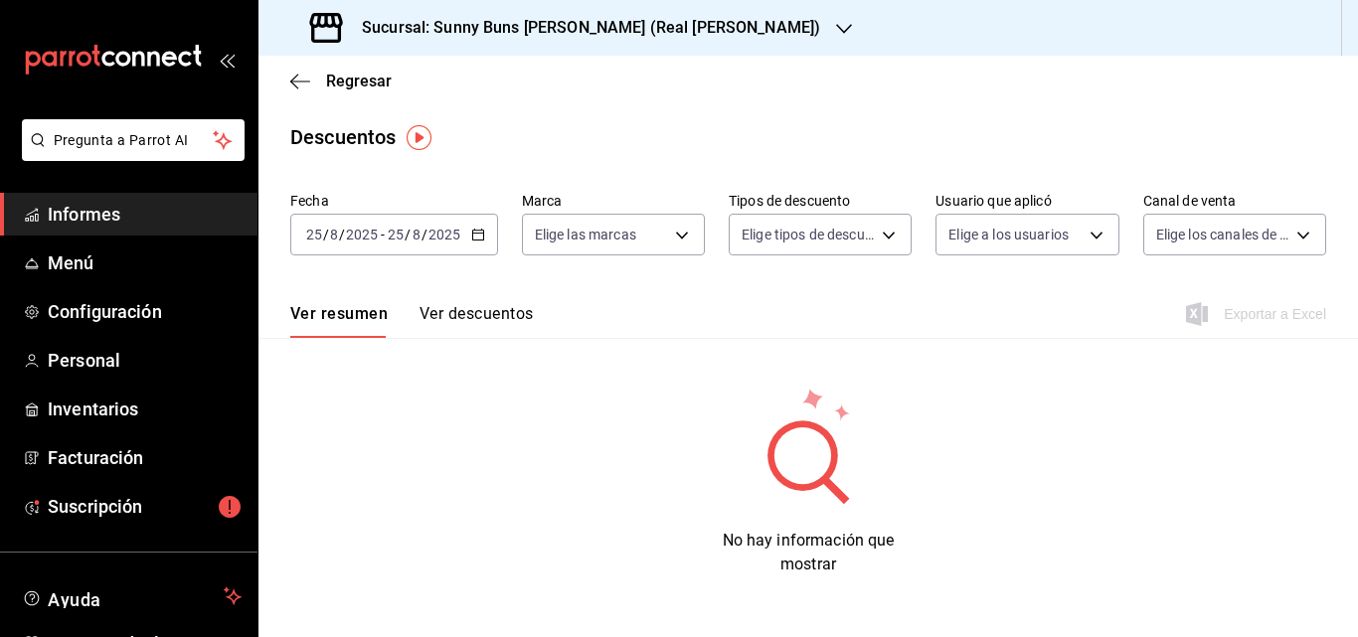
click at [488, 228] on div "[DATE] [DATE] - [DATE] [DATE]" at bounding box center [394, 235] width 208 height 42
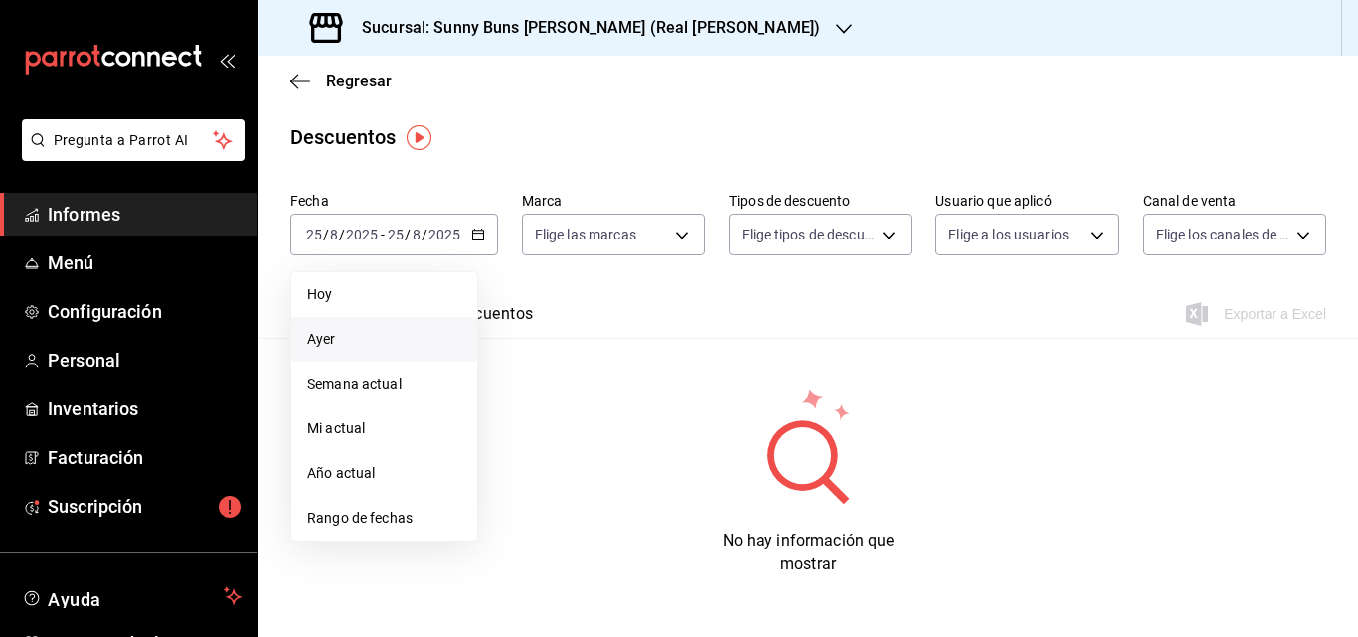
click at [355, 334] on span "Ayer" at bounding box center [384, 339] width 154 height 21
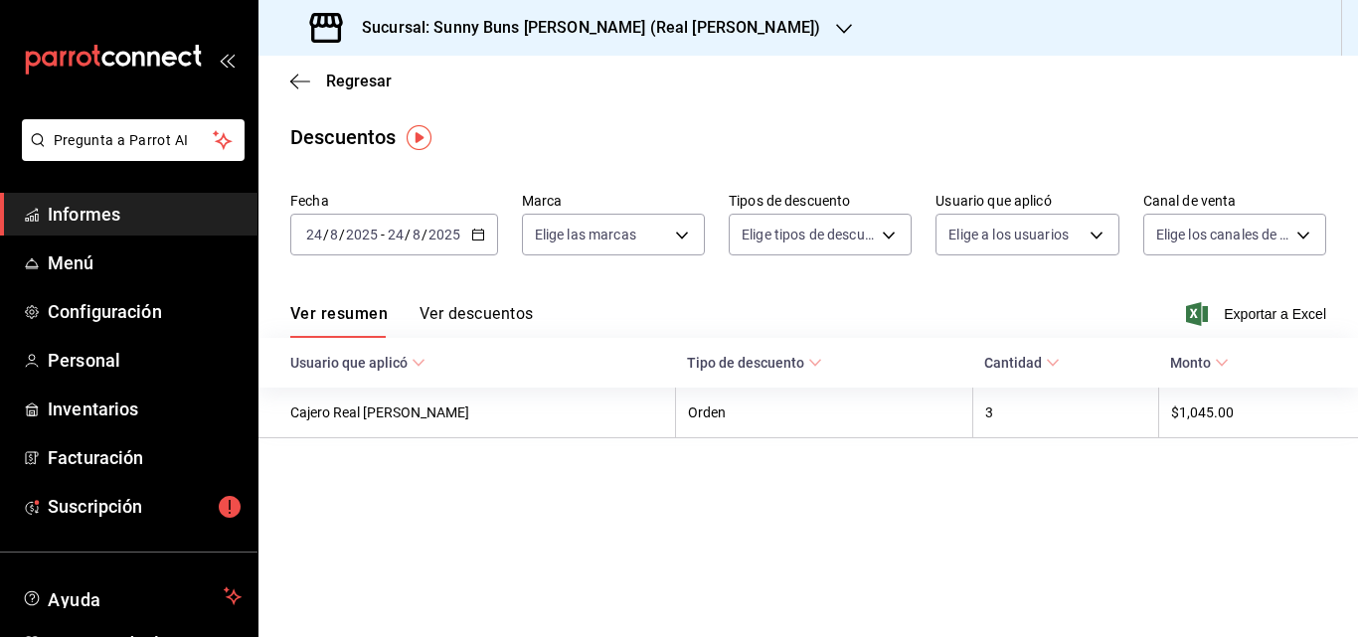
click at [487, 311] on font "Ver descuentos" at bounding box center [475, 313] width 113 height 19
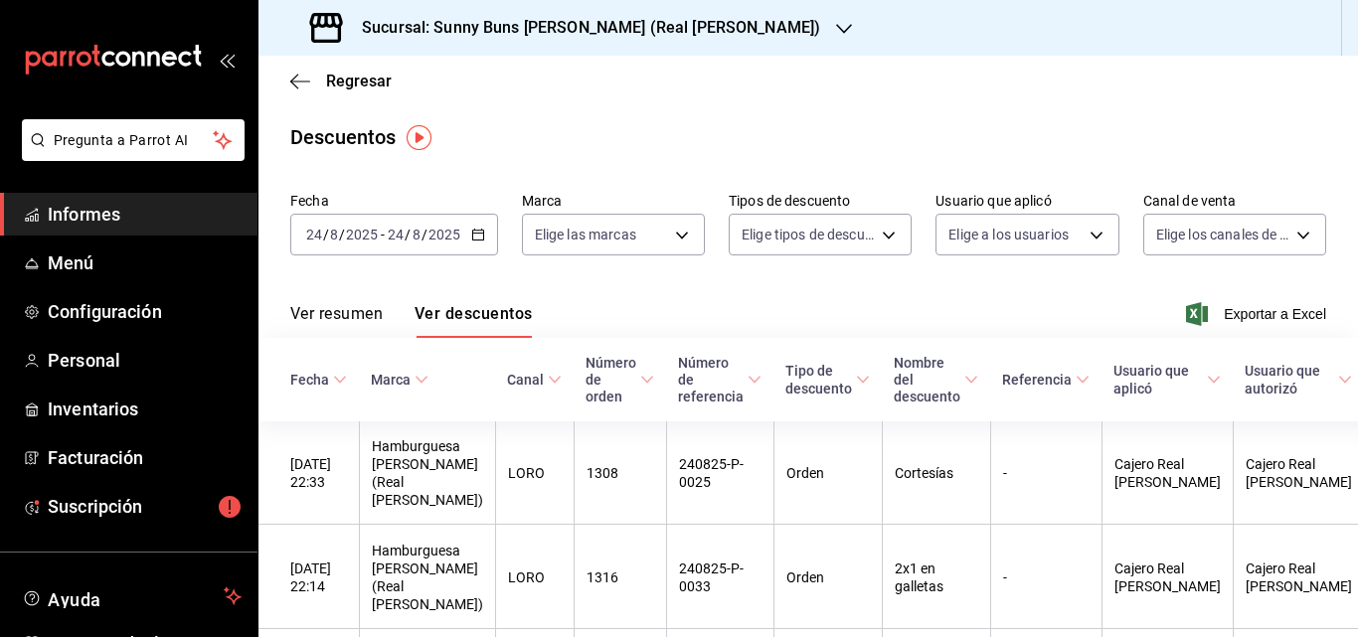
click at [213, 218] on span "Informes" at bounding box center [145, 214] width 194 height 27
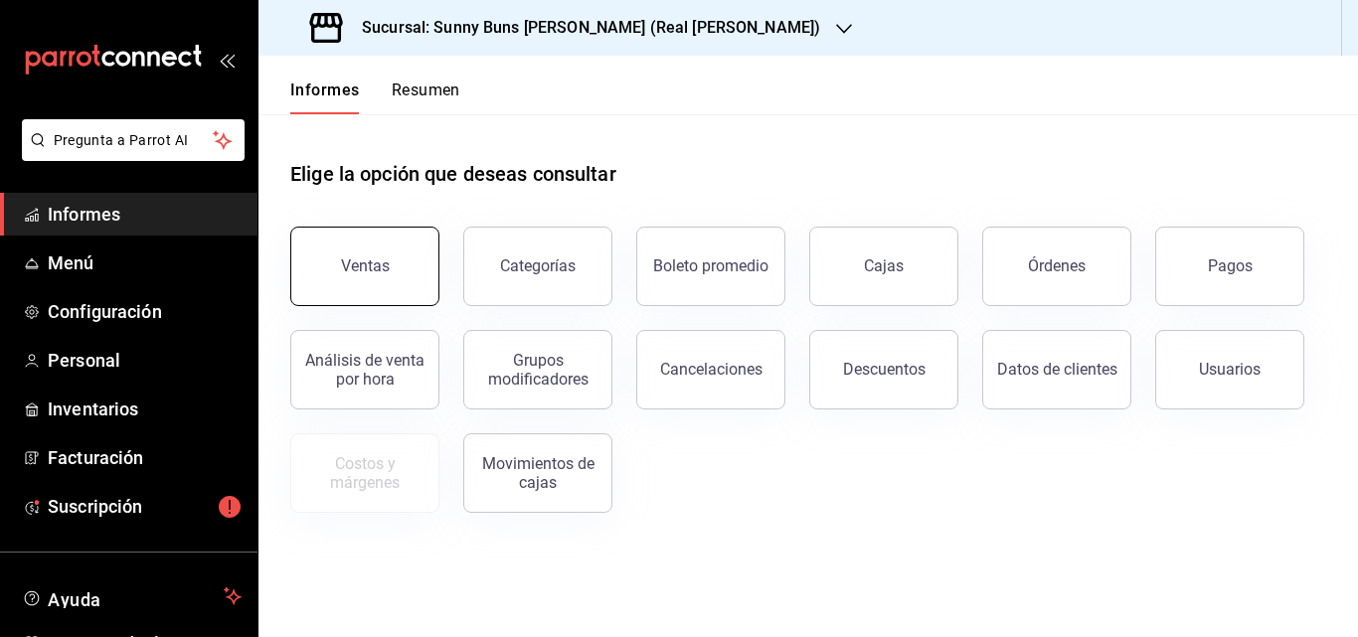
click at [362, 279] on button "Ventas" at bounding box center [364, 267] width 149 height 80
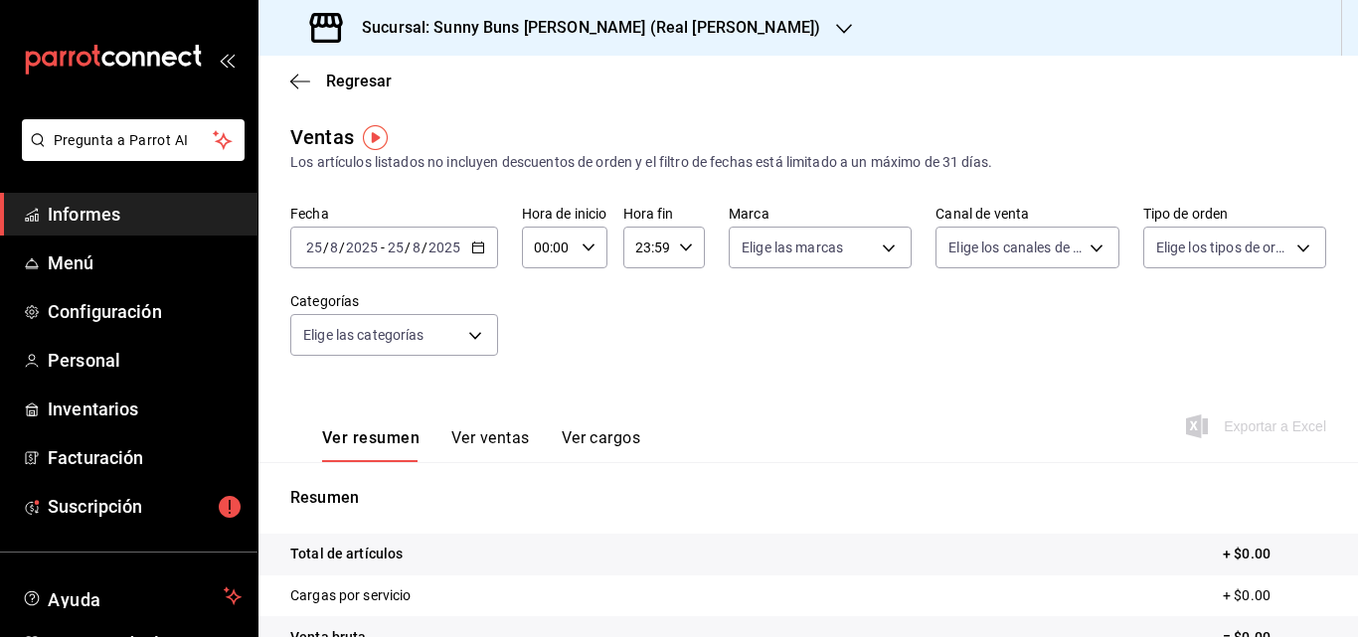
click at [482, 250] on \(Stroke\) "button" at bounding box center [478, 247] width 12 height 11
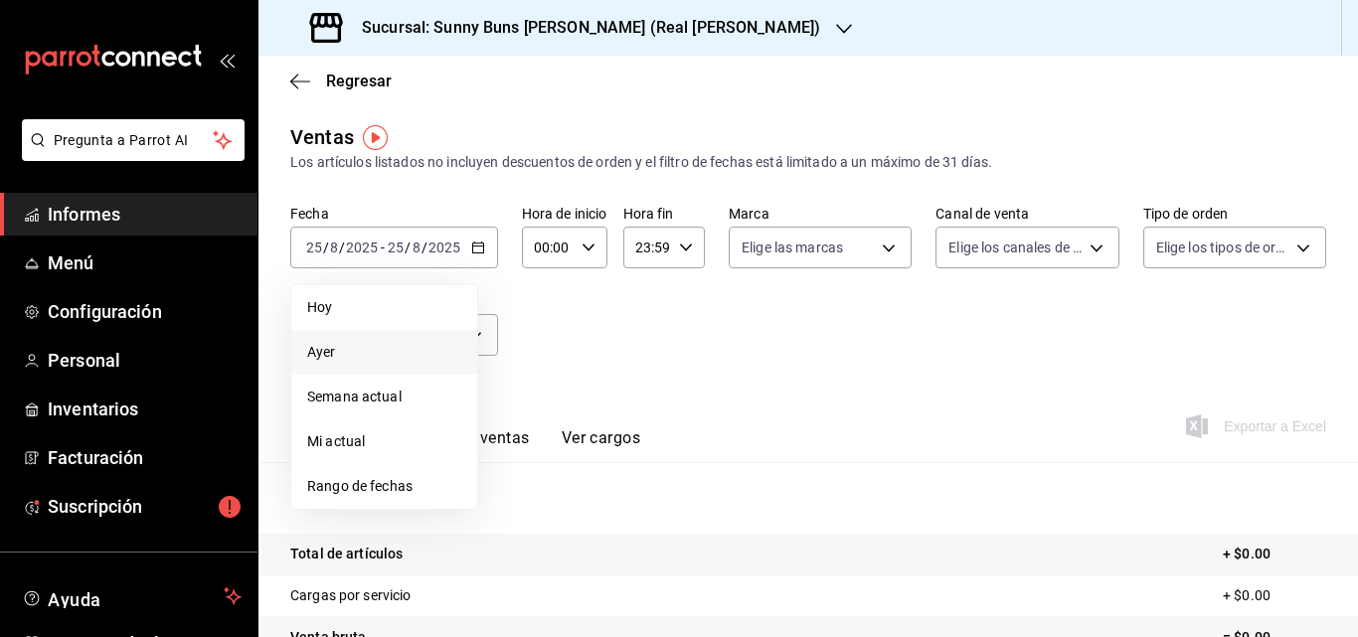
click at [388, 347] on span "Ayer" at bounding box center [384, 352] width 154 height 21
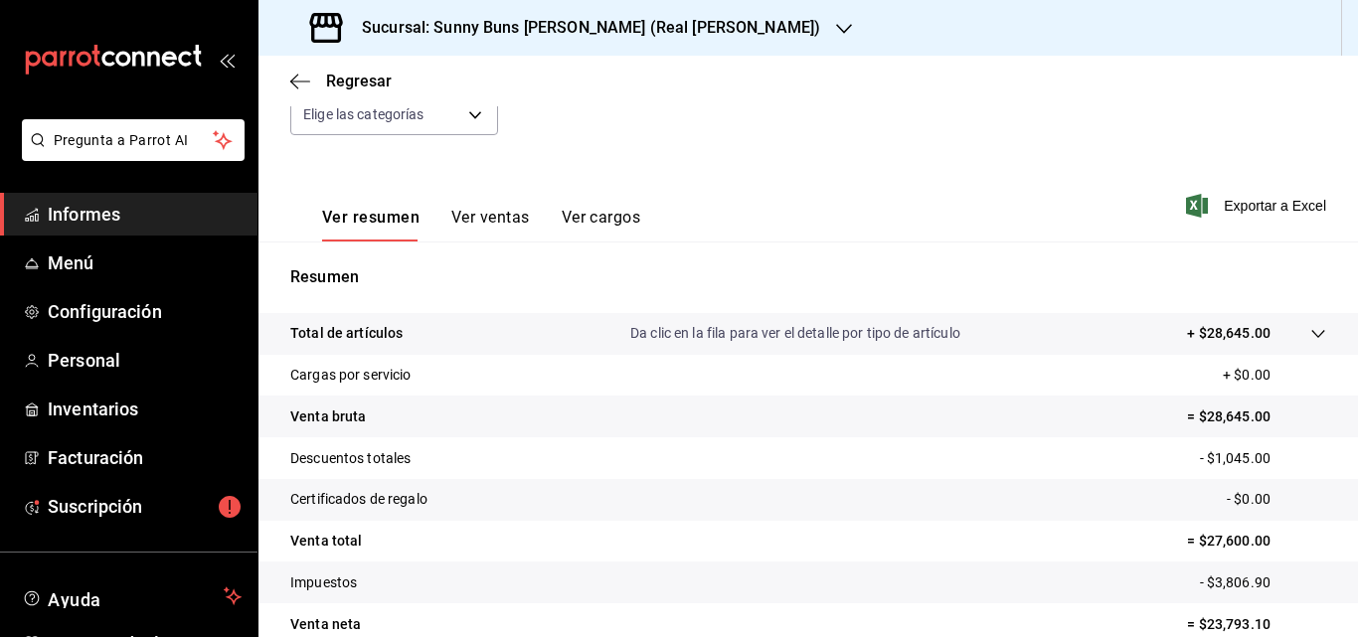
scroll to position [222, 0]
click at [166, 219] on span "Informes" at bounding box center [145, 214] width 194 height 27
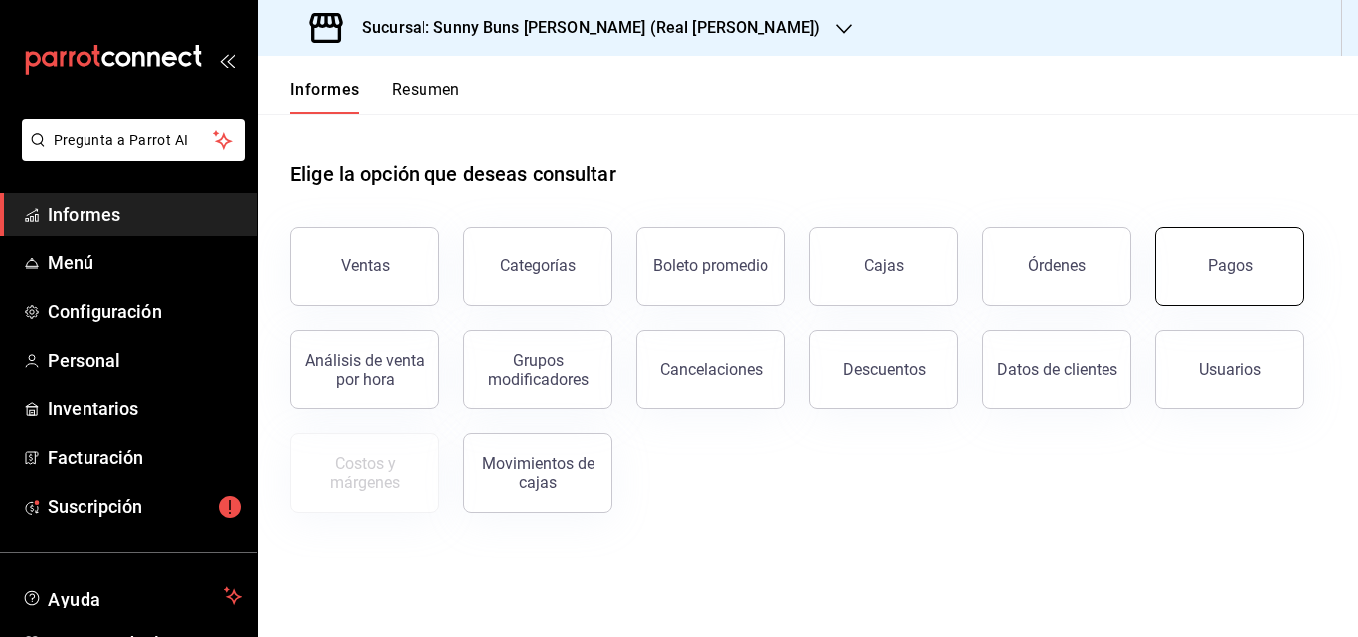
click at [1196, 260] on button "Pagos" at bounding box center [1229, 267] width 149 height 80
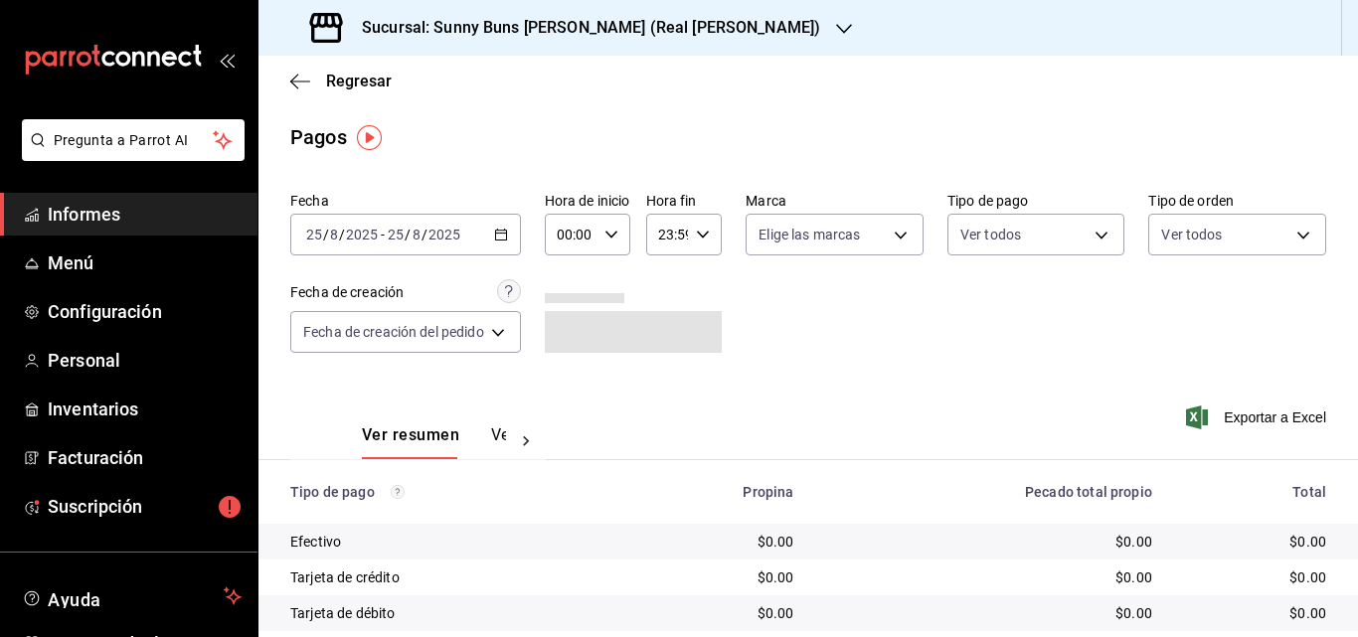
click at [500, 234] on \(Stroke\) "button" at bounding box center [500, 233] width 11 height 1
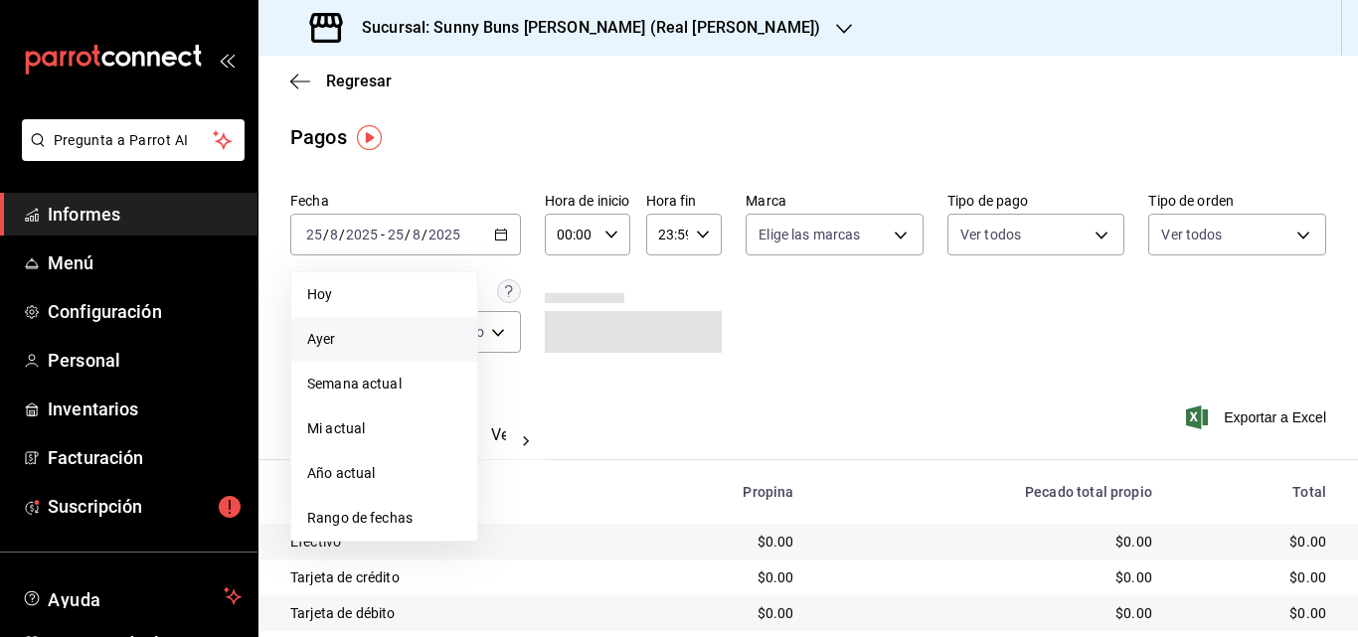
click at [336, 343] on span "Ayer" at bounding box center [384, 339] width 154 height 21
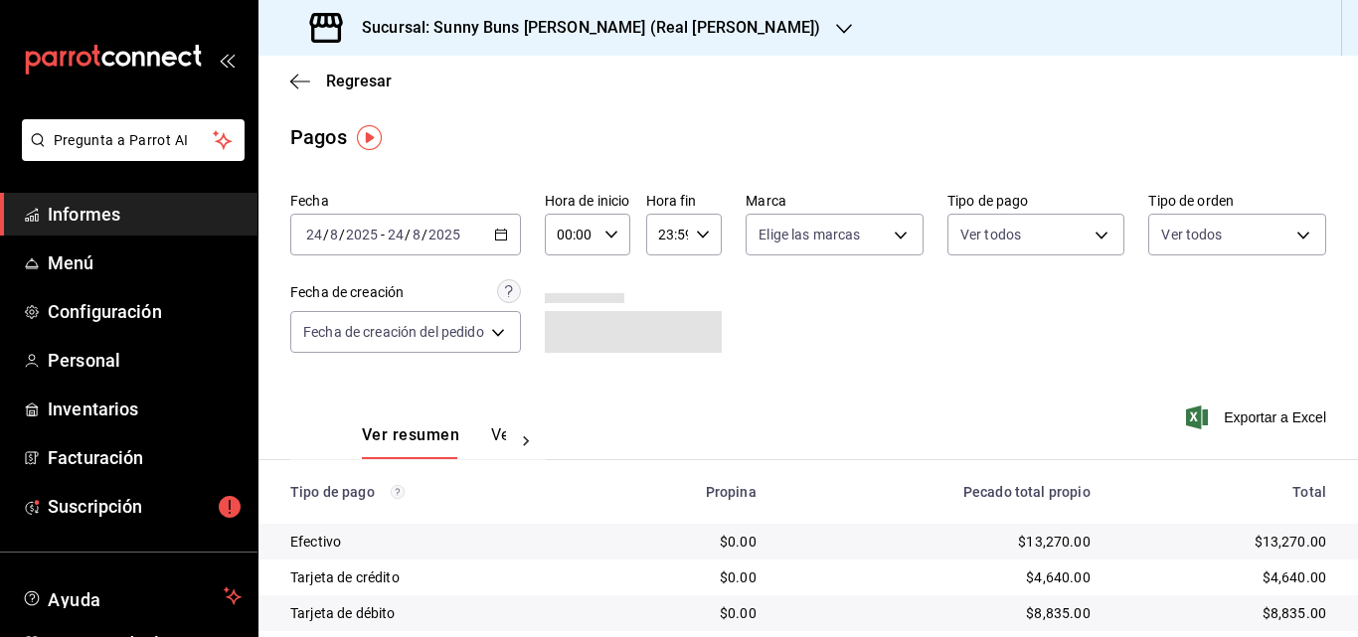
scroll to position [134, 0]
